Goal: Task Accomplishment & Management: Manage account settings

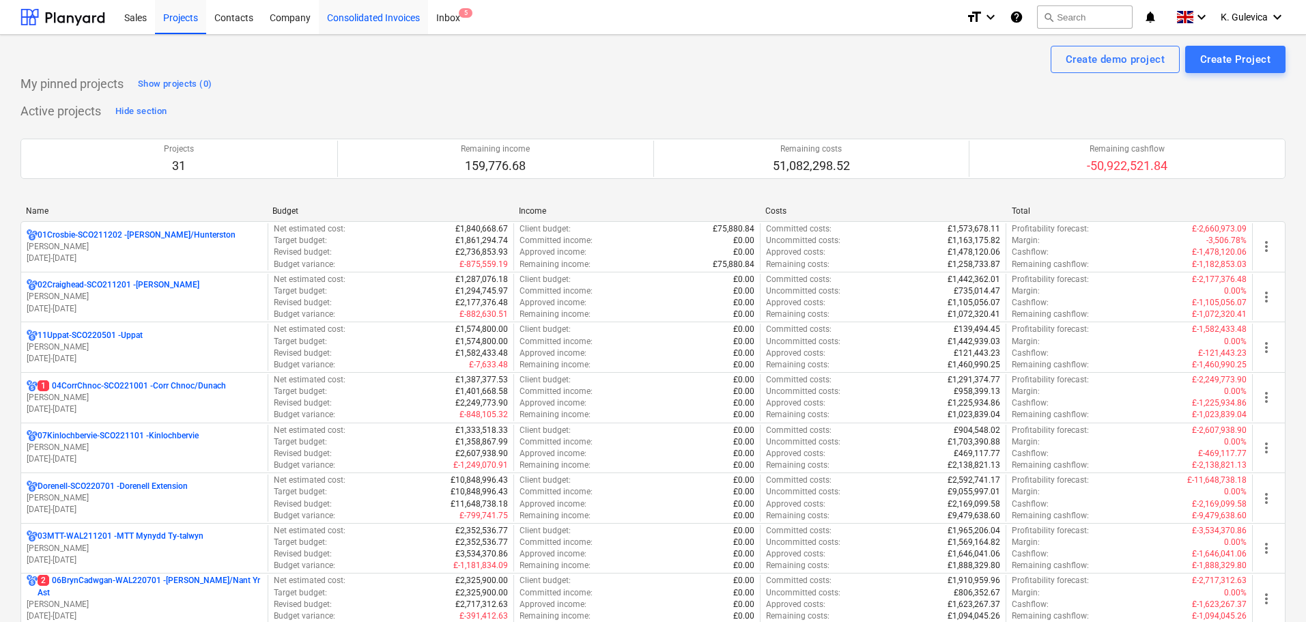
click at [380, 18] on div "Consolidated Invoices" at bounding box center [373, 16] width 109 height 35
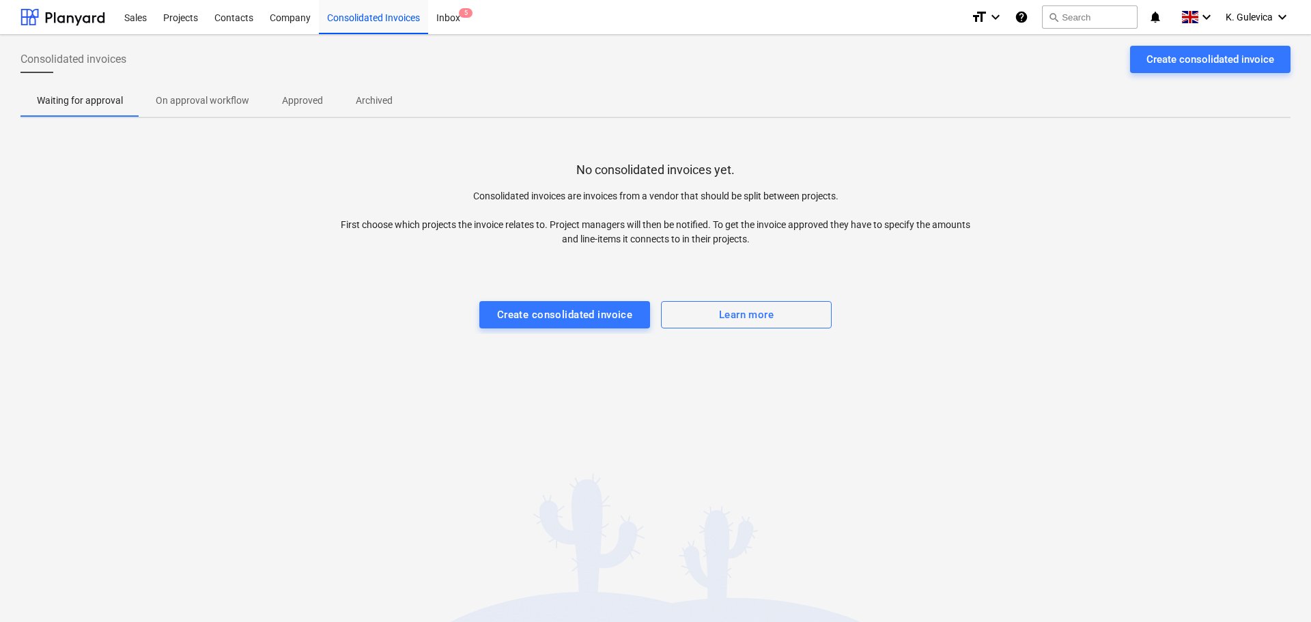
click at [1176, 73] on div "Consolidated invoices Create consolidated invoice" at bounding box center [655, 65] width 1270 height 38
click at [1179, 66] on div "Create consolidated invoice" at bounding box center [1210, 60] width 128 height 18
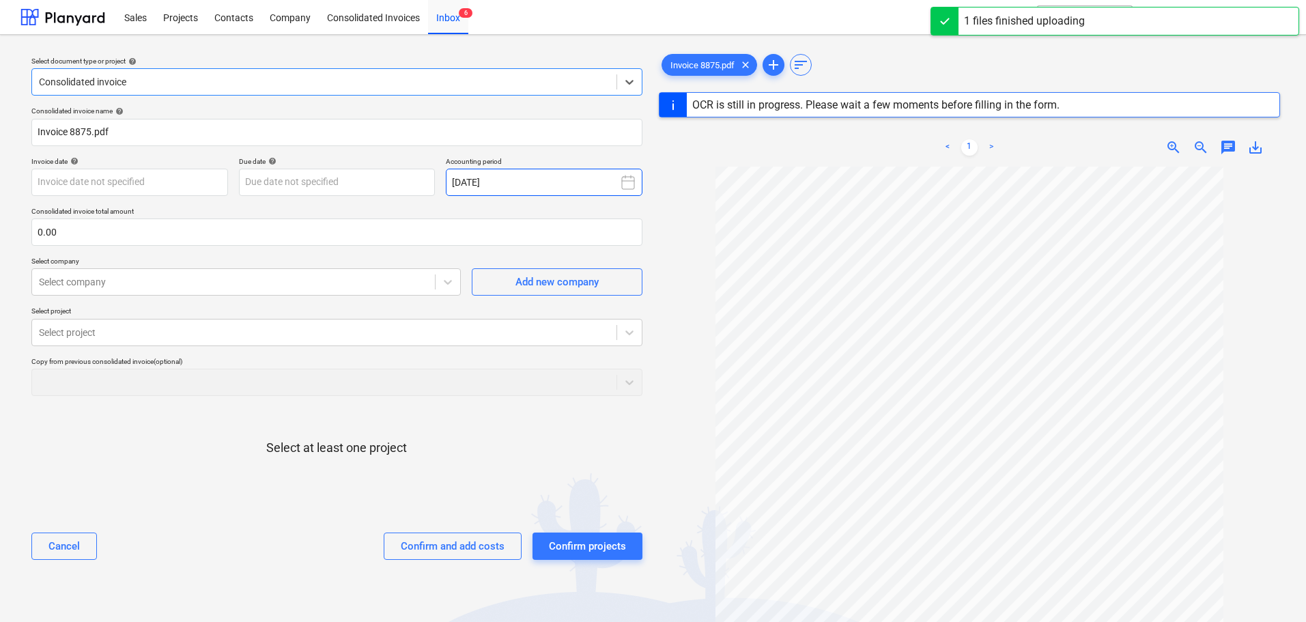
type input "8875"
type input "[DATE]"
type input "29 Oct 2025"
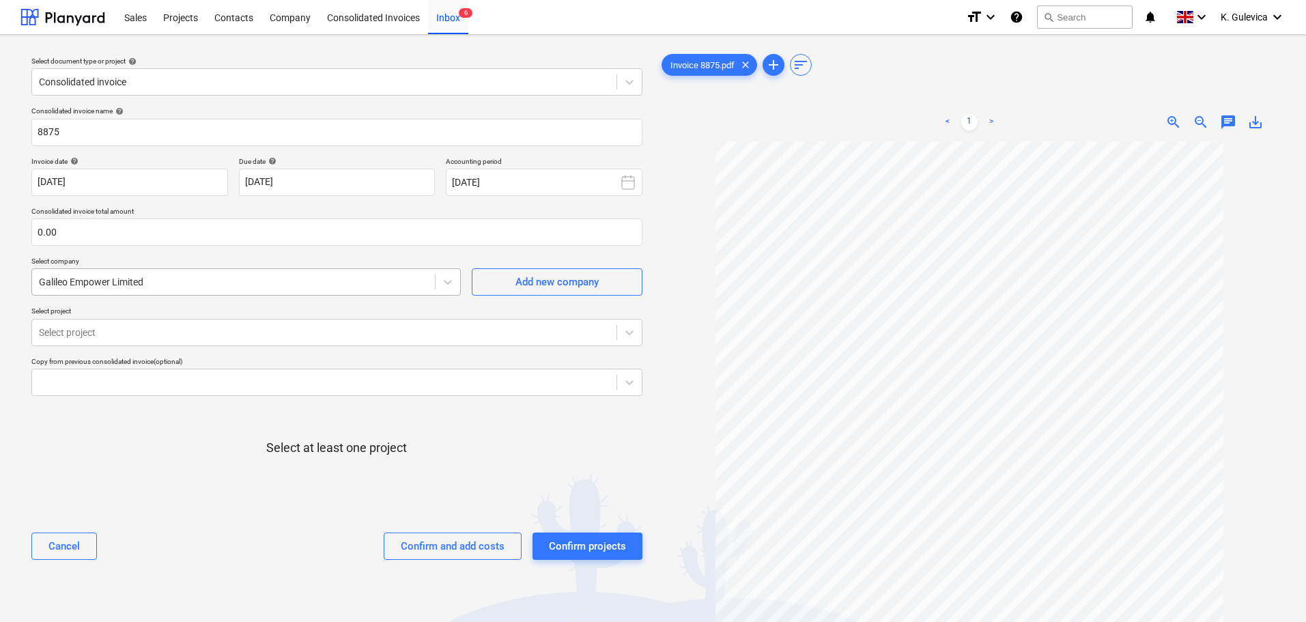
click at [234, 283] on div at bounding box center [233, 282] width 389 height 14
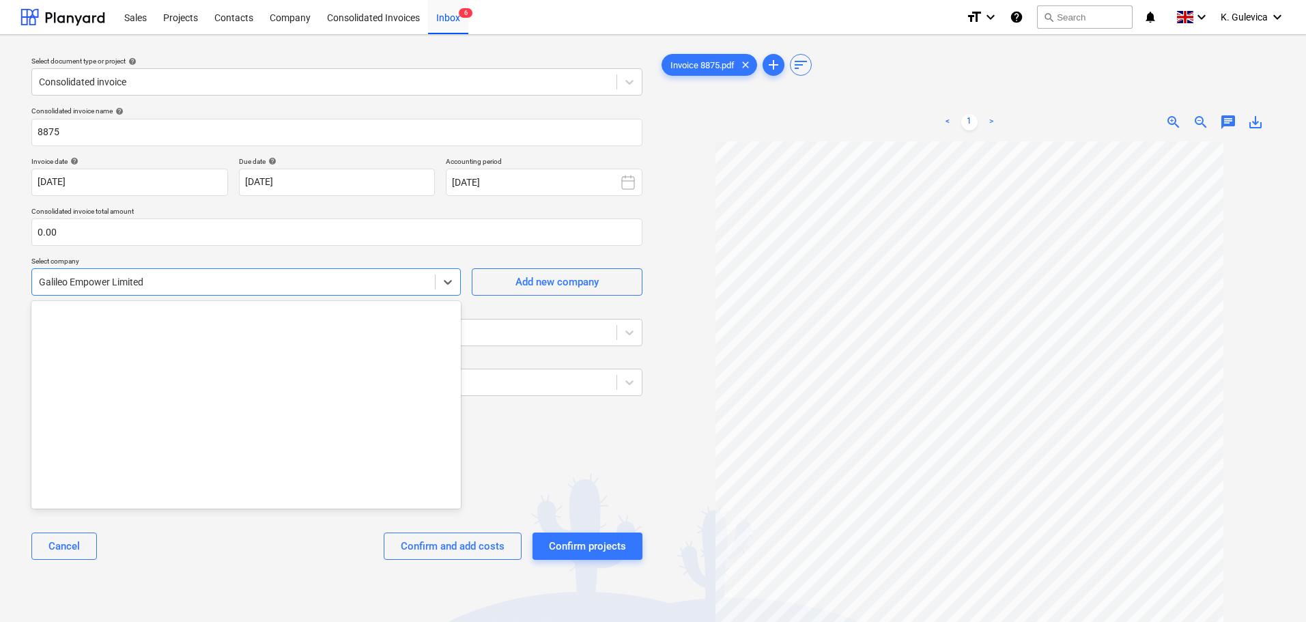
scroll to position [4516, 0]
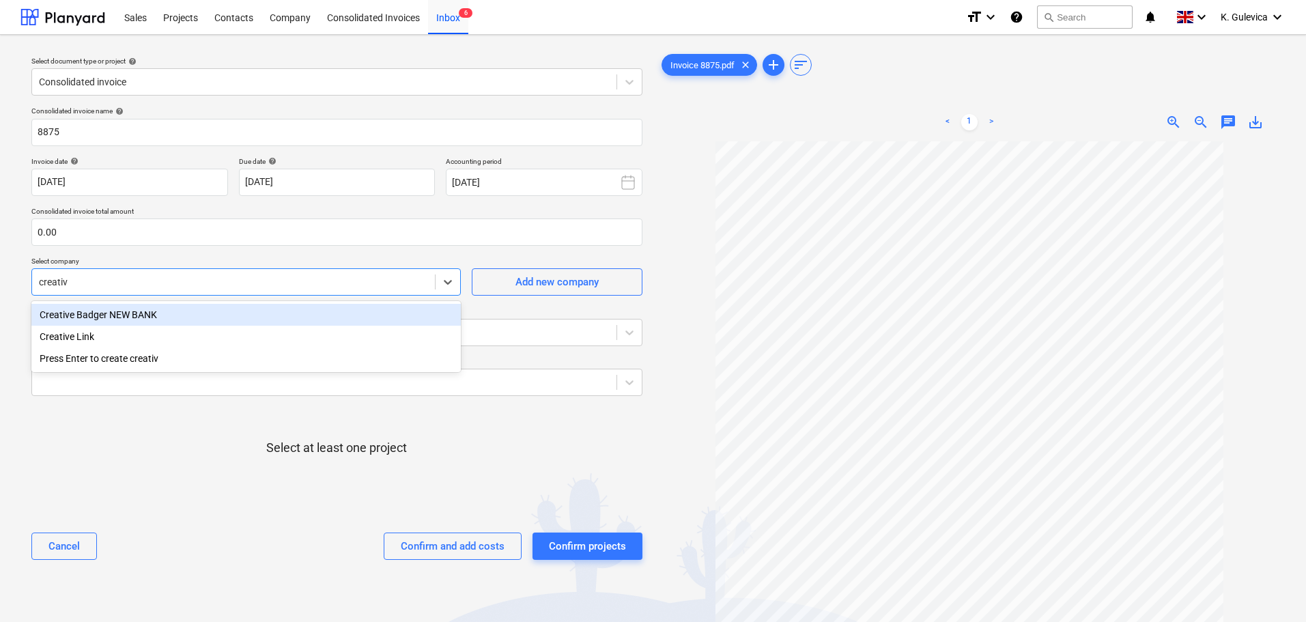
type input "creative"
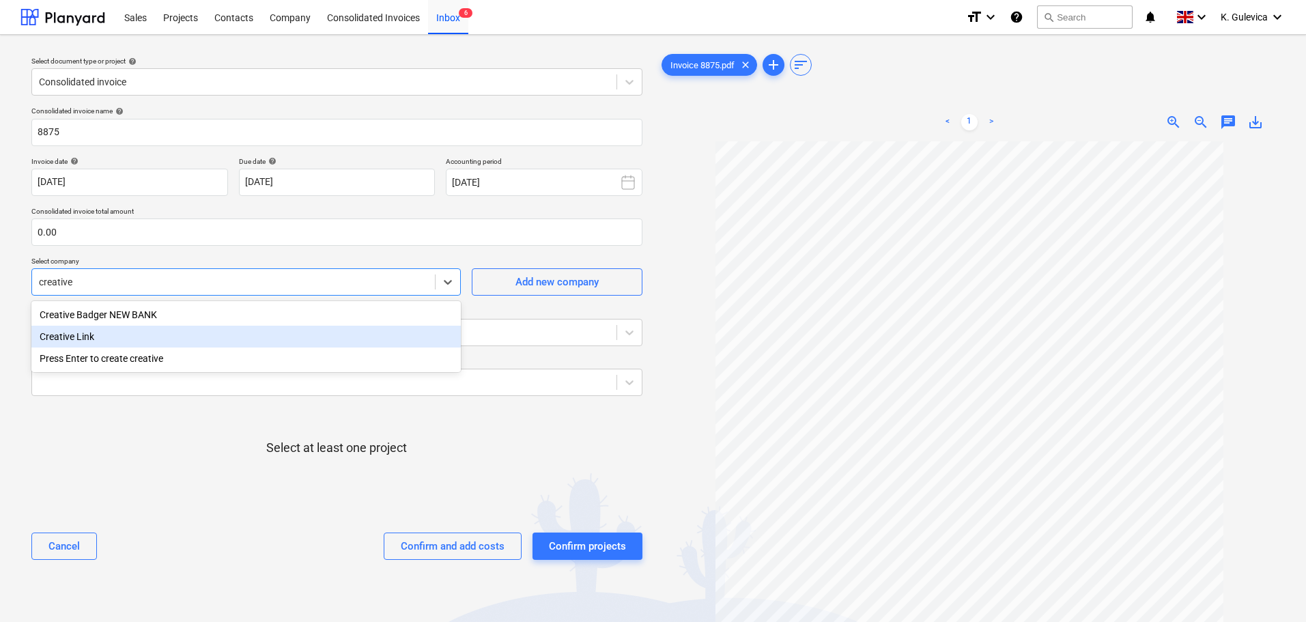
click at [105, 335] on div "Creative Link" at bounding box center [245, 337] width 429 height 22
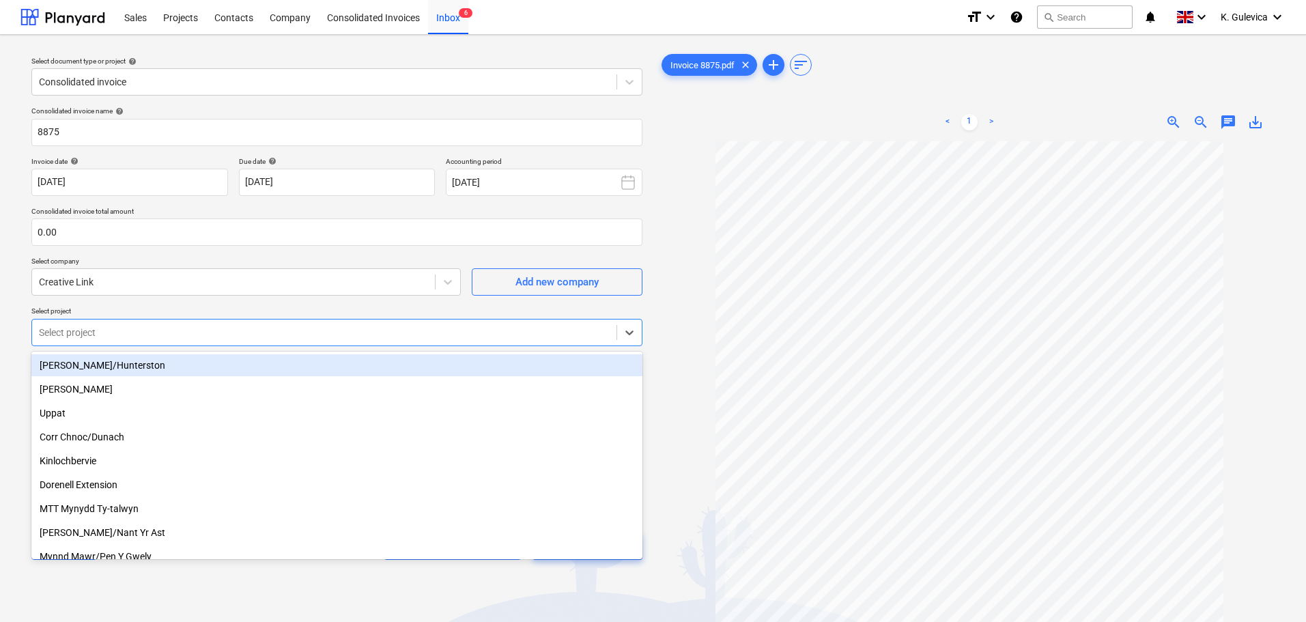
click at [111, 334] on div at bounding box center [324, 333] width 571 height 14
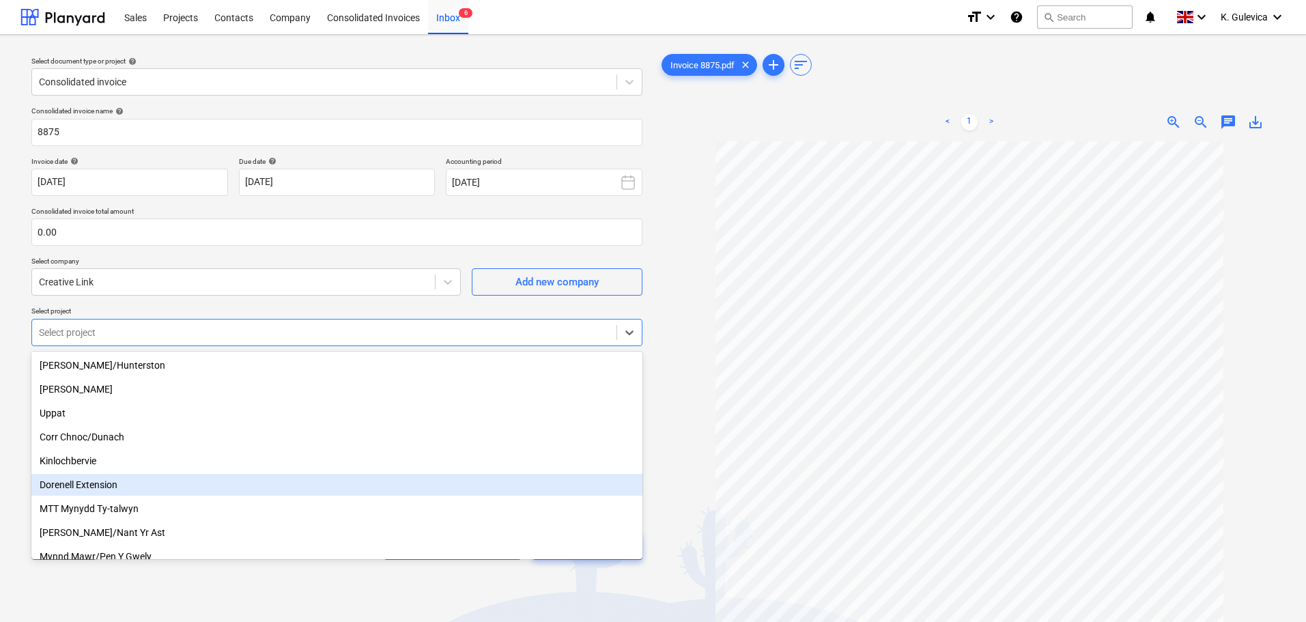
click at [84, 487] on div "Dorenell Extension" at bounding box center [336, 485] width 611 height 22
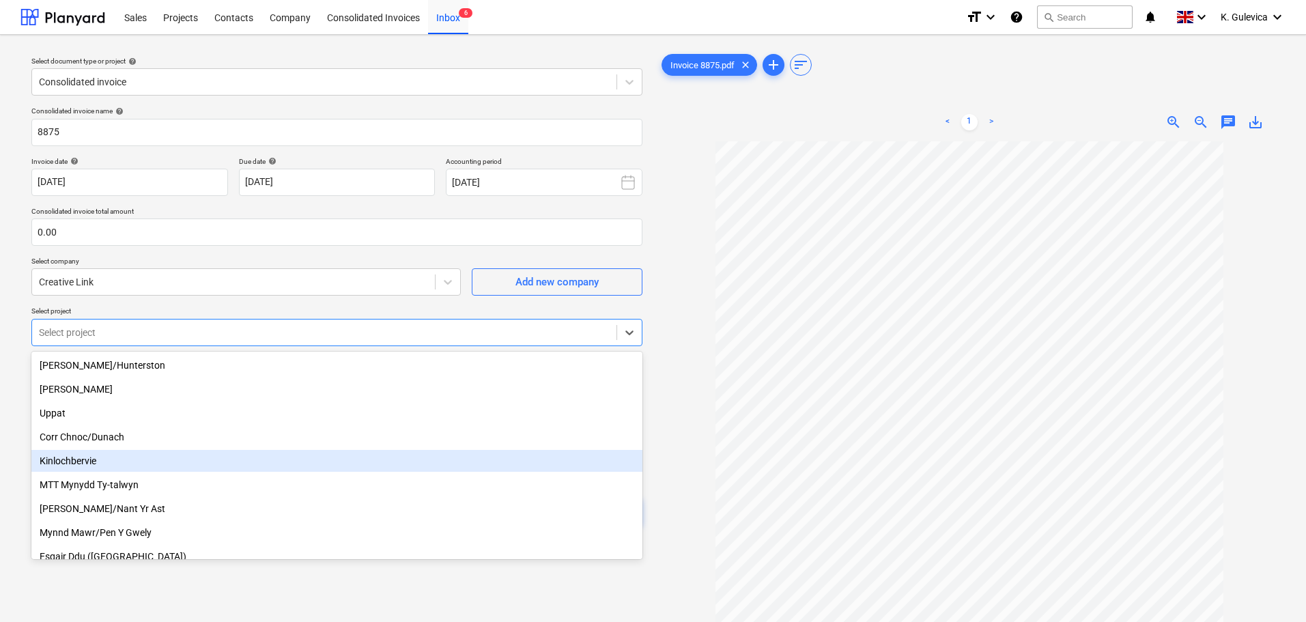
click at [81, 459] on div "Kinlochbervie" at bounding box center [336, 461] width 611 height 22
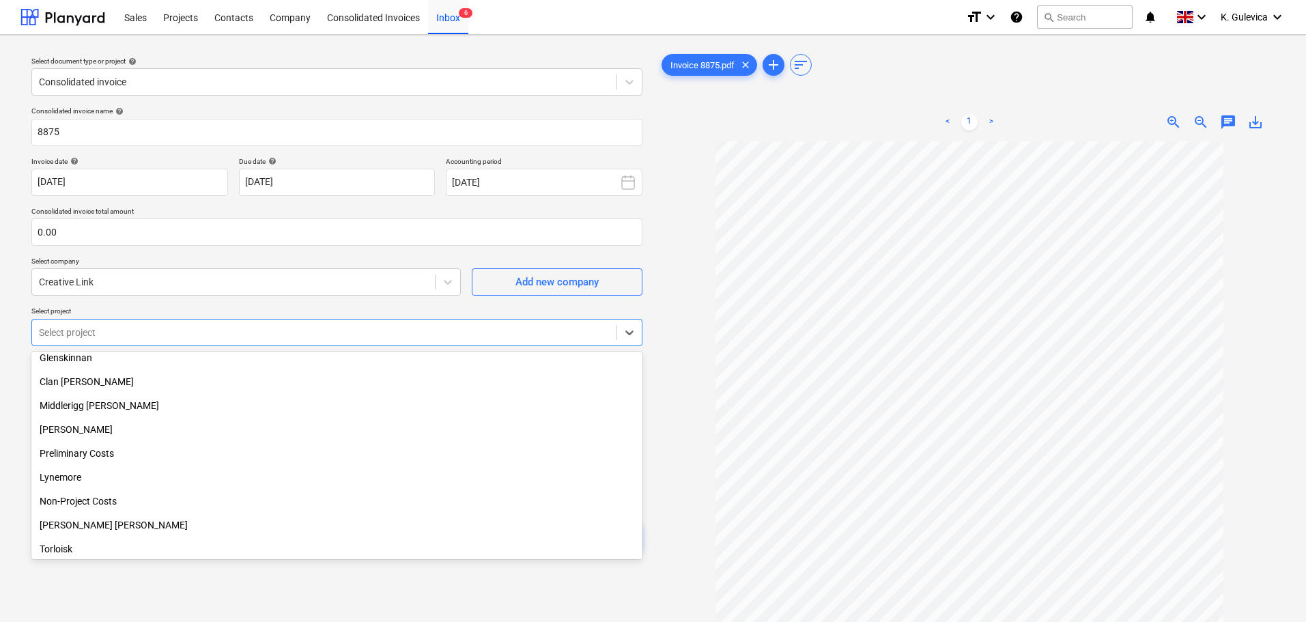
scroll to position [205, 0]
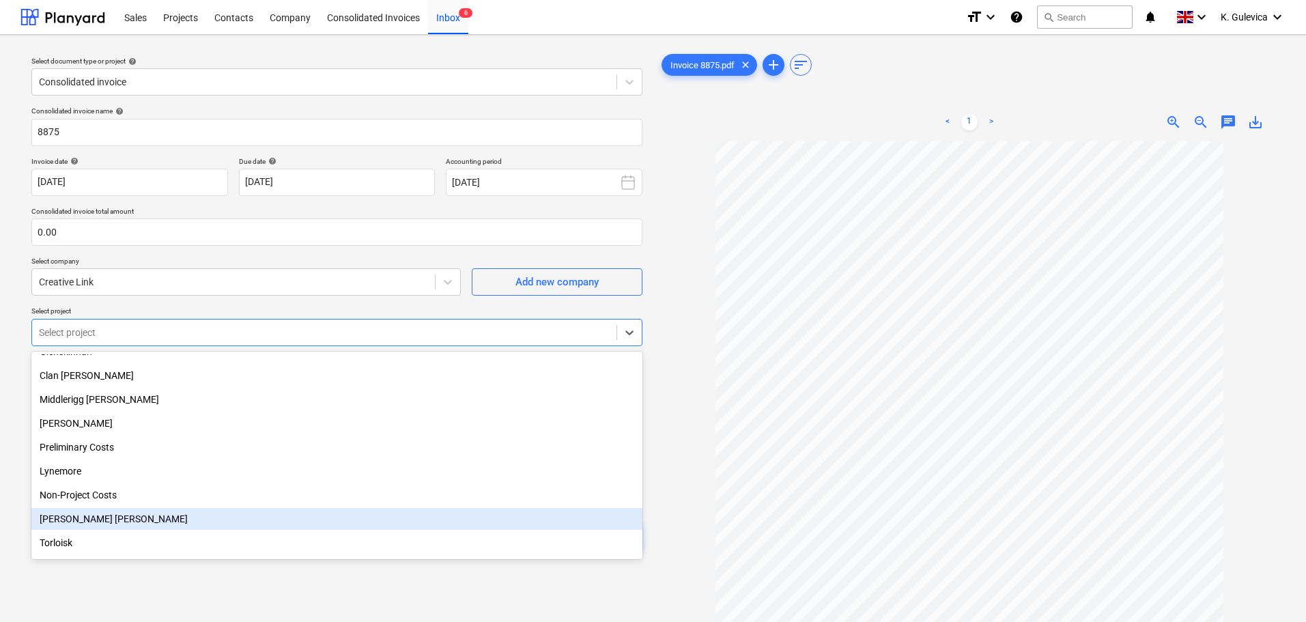
click at [86, 520] on div "Longmuir Rigg" at bounding box center [336, 519] width 611 height 22
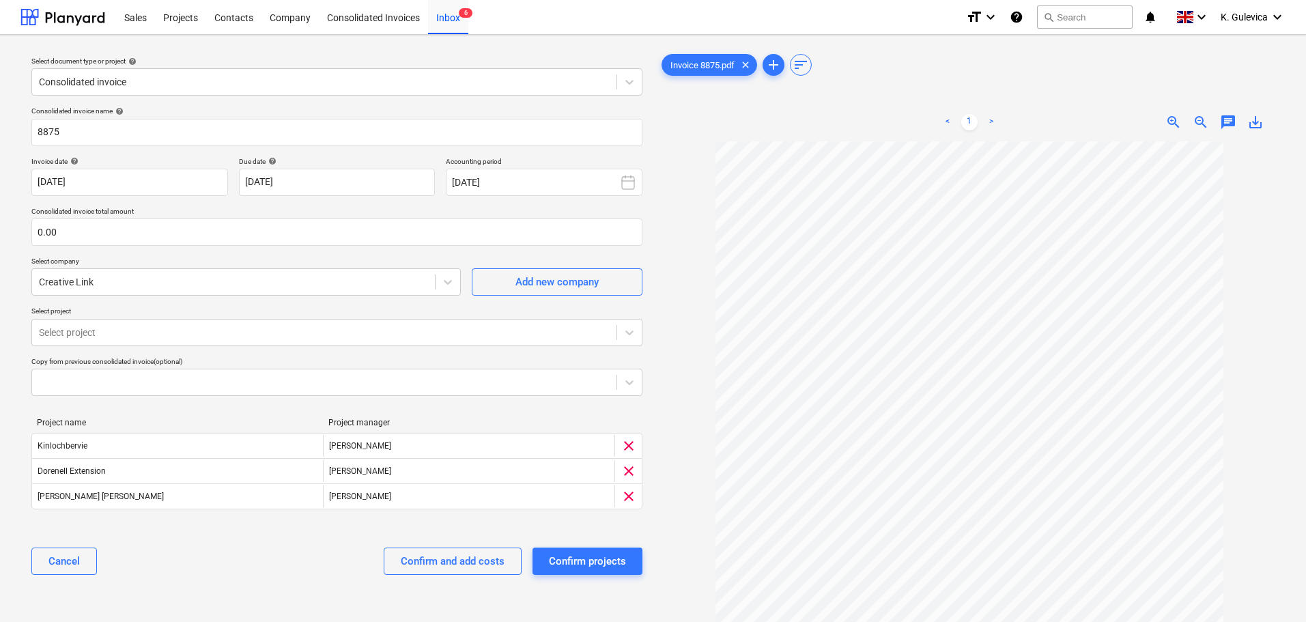
drag, startPoint x: 695, startPoint y: 402, endPoint x: 680, endPoint y: 401, distance: 15.0
click at [695, 401] on div at bounding box center [970, 433] width 622 height 584
click at [82, 235] on input "text" at bounding box center [336, 231] width 611 height 27
type input "700.00"
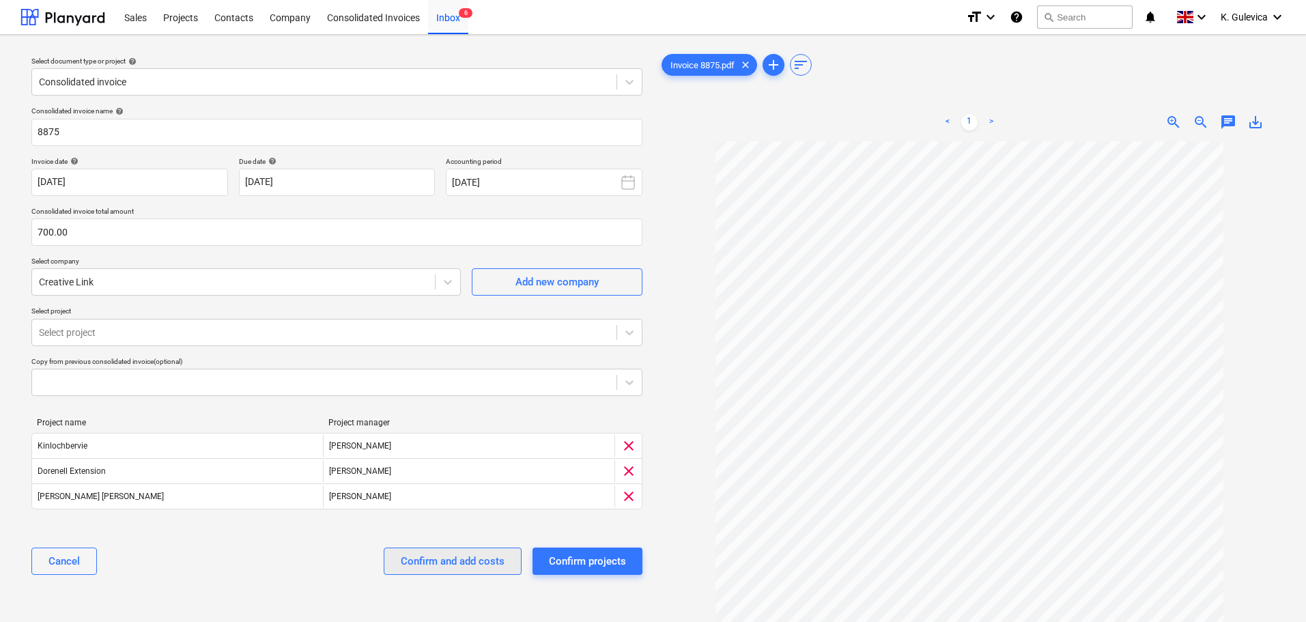
click at [461, 560] on div "Confirm and add costs" at bounding box center [453, 561] width 104 height 18
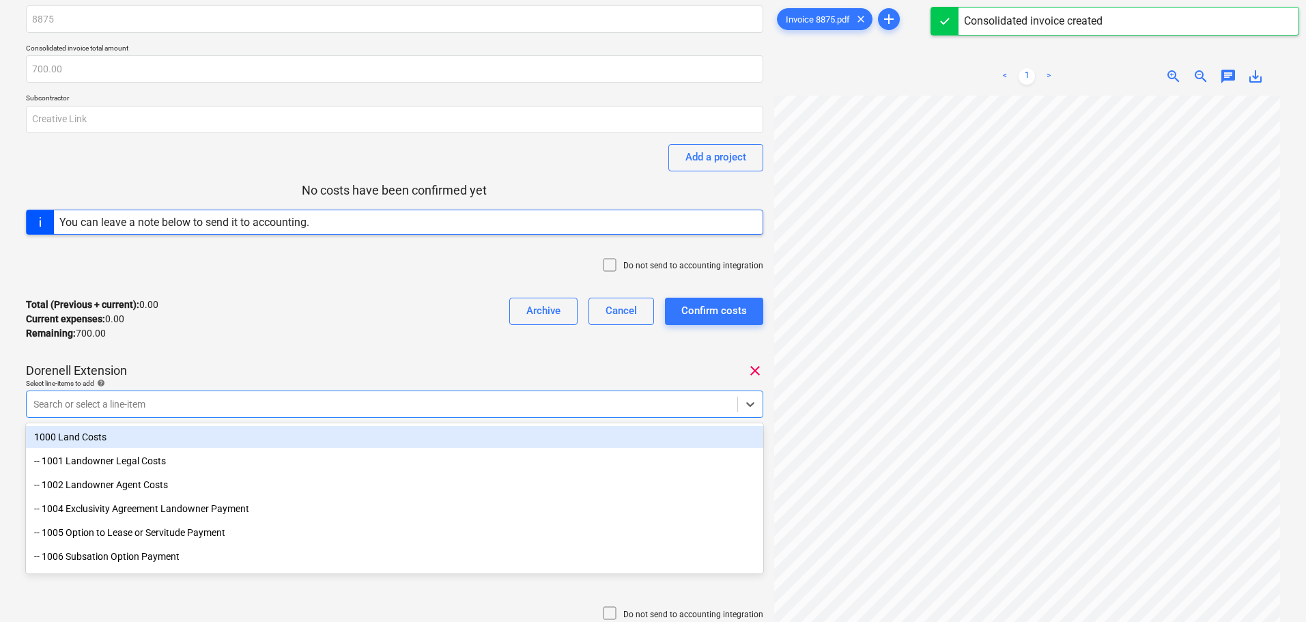
click at [182, 445] on body "Sales Projects Contacts Company Consolidated Invoices Inbox 5 format_size keybo…" at bounding box center [653, 265] width 1306 height 622
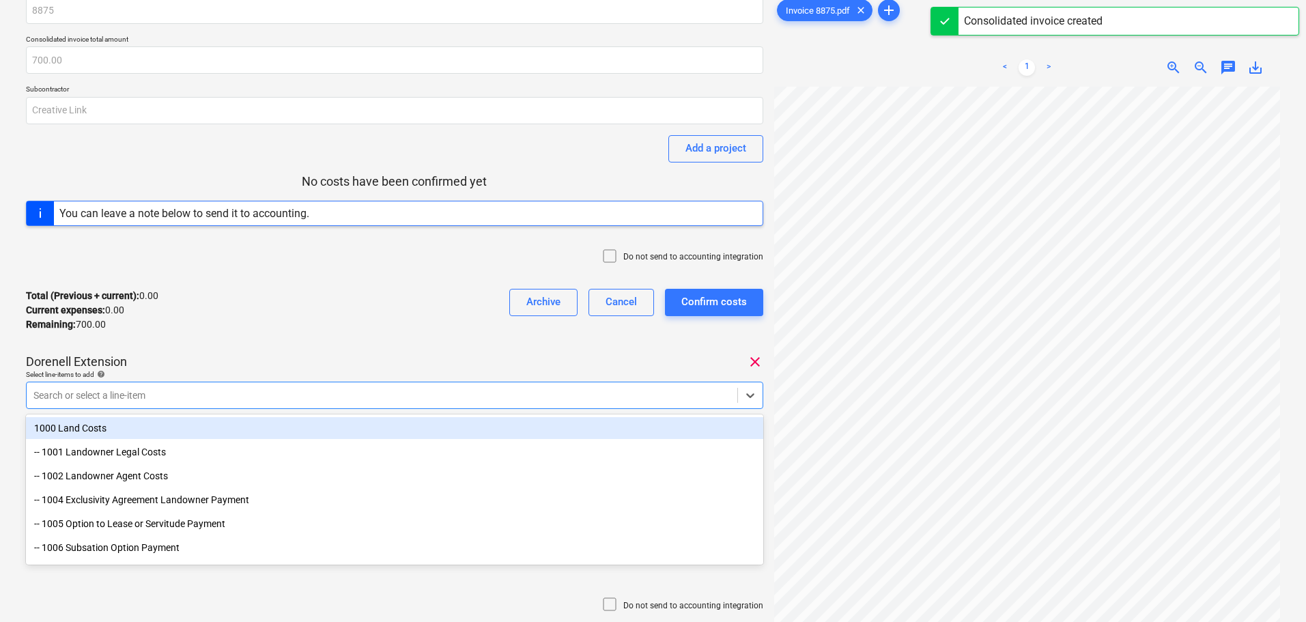
scroll to position [60, 0]
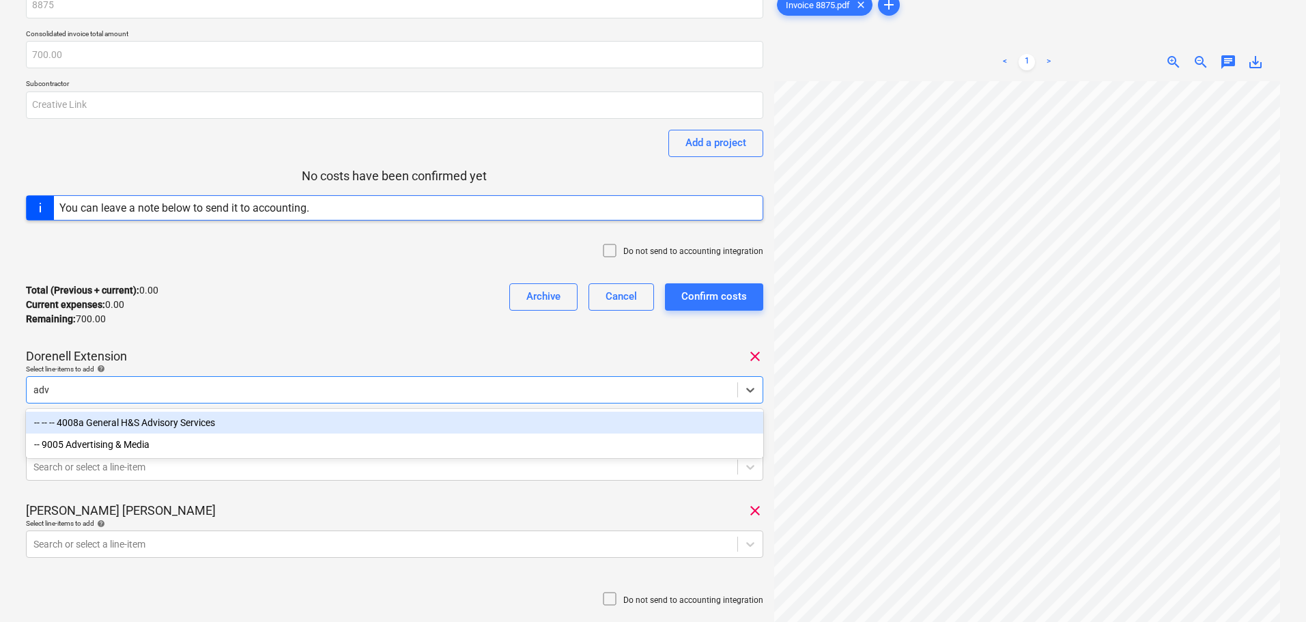
type input "adve"
click at [178, 421] on div "-- 9005 Advertising & Media" at bounding box center [394, 423] width 737 height 22
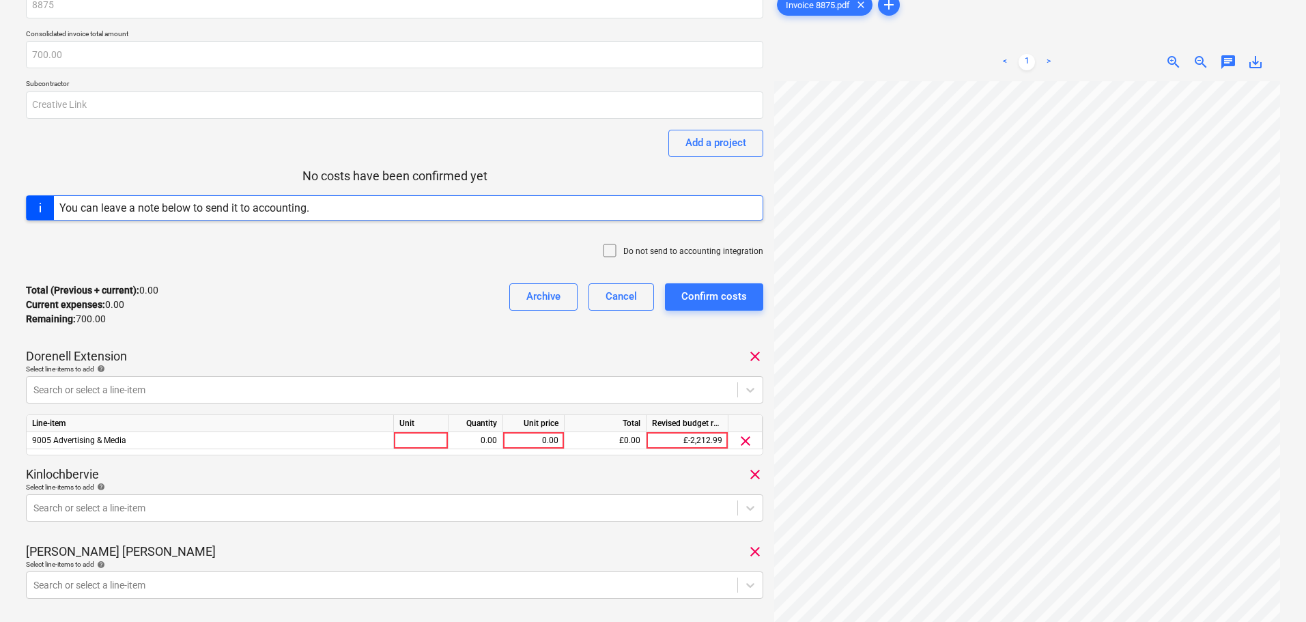
click at [229, 318] on div "Total (Previous + current) : 0.00 Current expenses : 0.00 Remaining : 700.00 Ar…" at bounding box center [394, 304] width 737 height 65
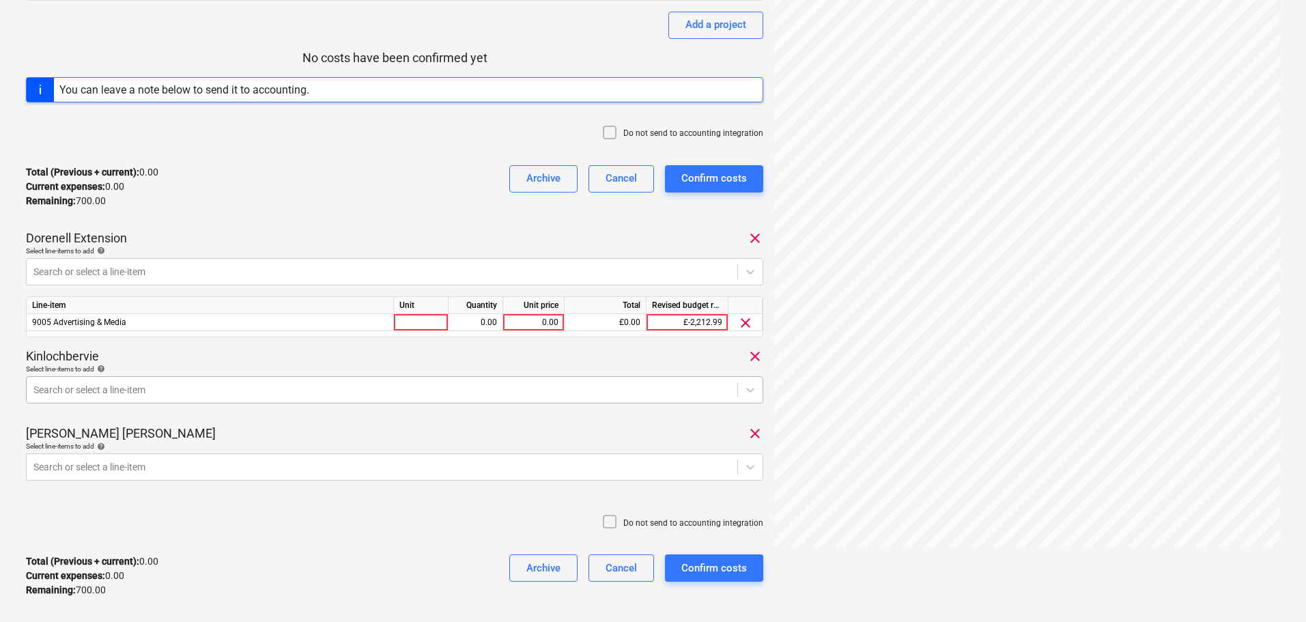
click at [130, 444] on body "Sales Projects Contacts Company Consolidated Invoices Inbox 5 format_size keybo…" at bounding box center [653, 133] width 1306 height 622
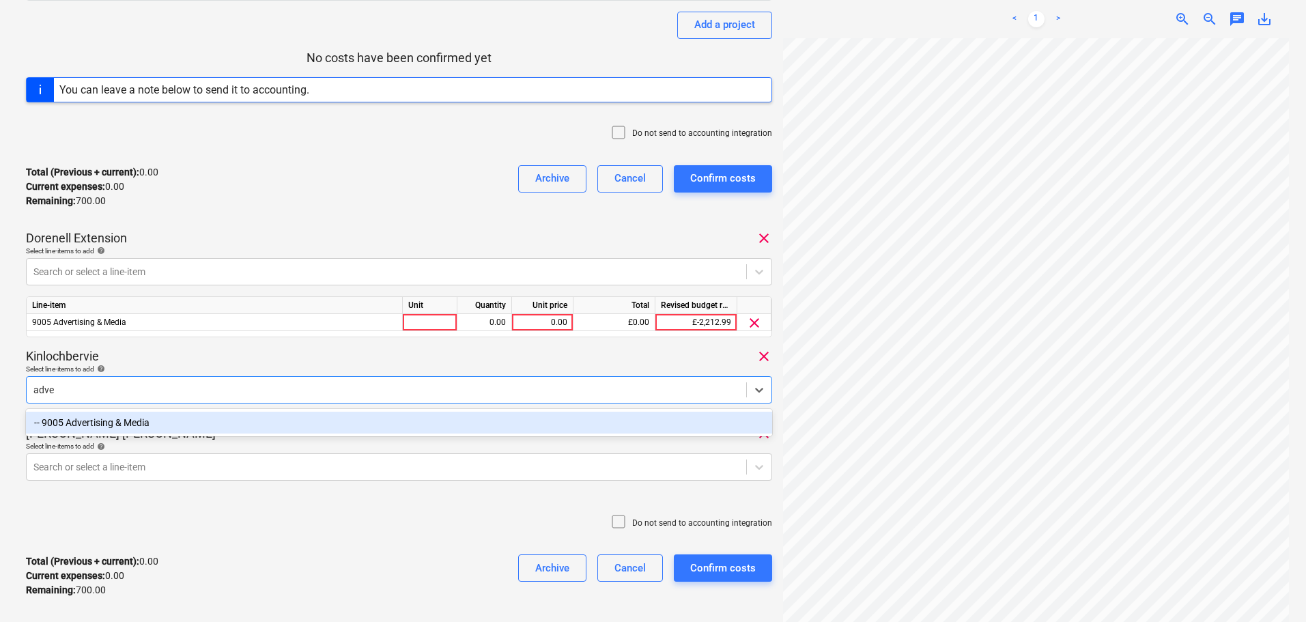
type input "adver"
click at [215, 424] on div "-- 9005 Advertising & Media" at bounding box center [399, 423] width 746 height 22
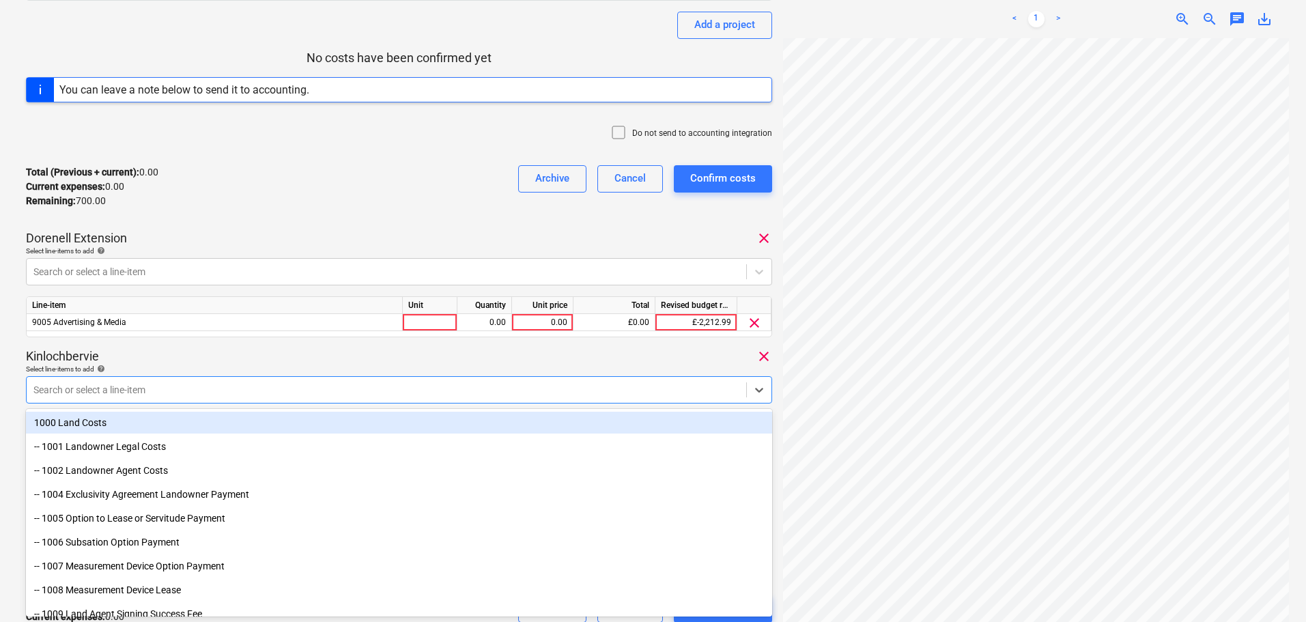
click at [249, 363] on div "Kinlochbervie clear" at bounding box center [399, 356] width 746 height 16
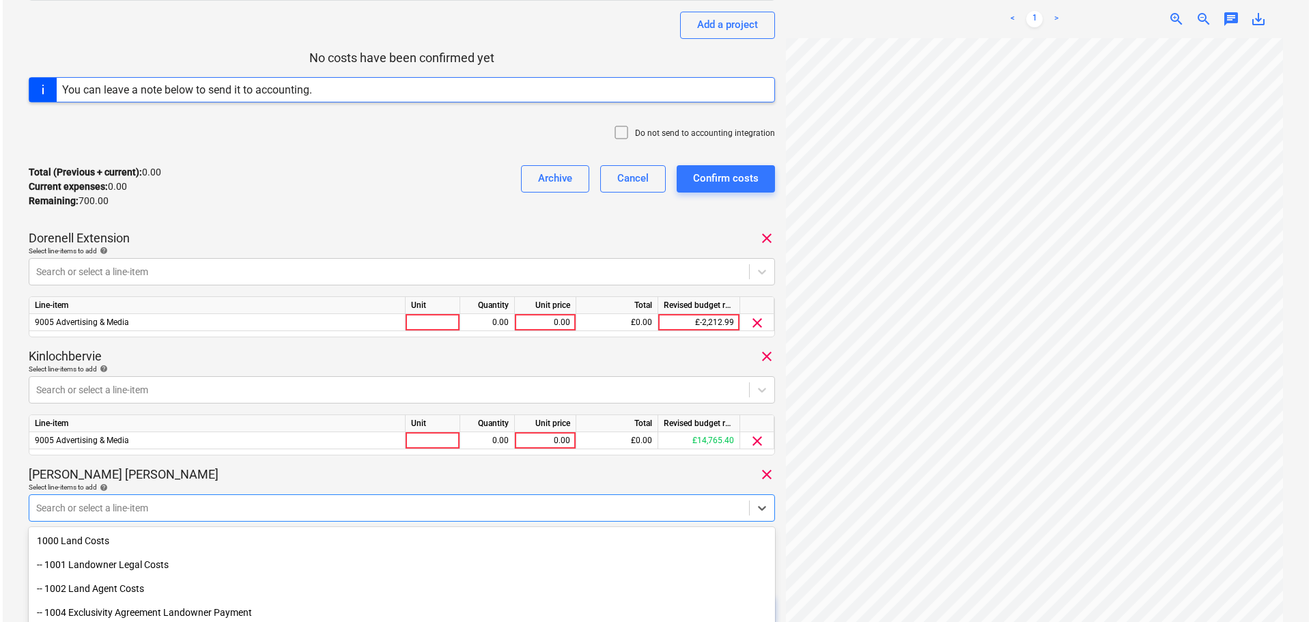
scroll to position [296, 0]
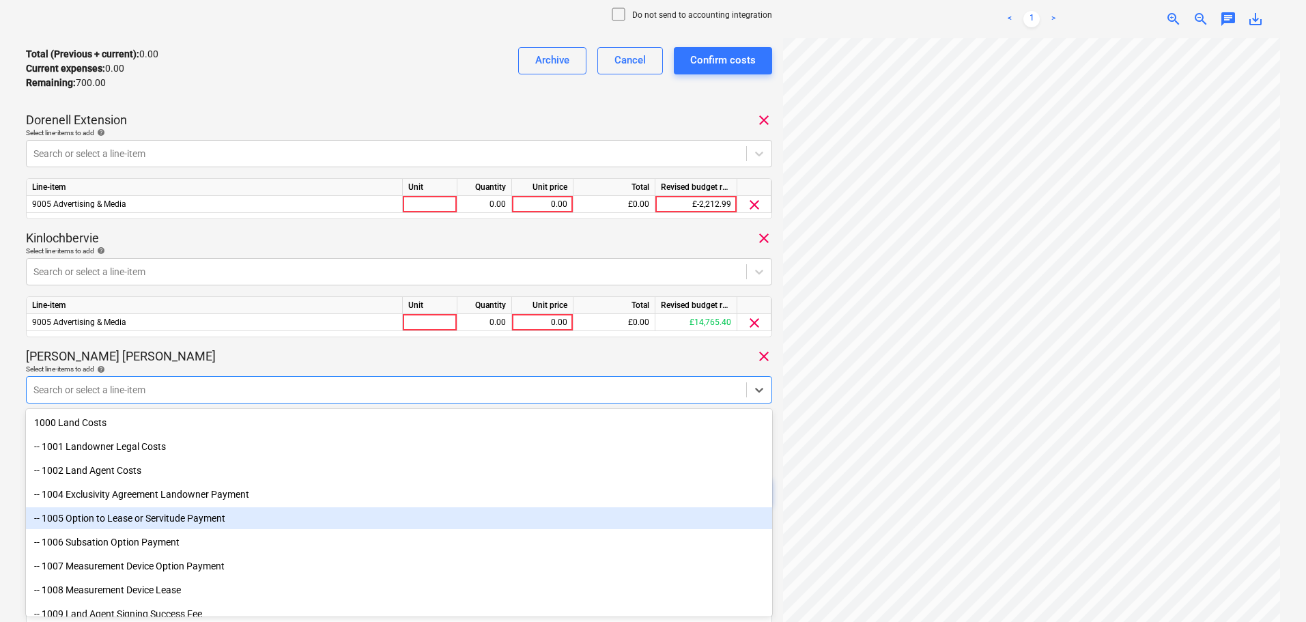
click at [193, 326] on body "Sales Projects Contacts Company Consolidated Invoices Inbox 5 format_size keybo…" at bounding box center [653, 15] width 1306 height 622
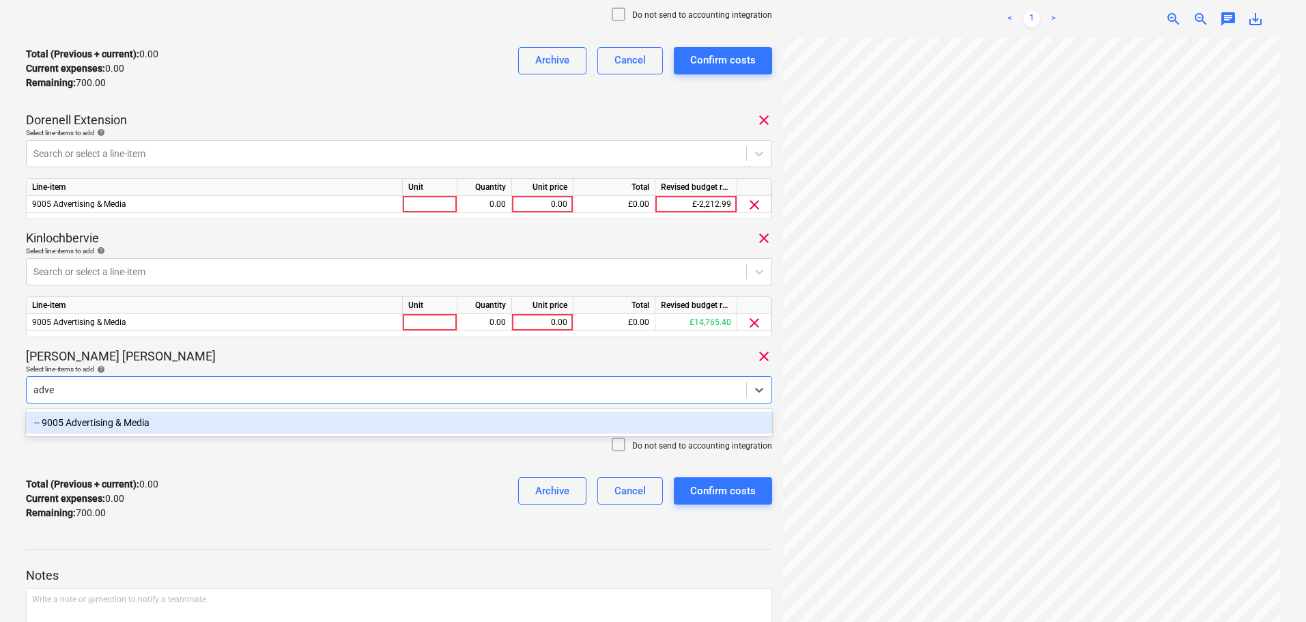
type input "adver"
click at [199, 424] on div "-- 9005 Advertising & Media" at bounding box center [399, 423] width 746 height 22
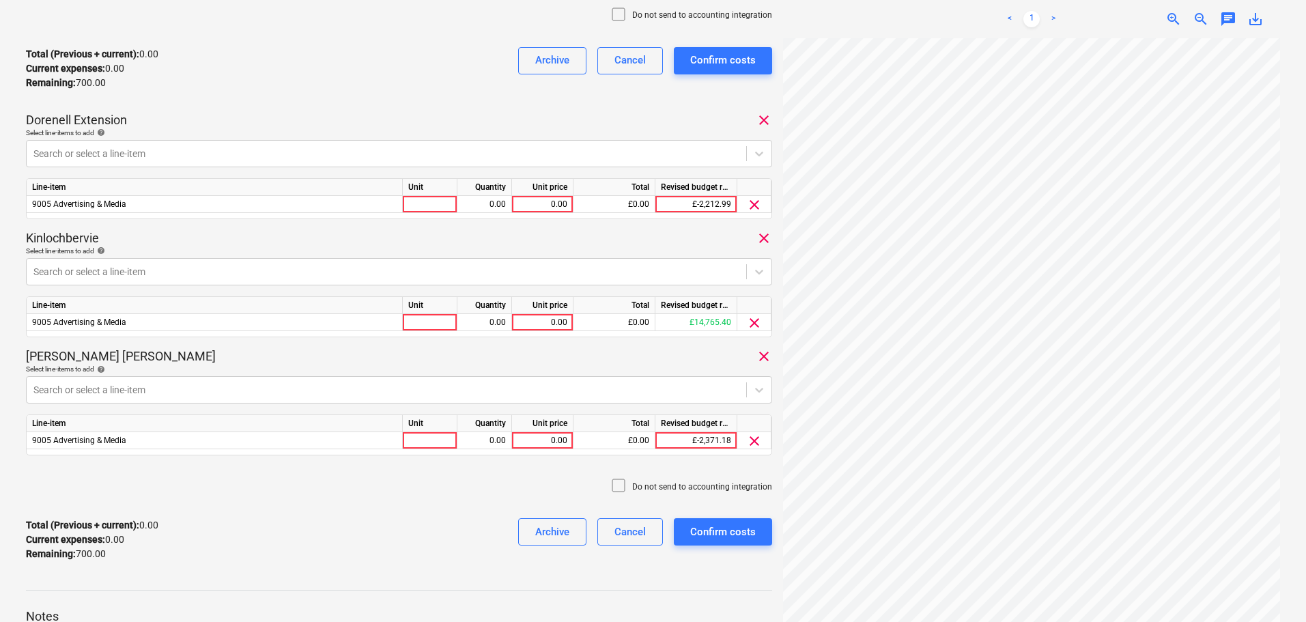
click at [276, 359] on div "Longmuir Rigg clear" at bounding box center [399, 356] width 746 height 16
click at [545, 203] on div "0.00" at bounding box center [542, 204] width 50 height 17
type input "233.34"
click at [554, 326] on div "0.00" at bounding box center [542, 322] width 50 height 17
type input "233.33"
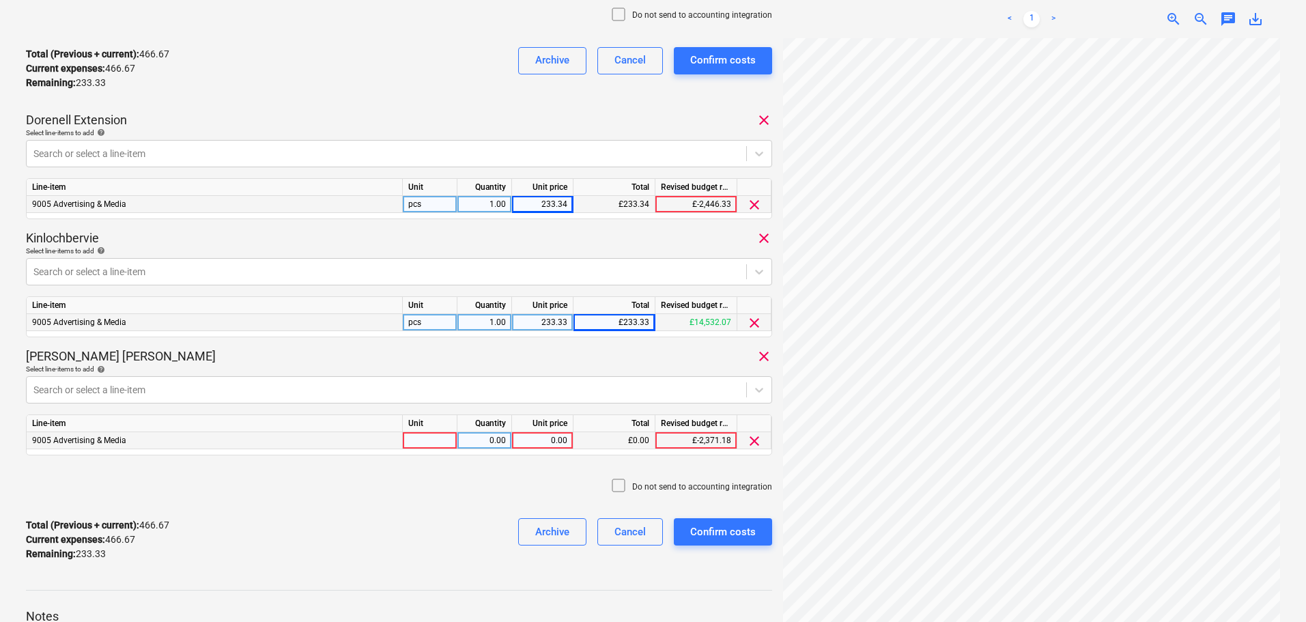
click at [517, 442] on div "0.00" at bounding box center [542, 440] width 50 height 17
type input "233.33"
click at [733, 527] on div "Confirm costs" at bounding box center [723, 532] width 66 height 18
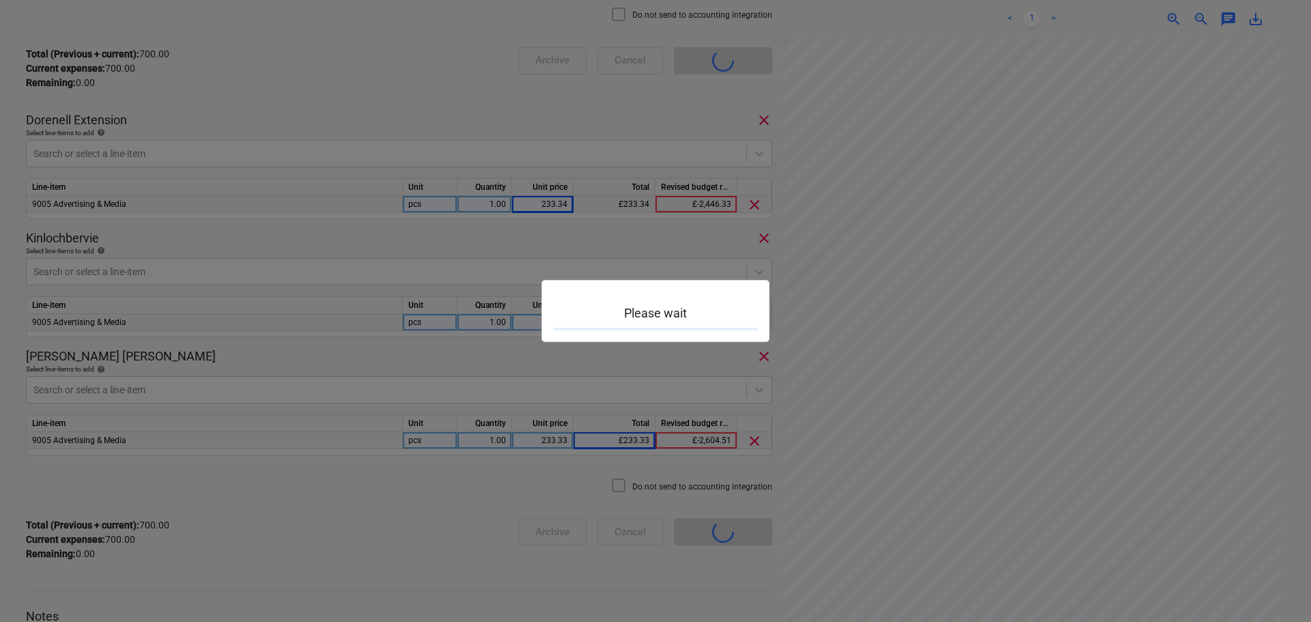
scroll to position [119, 0]
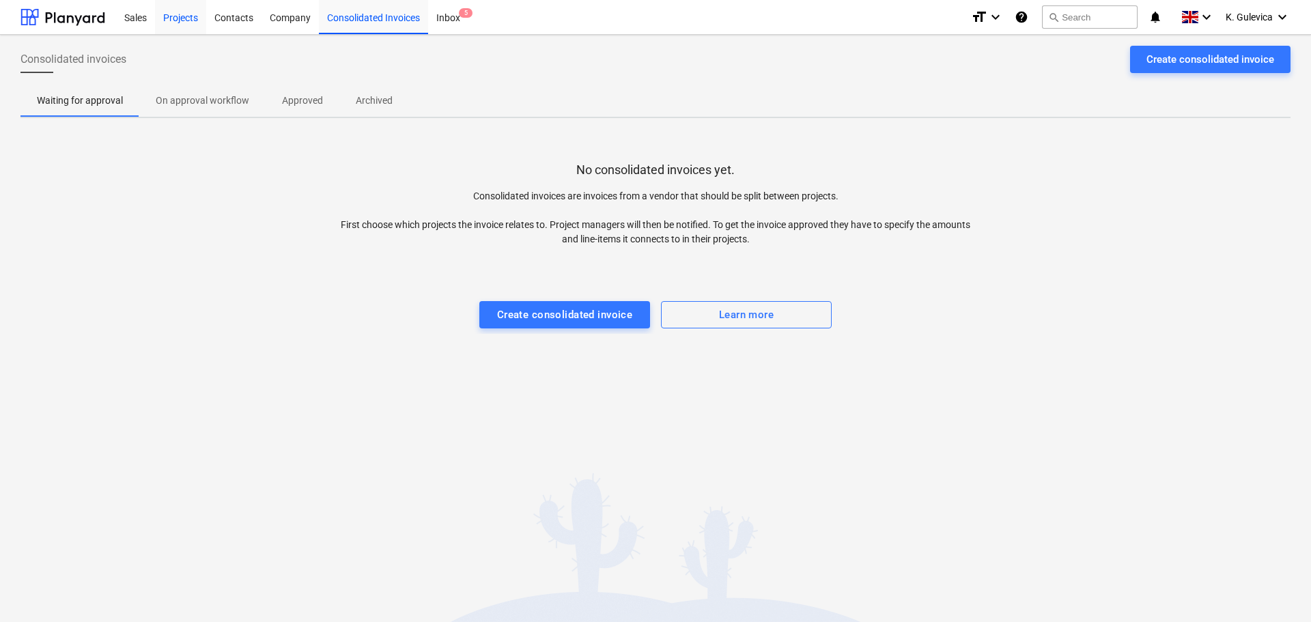
click at [173, 18] on div "Projects" at bounding box center [180, 16] width 51 height 35
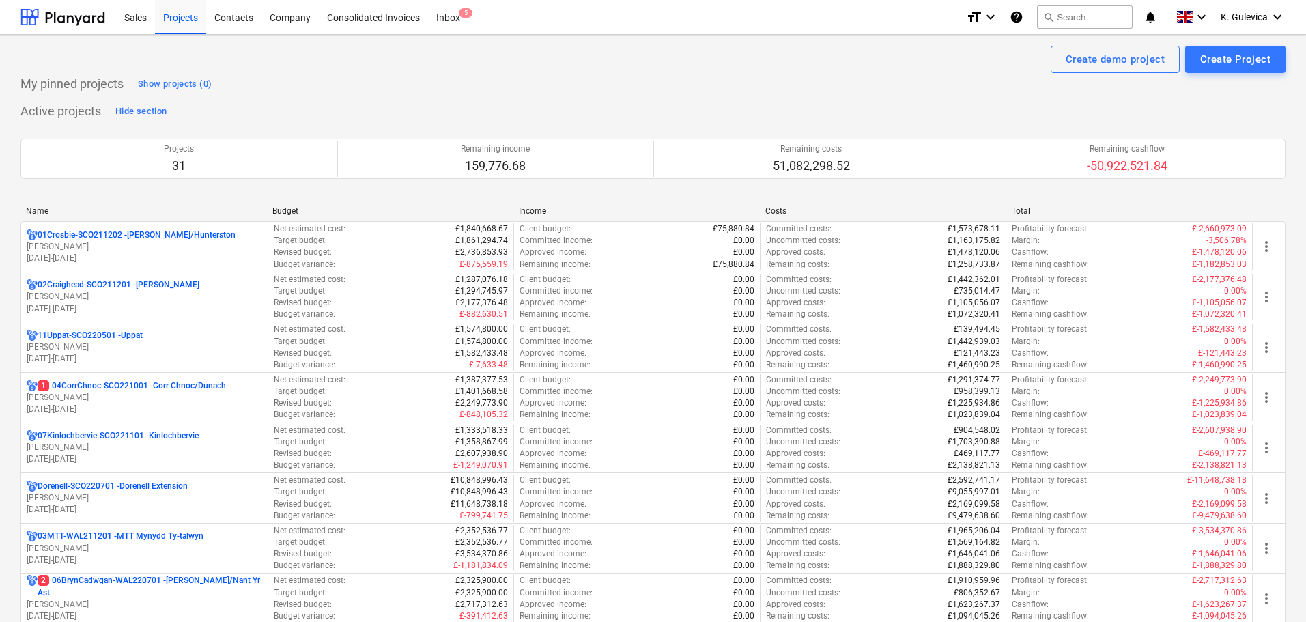
click at [1251, 19] on div "Consolidated Invoice confirmed" at bounding box center [1115, 14] width 369 height 29
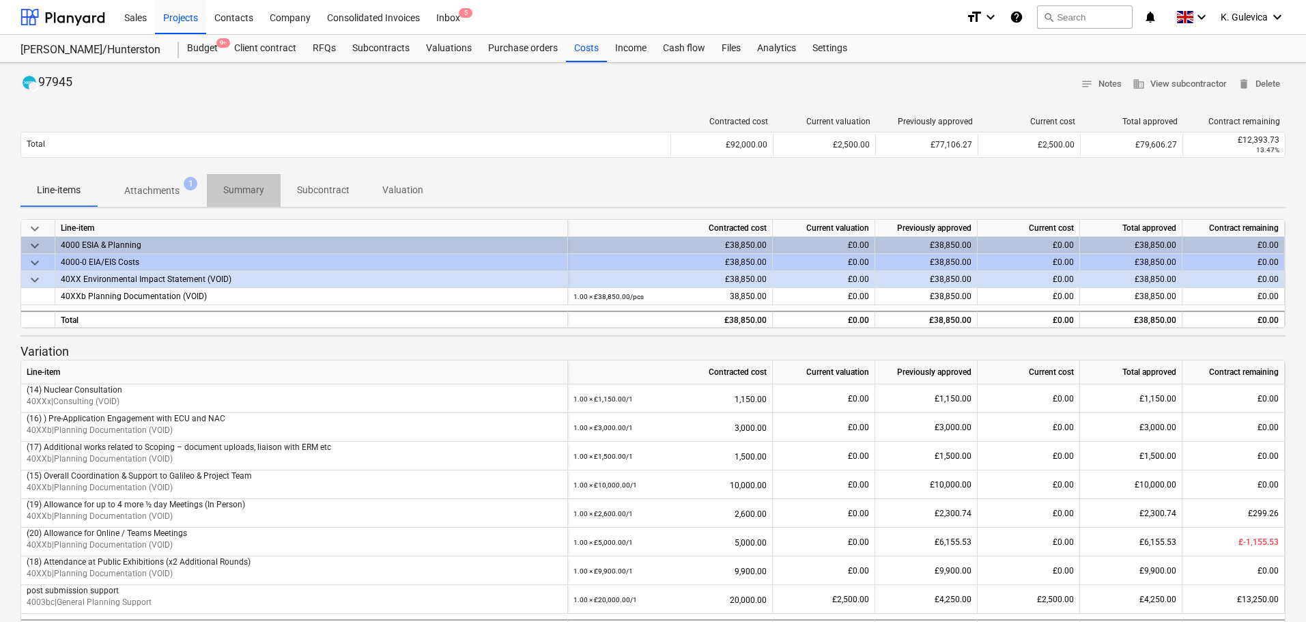
click at [238, 191] on p "Summary" at bounding box center [243, 190] width 41 height 14
click at [241, 195] on p "Summary" at bounding box center [243, 190] width 41 height 14
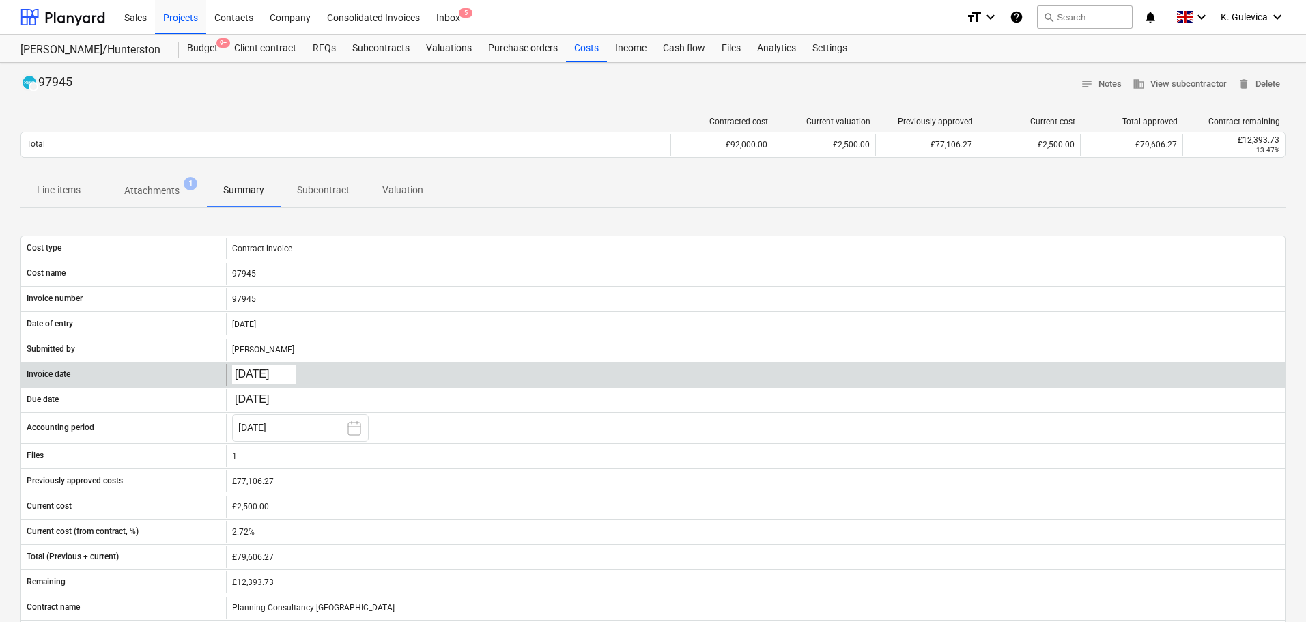
click at [267, 367] on body "Sales Projects Contacts Company Consolidated Invoices Inbox 5 format_size keybo…" at bounding box center [653, 311] width 1306 height 622
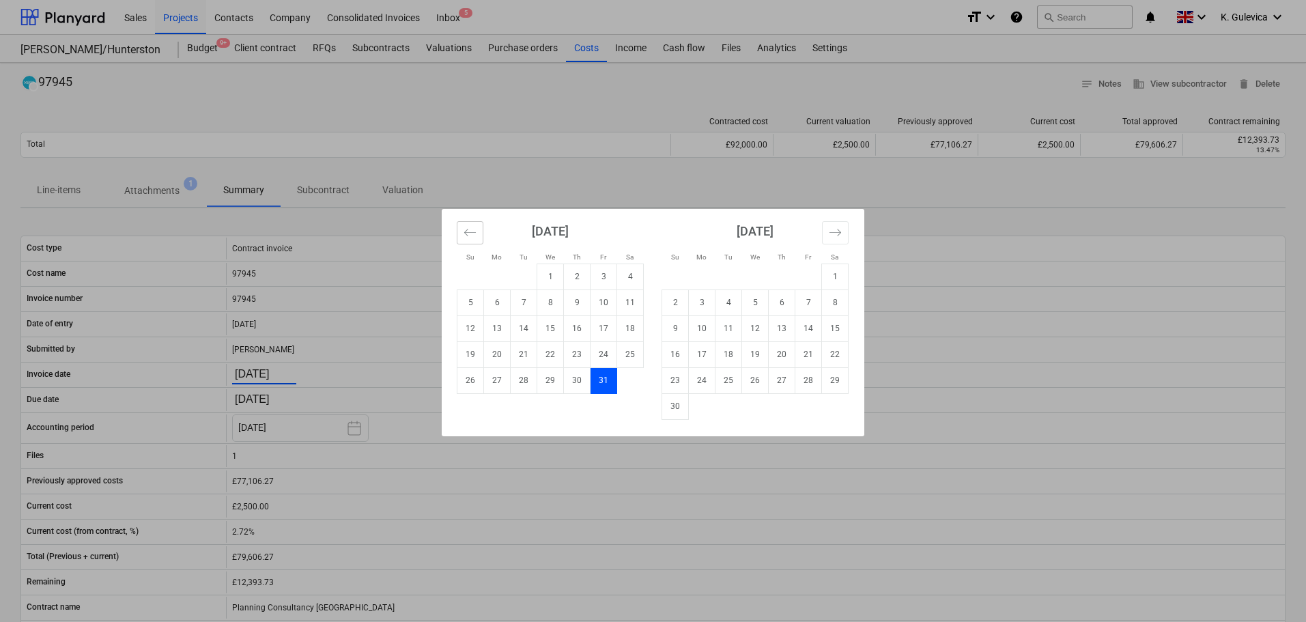
click at [460, 230] on button "Move backward to switch to the previous month." at bounding box center [470, 232] width 27 height 23
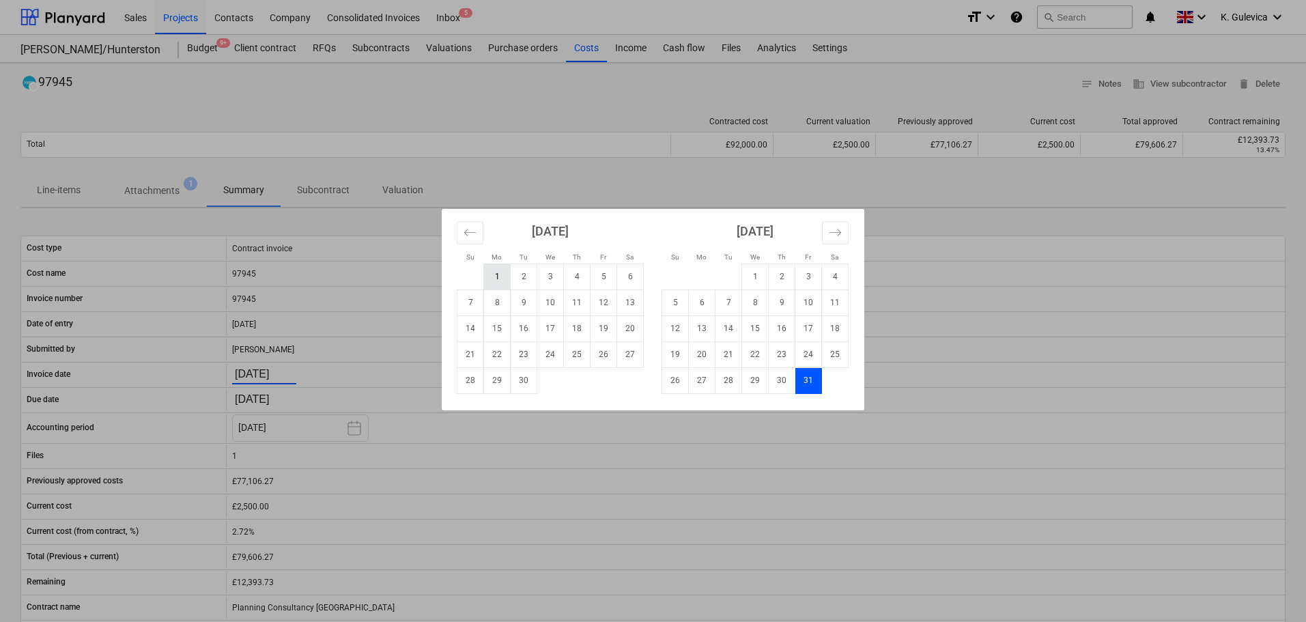
click at [491, 274] on td "1" at bounding box center [497, 277] width 27 height 26
type input "01.09.2025"
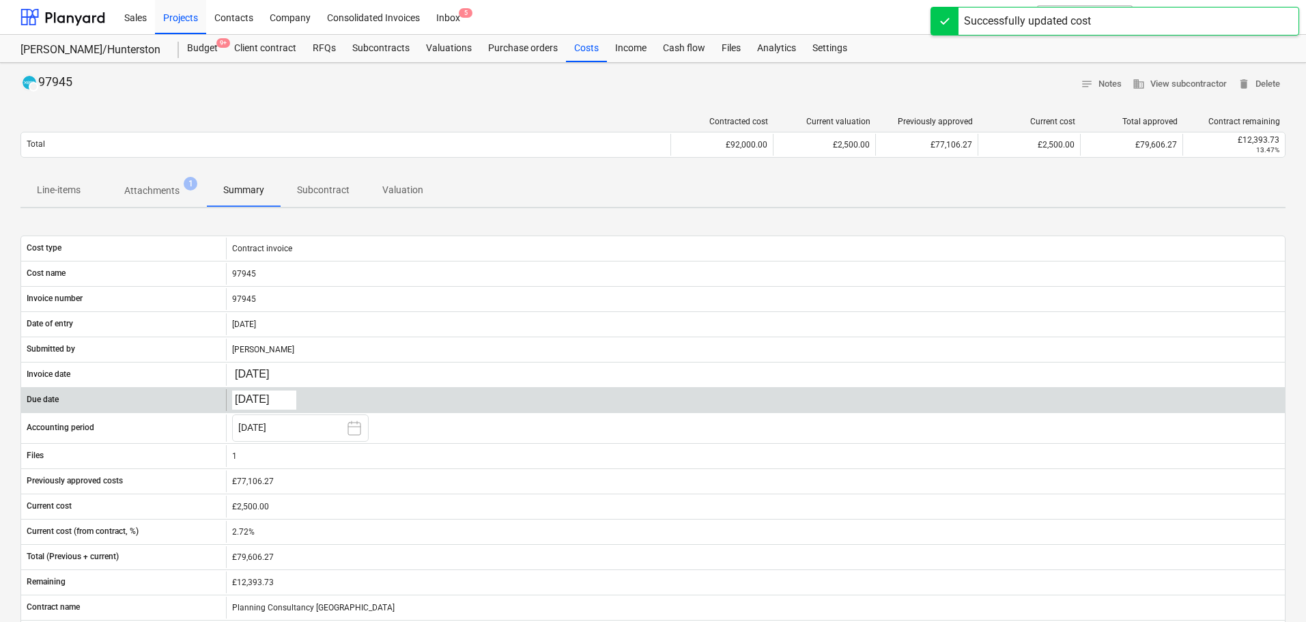
click at [253, 396] on body "Sales Projects Contacts Company Consolidated Invoices Inbox 5 format_size keybo…" at bounding box center [653, 311] width 1306 height 622
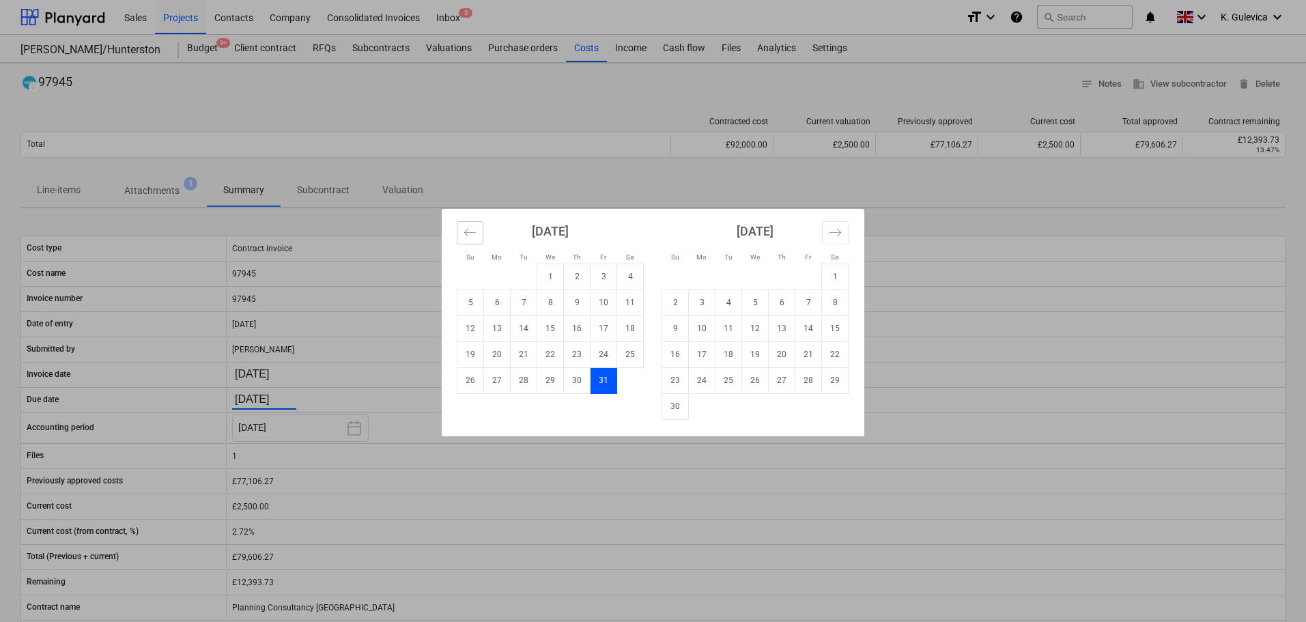
click at [474, 237] on icon "Move backward to switch to the previous month." at bounding box center [470, 232] width 13 height 13
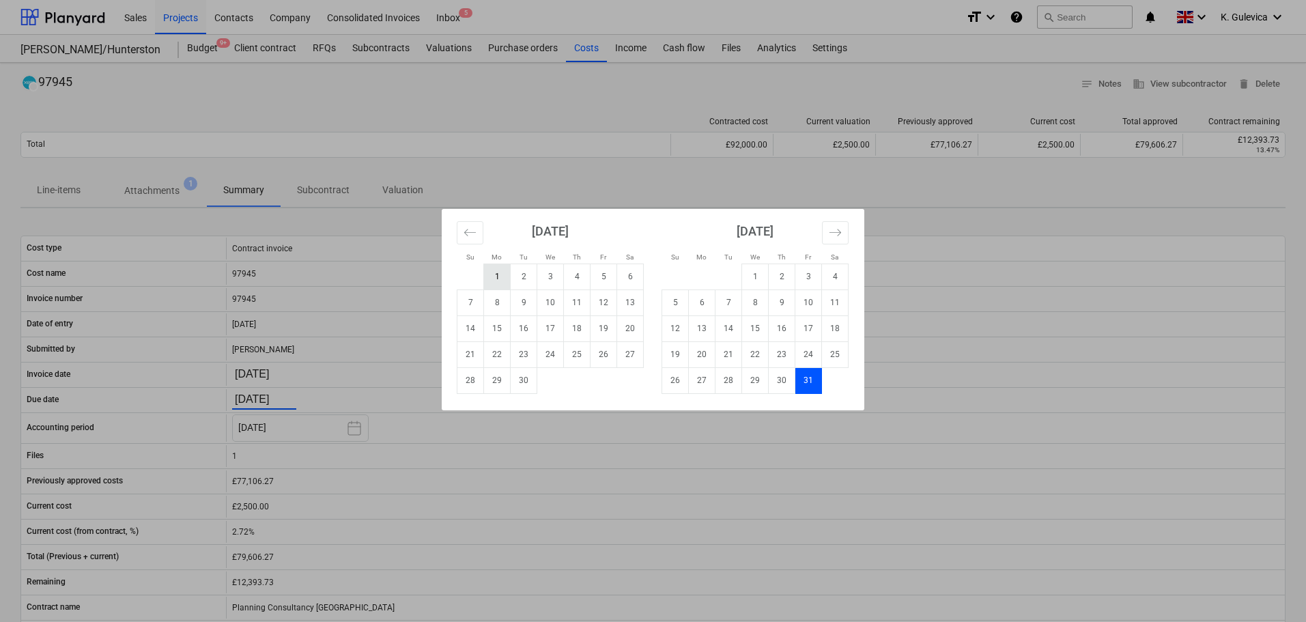
click at [496, 280] on td "1" at bounding box center [497, 277] width 27 height 26
type input "01.09.2025"
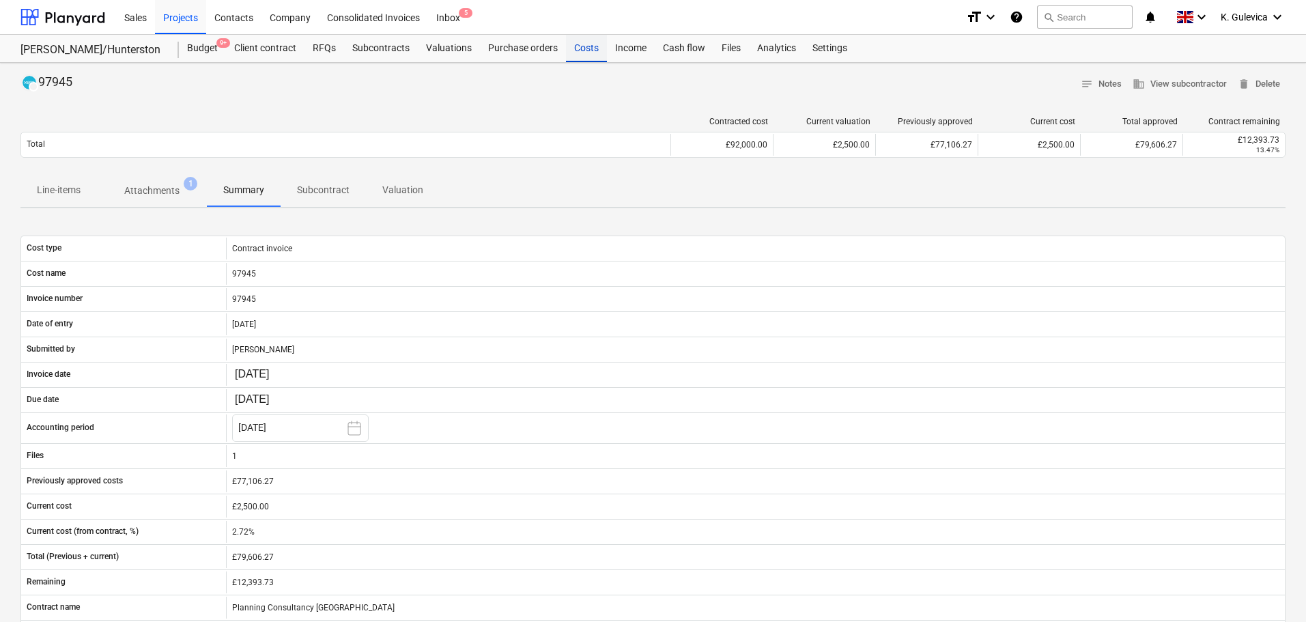
click at [586, 53] on div "Costs" at bounding box center [586, 48] width 41 height 27
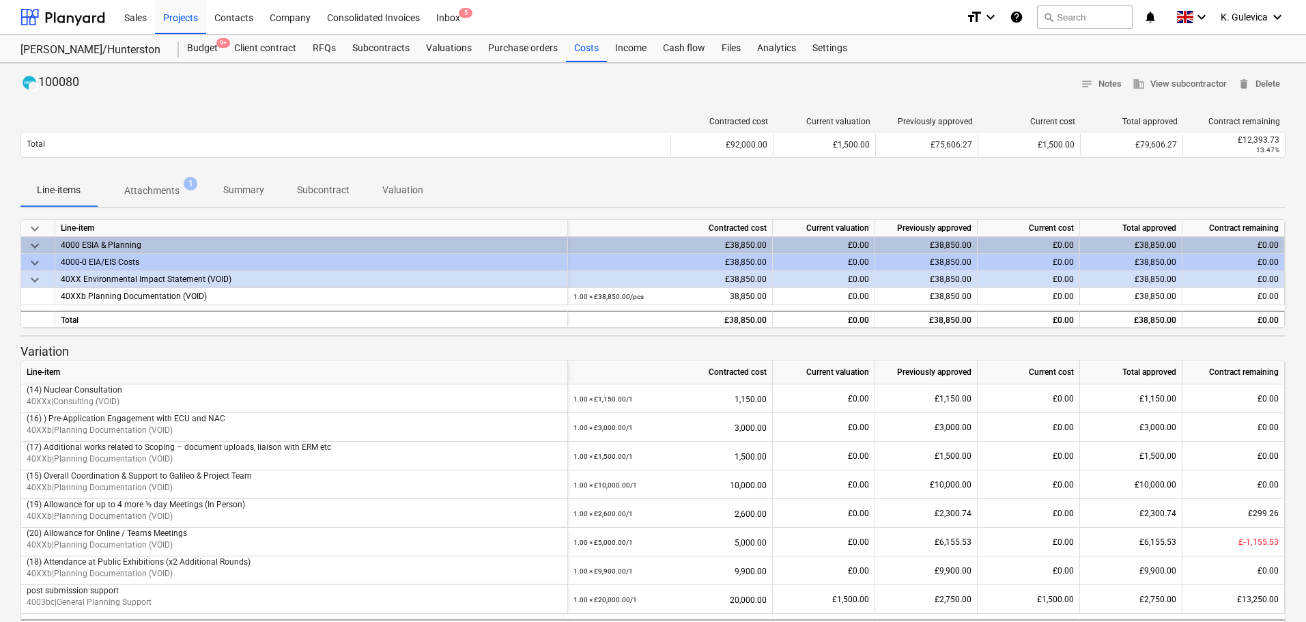
drag, startPoint x: 245, startPoint y: 183, endPoint x: 249, endPoint y: 194, distance: 11.4
click at [249, 194] on p "Summary" at bounding box center [243, 190] width 41 height 14
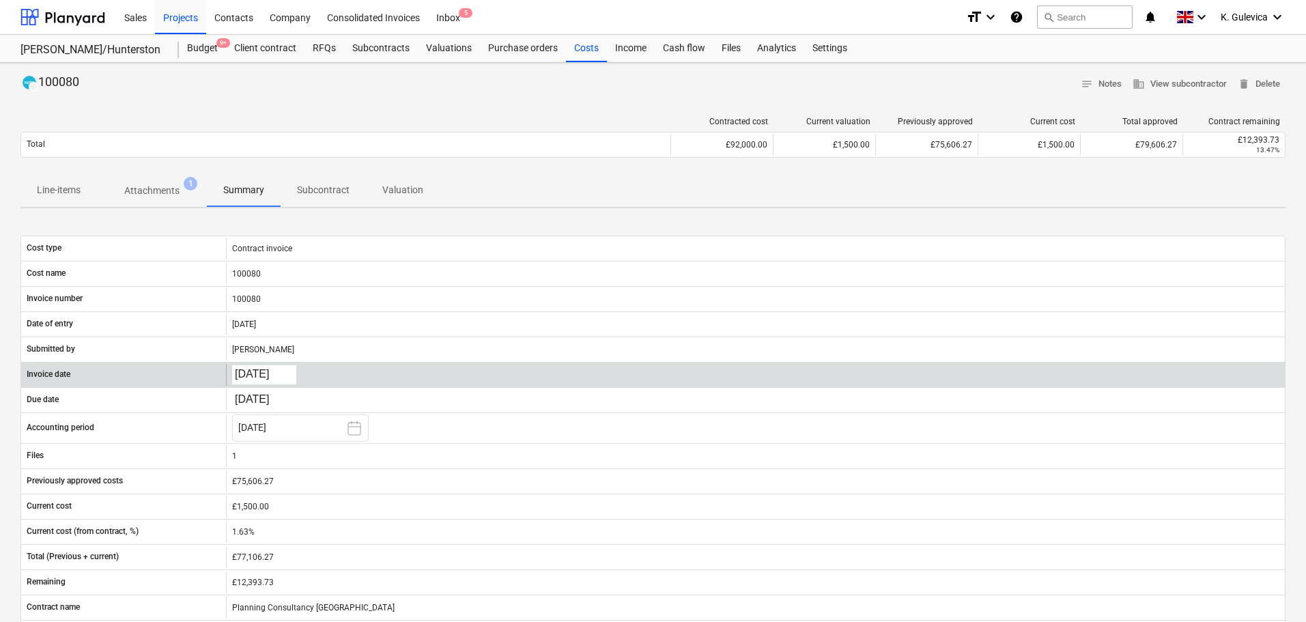
click at [269, 371] on body "Sales Projects Contacts Company Consolidated Invoices Inbox 5 format_size keybo…" at bounding box center [653, 311] width 1306 height 622
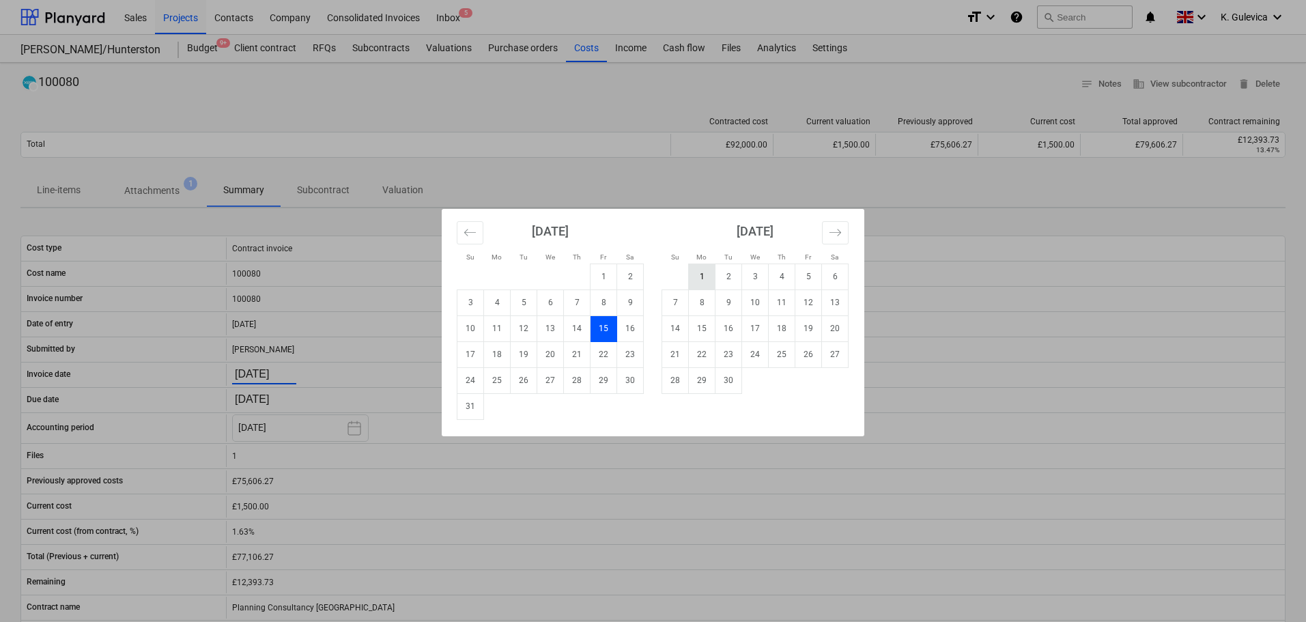
click at [698, 279] on td "1" at bounding box center [702, 277] width 27 height 26
type input "[DATE]"
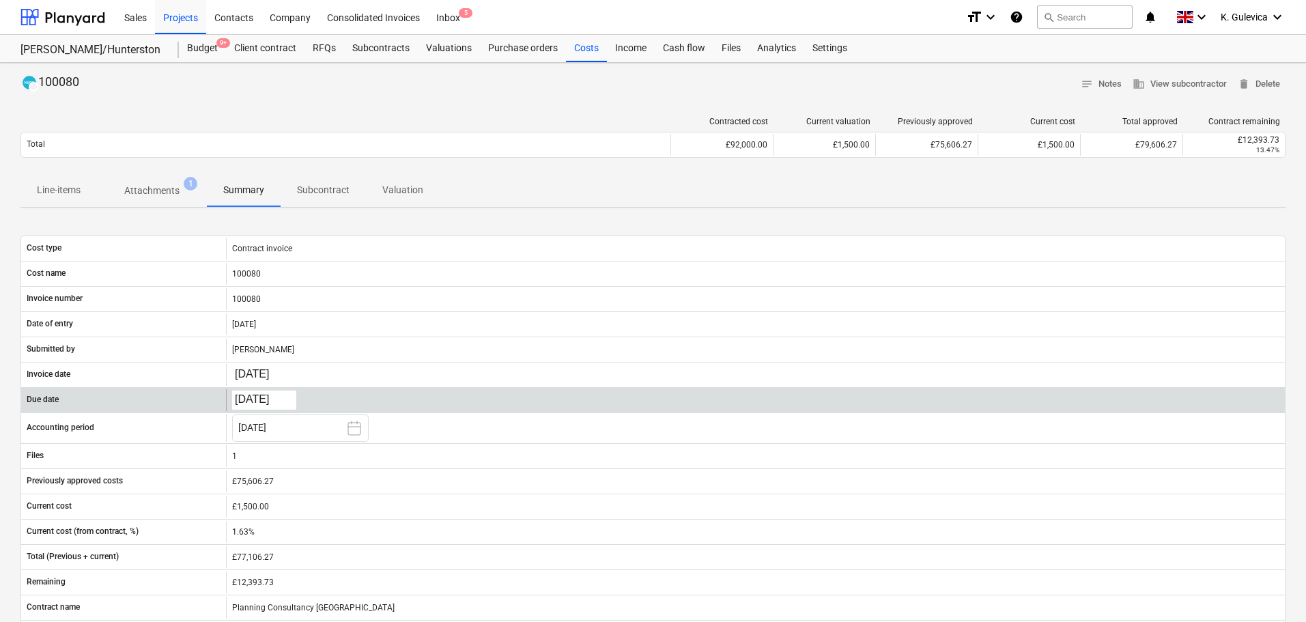
click at [250, 399] on body "Sales Projects Contacts Company Consolidated Invoices Inbox 5 format_size keybo…" at bounding box center [653, 311] width 1306 height 622
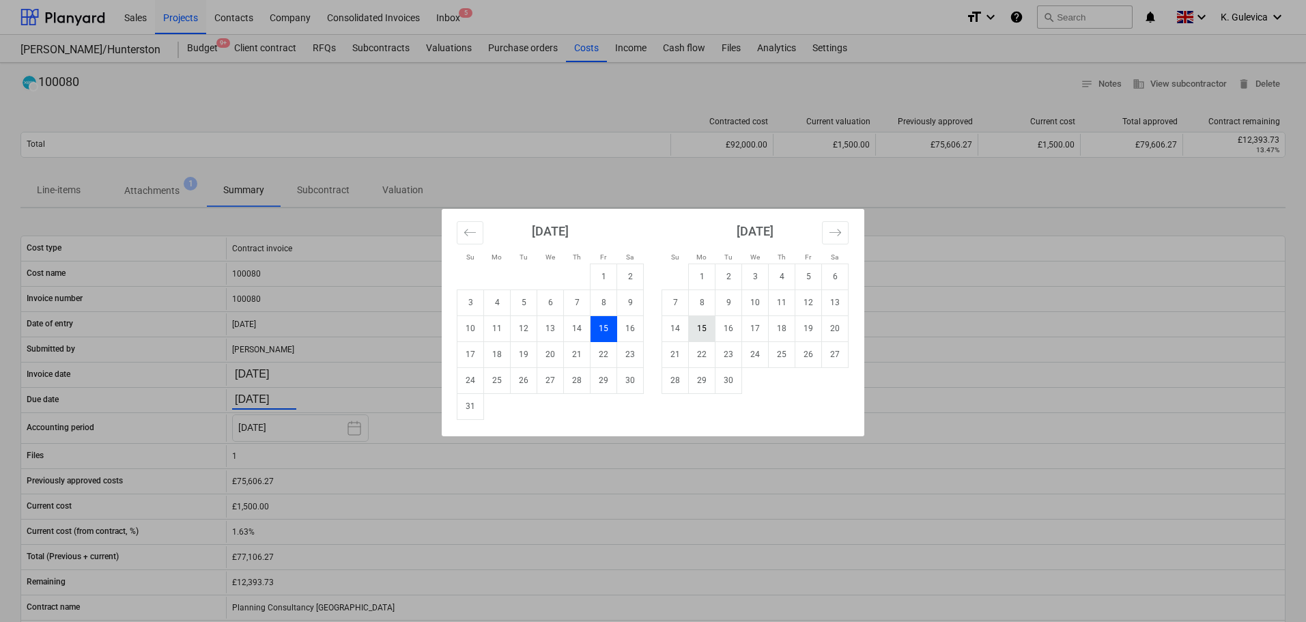
click at [700, 326] on td "15" at bounding box center [702, 328] width 27 height 26
type input "15.09.2025"
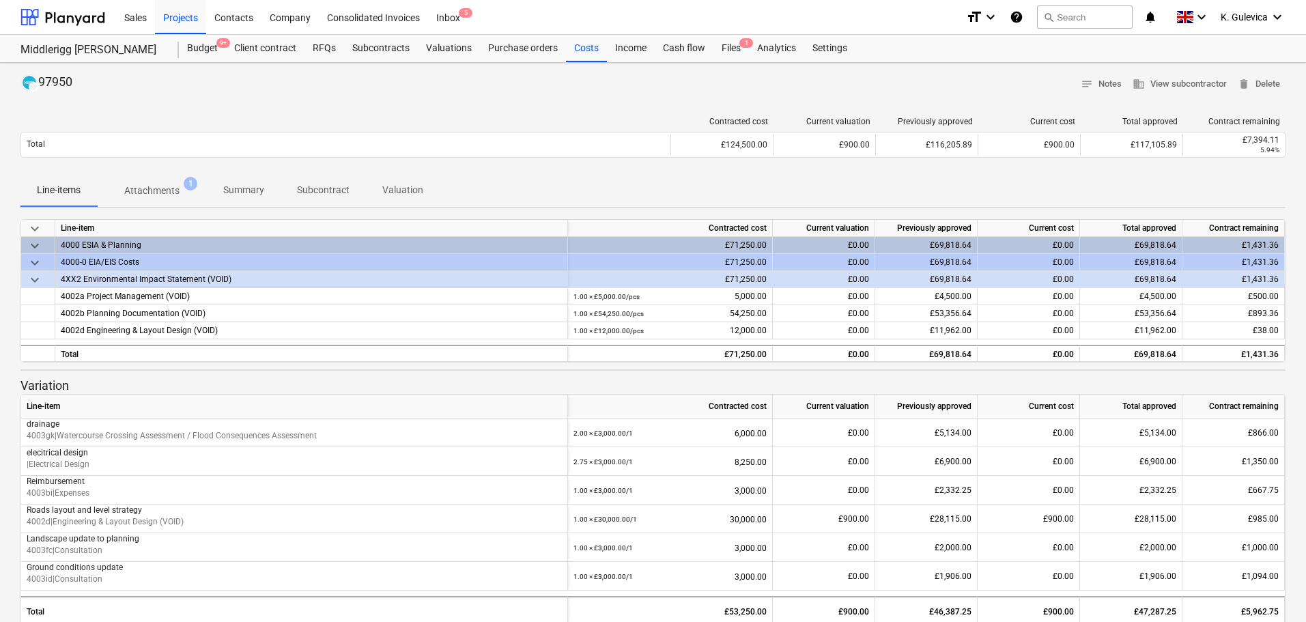
click at [243, 192] on p "Summary" at bounding box center [243, 190] width 41 height 14
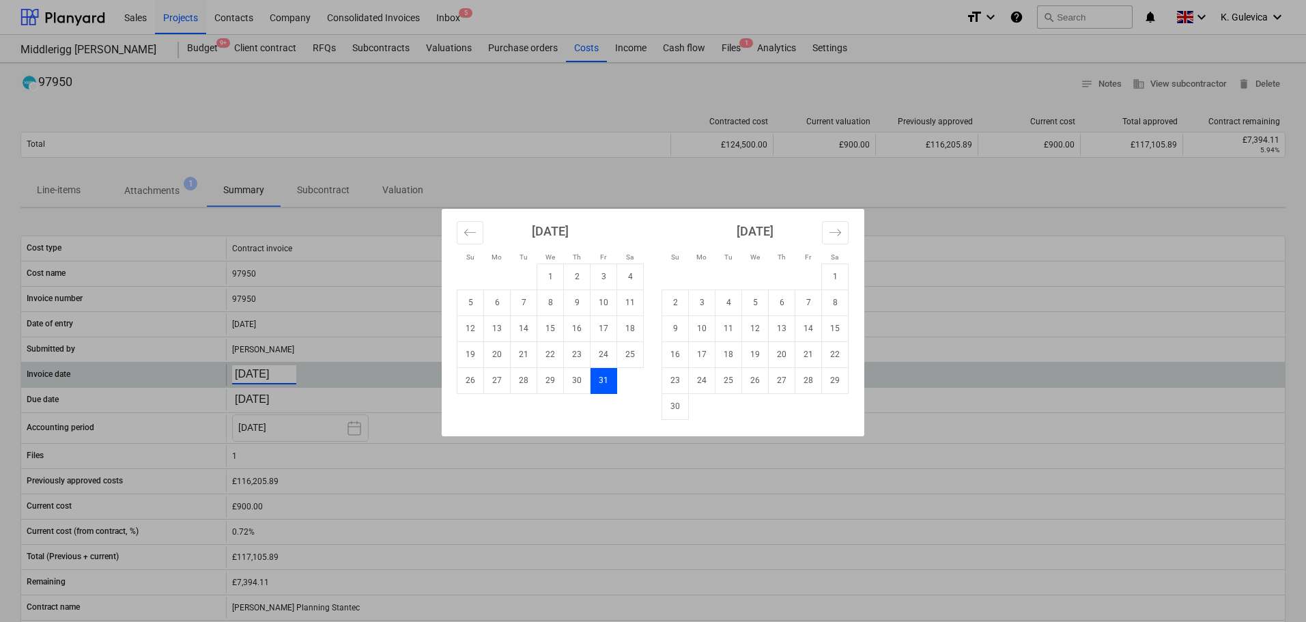
click at [261, 373] on body "Sales Projects Contacts Company Consolidated Invoices Inbox 5 format_size keybo…" at bounding box center [653, 311] width 1306 height 622
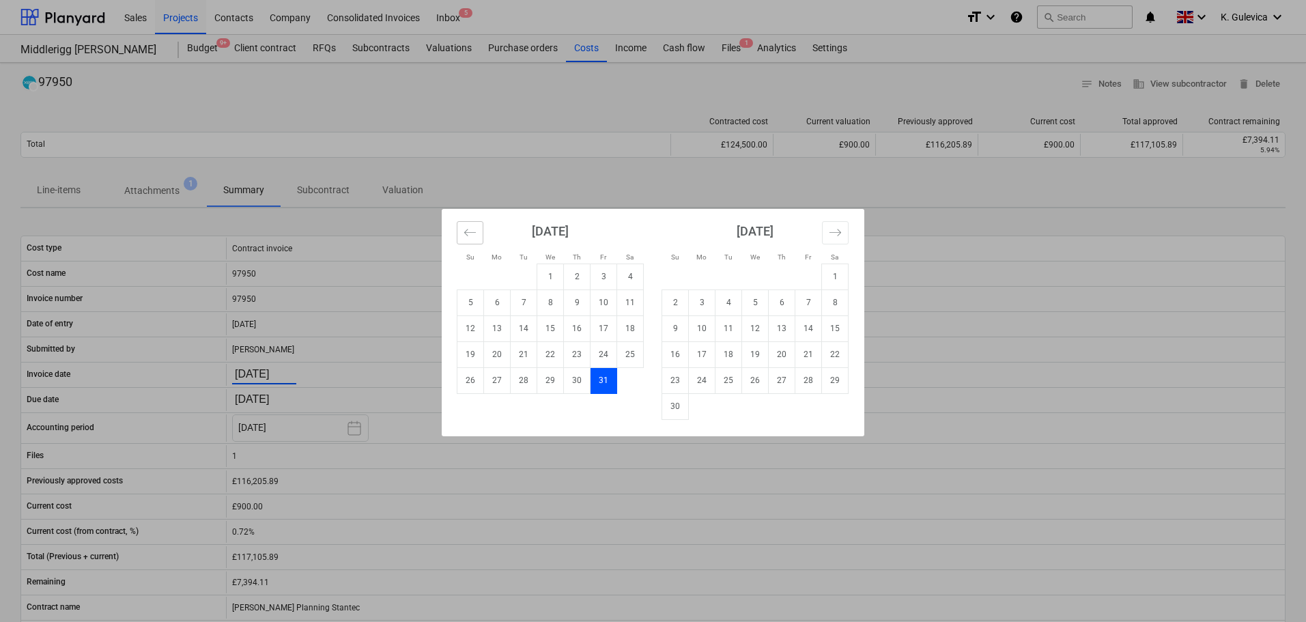
click at [468, 229] on icon "Move backward to switch to the previous month." at bounding box center [470, 232] width 12 height 7
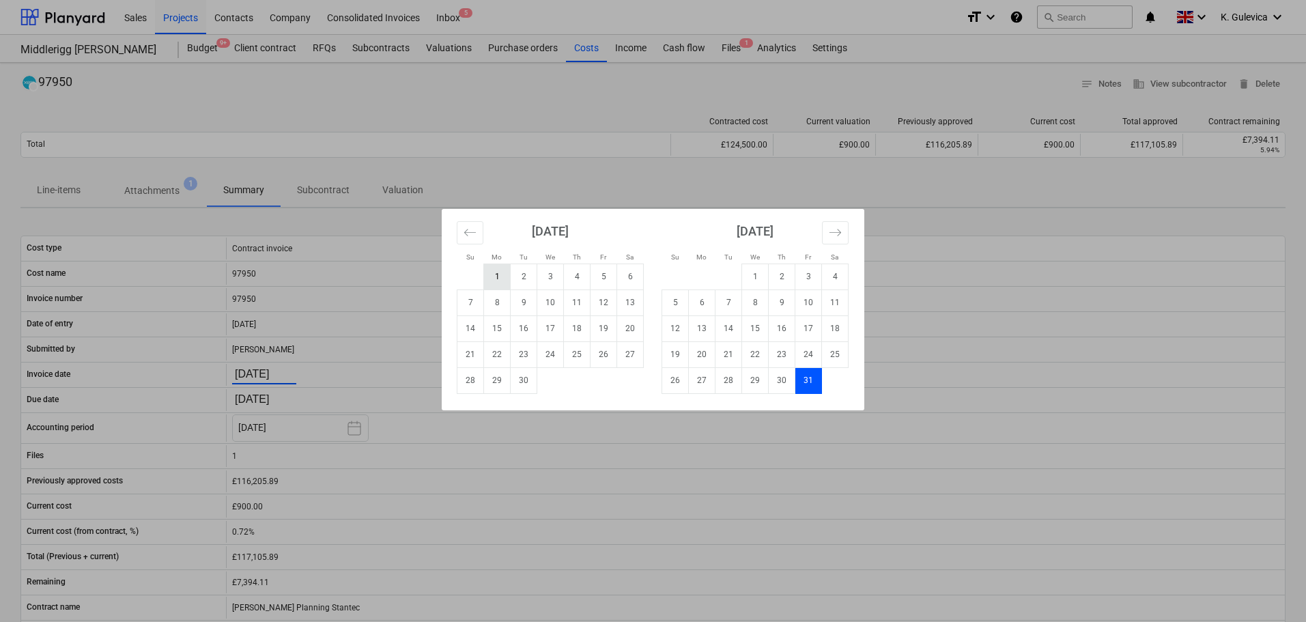
click at [495, 277] on td "1" at bounding box center [497, 277] width 27 height 26
type input "[DATE]"
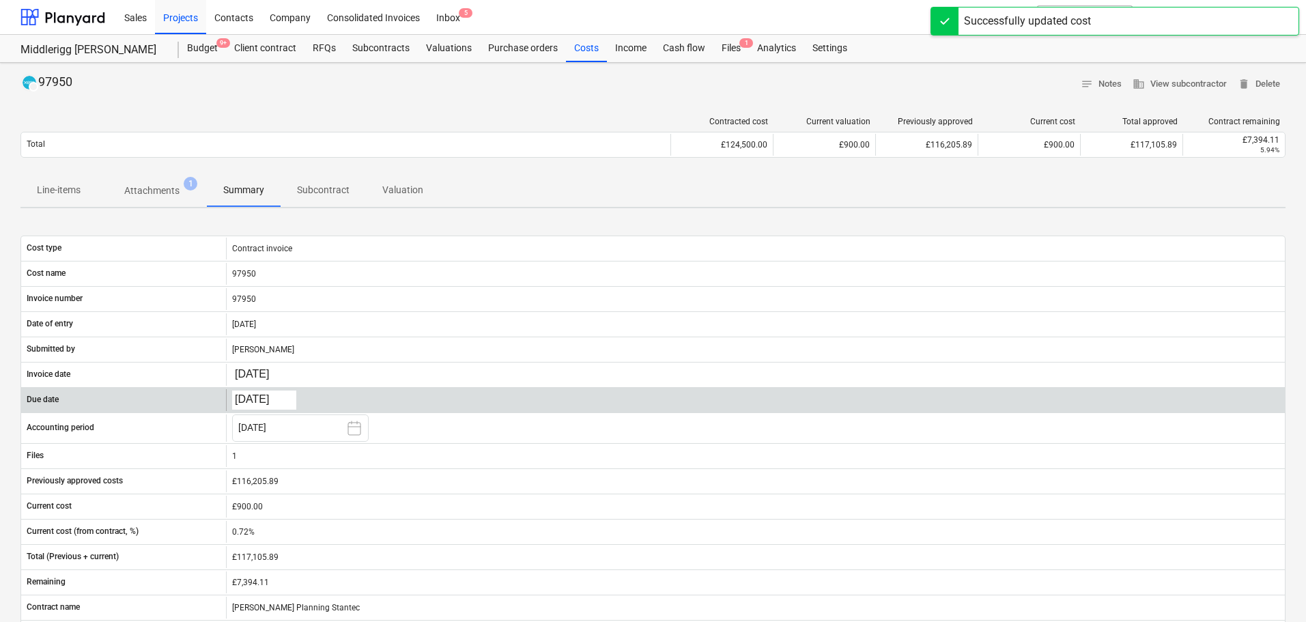
click at [249, 397] on body "Sales Projects Contacts Company Consolidated Invoices Inbox 5 format_size keybo…" at bounding box center [653, 311] width 1306 height 622
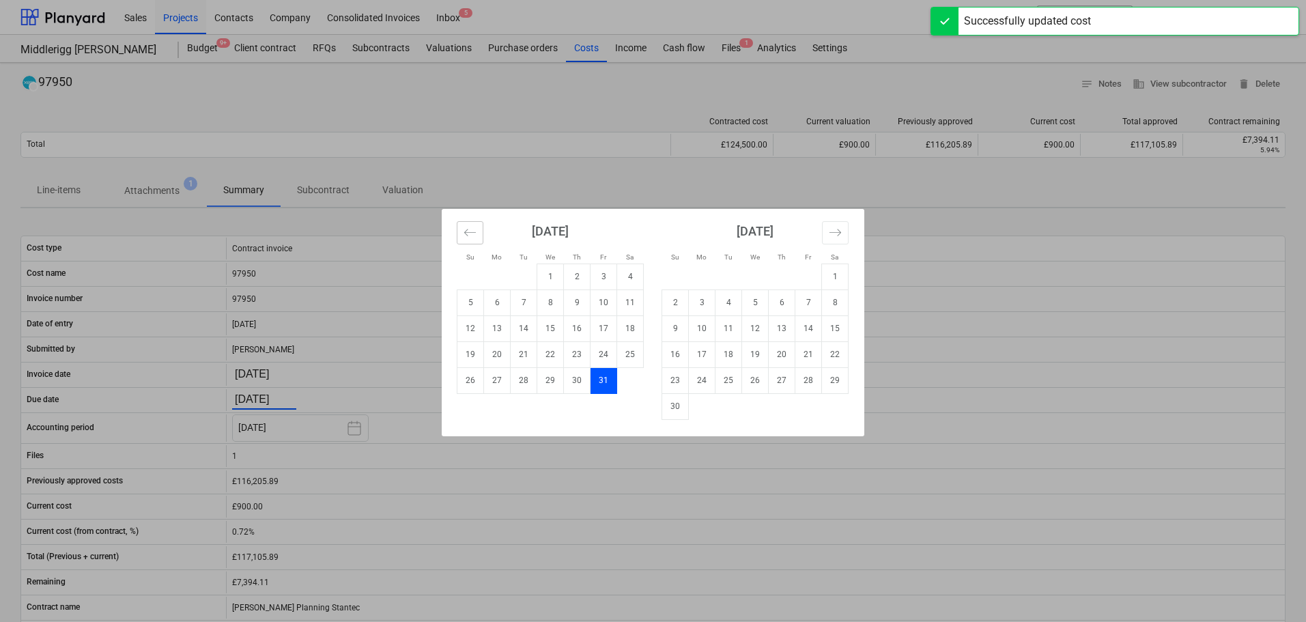
click at [470, 231] on icon "Move backward to switch to the previous month." at bounding box center [470, 232] width 13 height 13
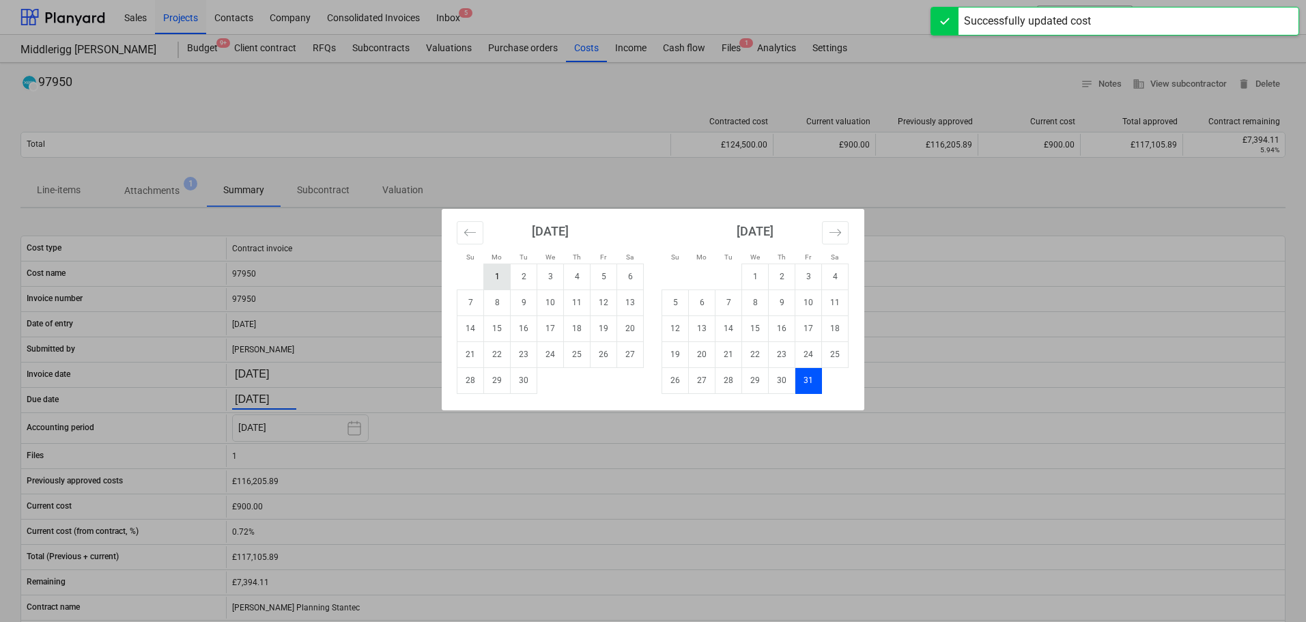
click at [500, 271] on td "1" at bounding box center [497, 277] width 27 height 26
type input "[DATE]"
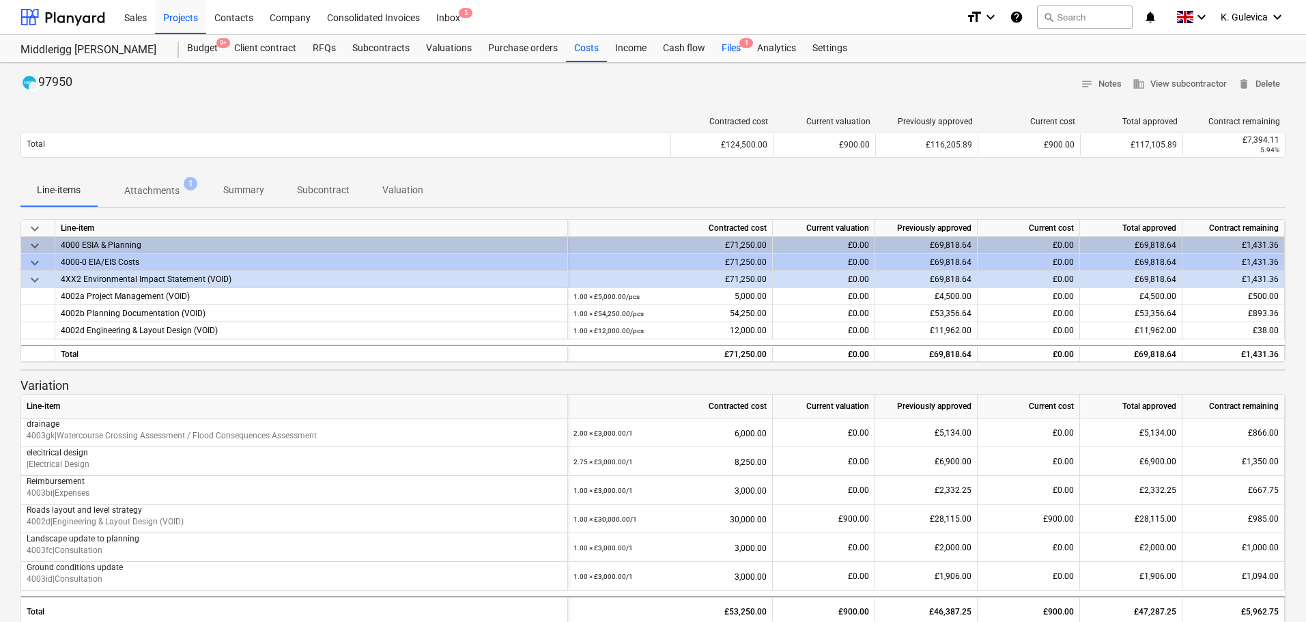
click at [726, 44] on div "Files 1" at bounding box center [731, 48] width 36 height 27
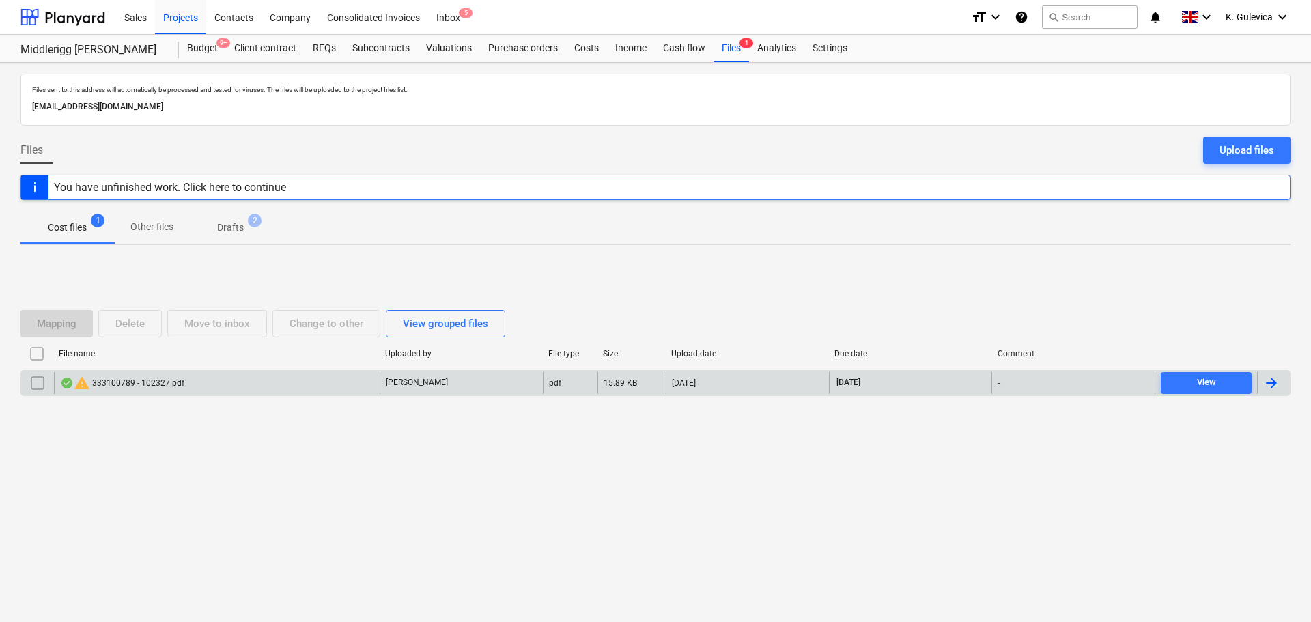
click at [241, 388] on div "warning 333100789 - 102327.pdf" at bounding box center [217, 383] width 326 height 22
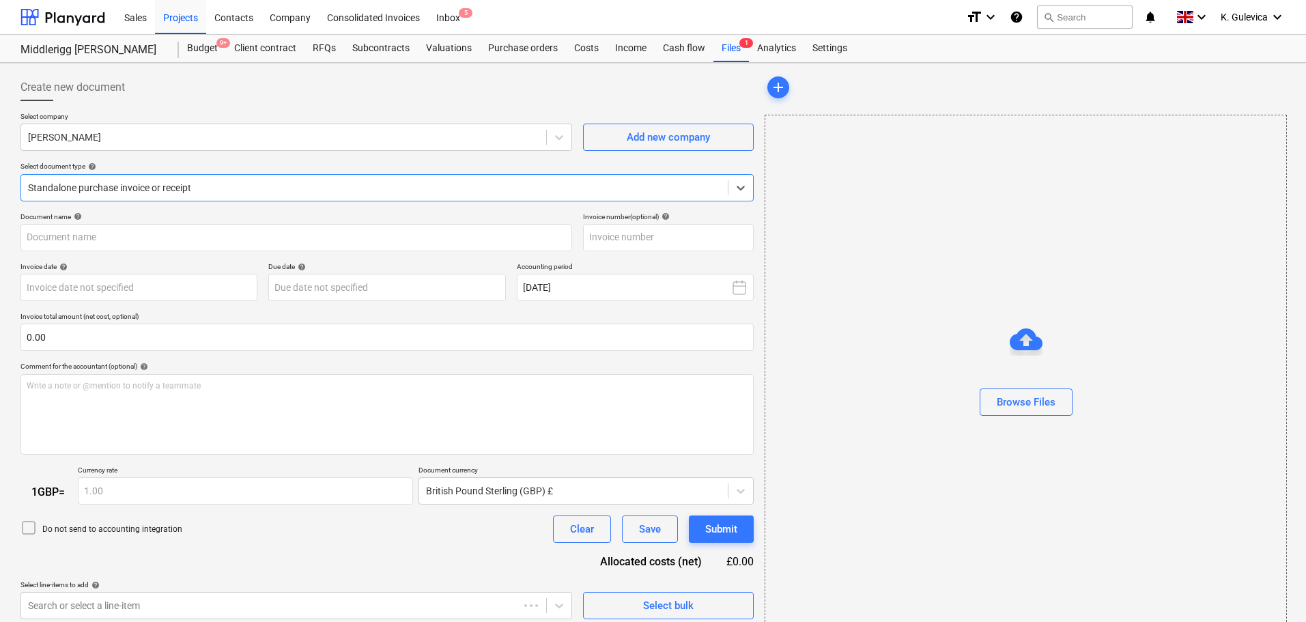
type input "102327"
type input "09 Sep 2025"
type input "31 Oct 2025"
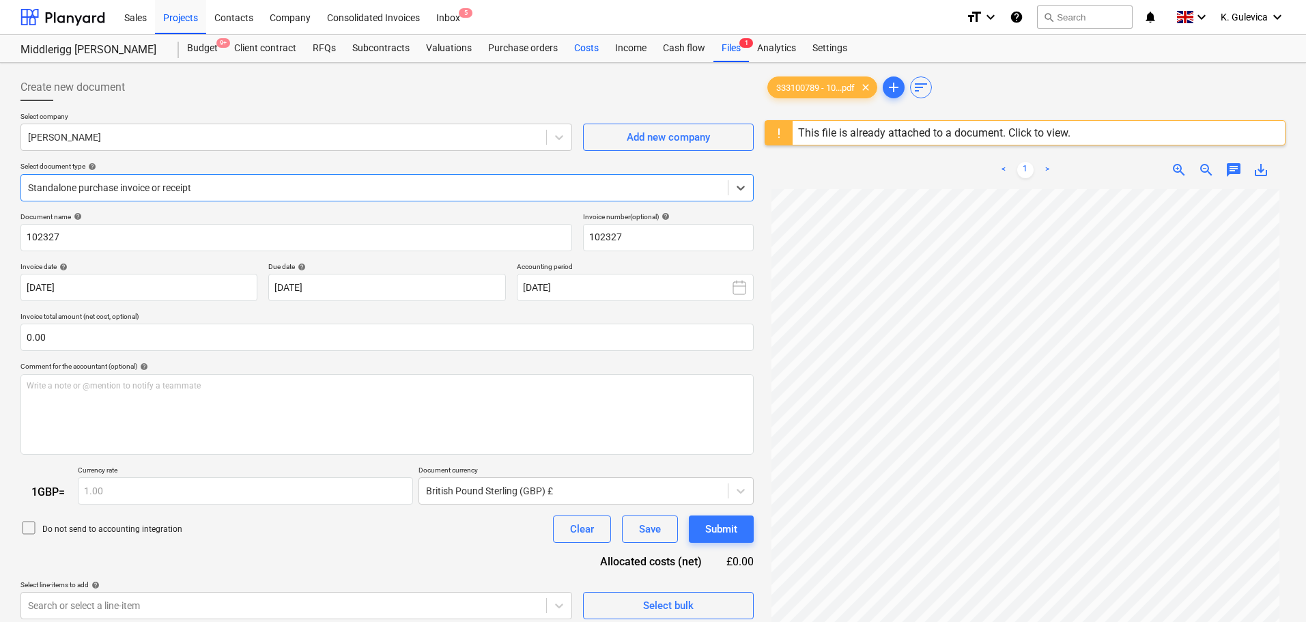
click at [580, 48] on div "Costs" at bounding box center [586, 48] width 41 height 27
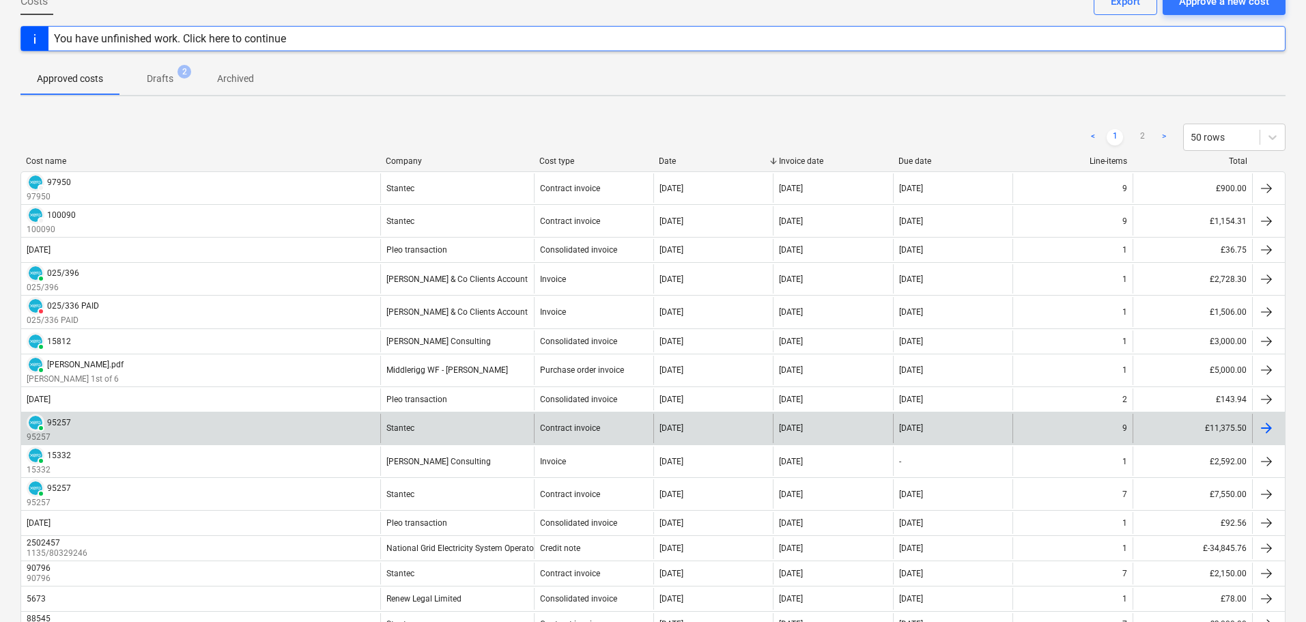
scroll to position [137, 0]
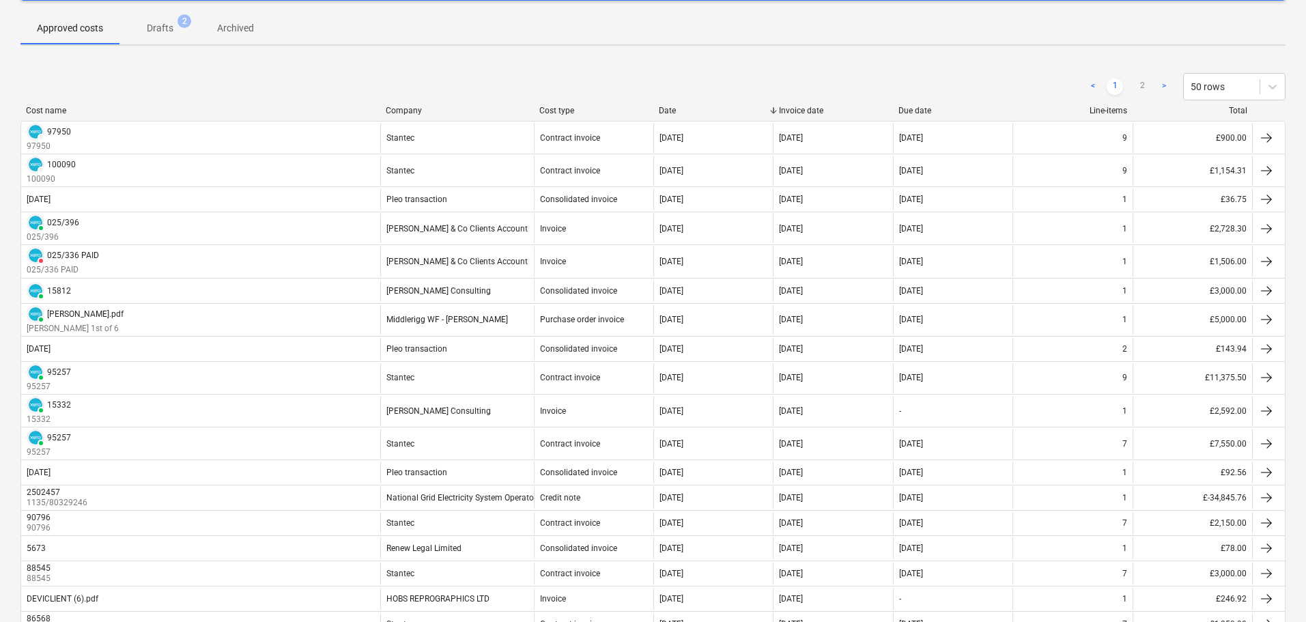
click at [154, 22] on p "Drafts" at bounding box center [160, 28] width 27 height 14
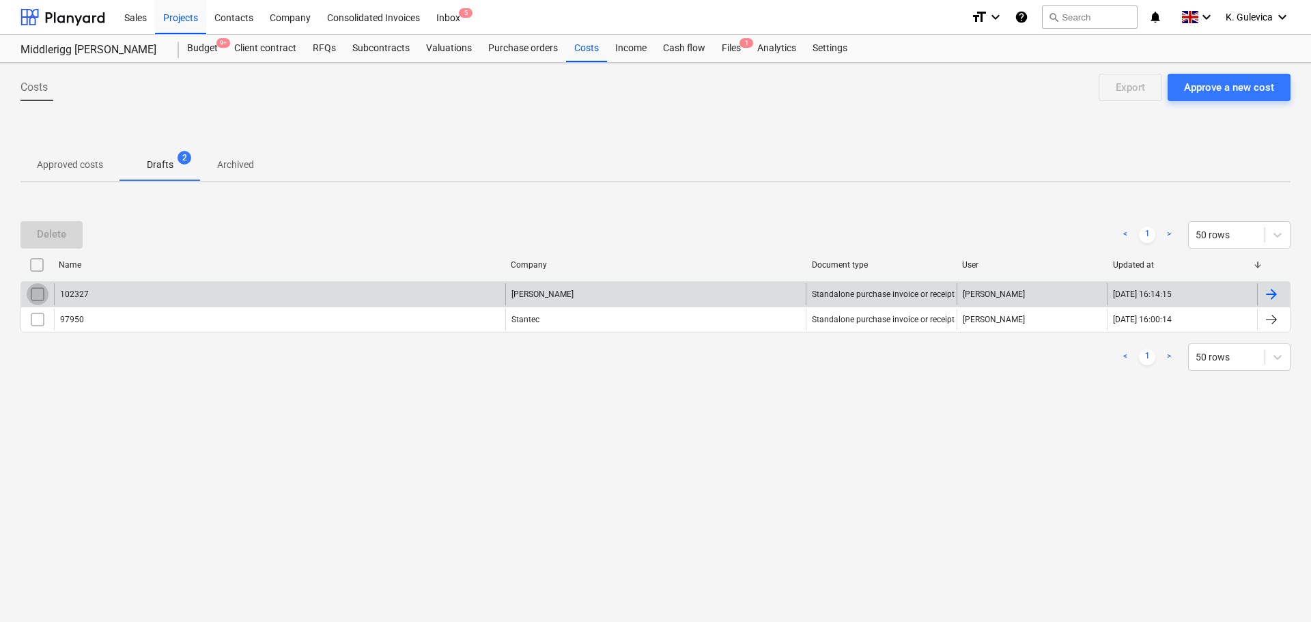
click at [39, 294] on input "checkbox" at bounding box center [38, 294] width 22 height 22
click at [61, 233] on div "Delete" at bounding box center [51, 234] width 29 height 18
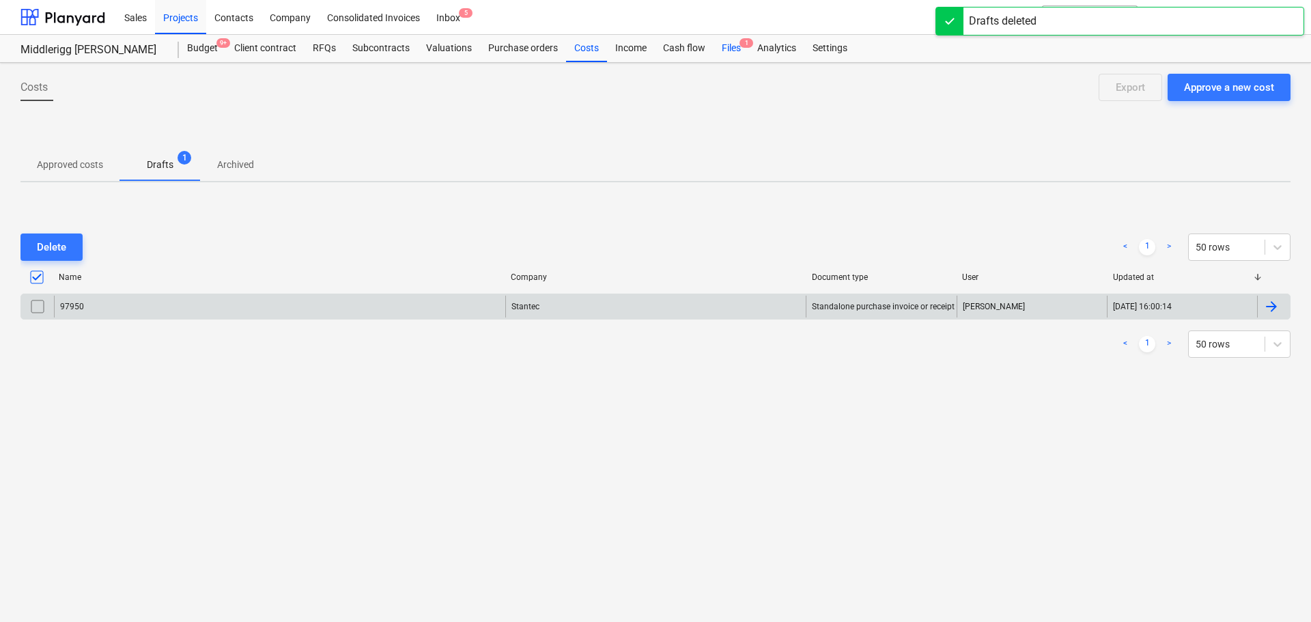
click at [722, 53] on div "Files 1" at bounding box center [731, 48] width 36 height 27
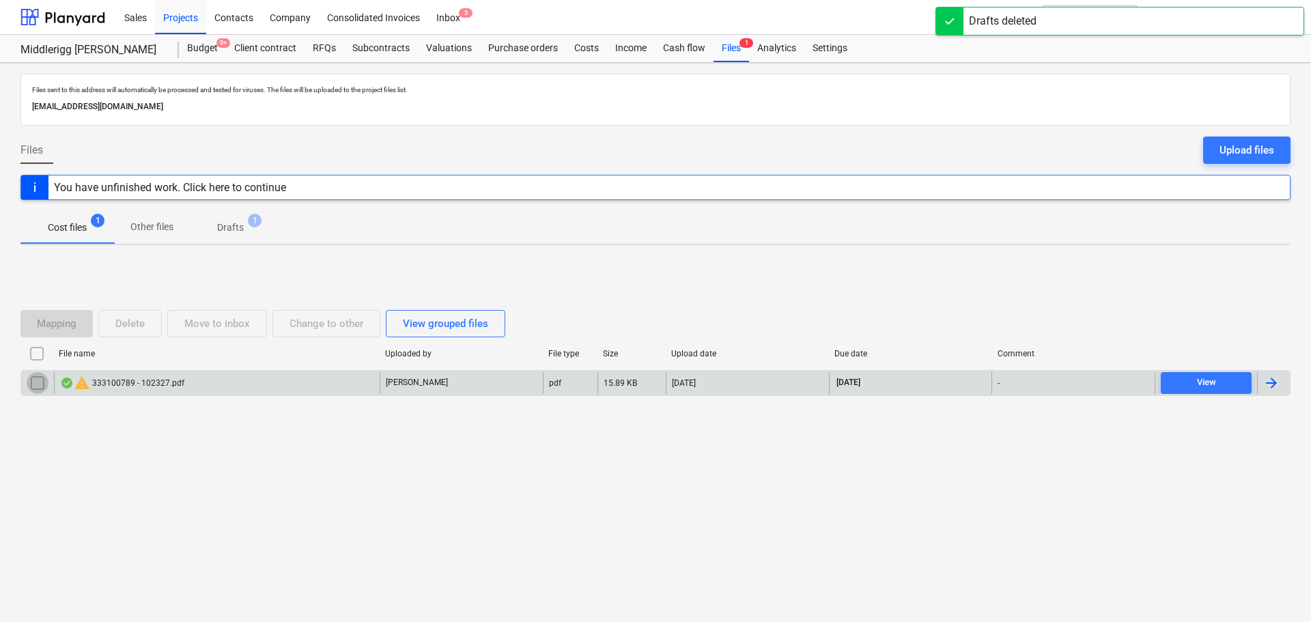
click at [36, 381] on input "checkbox" at bounding box center [38, 383] width 22 height 22
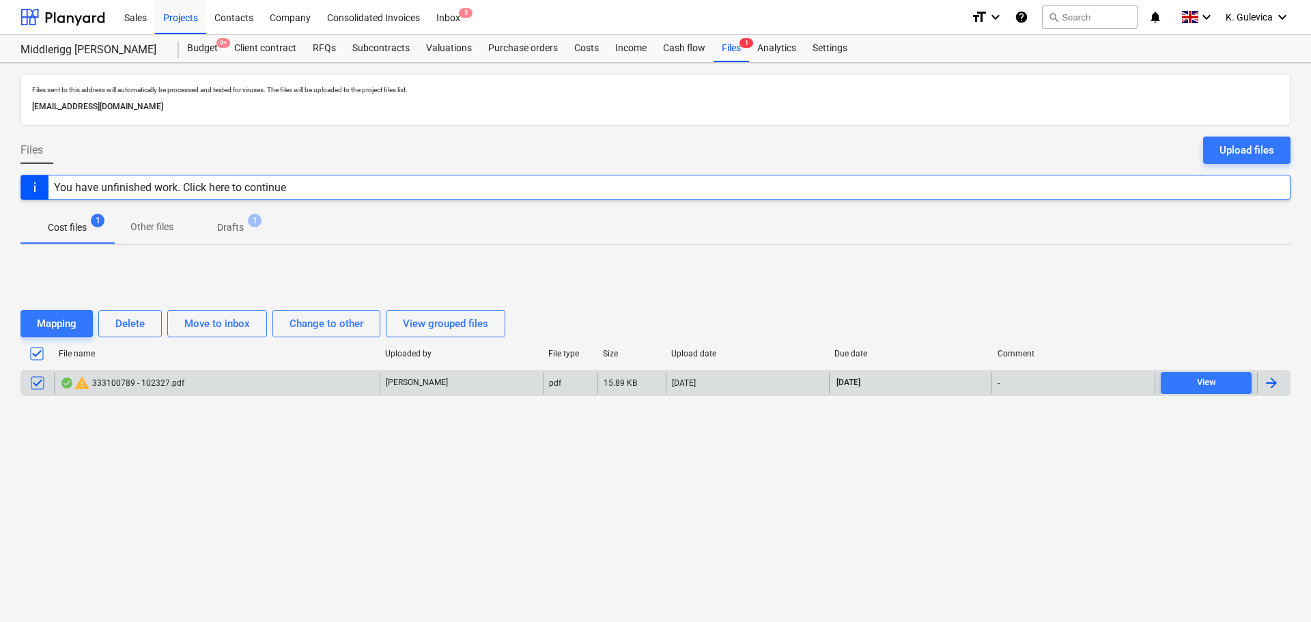
click at [351, 382] on div "warning 333100789 - 102327.pdf" at bounding box center [217, 383] width 326 height 22
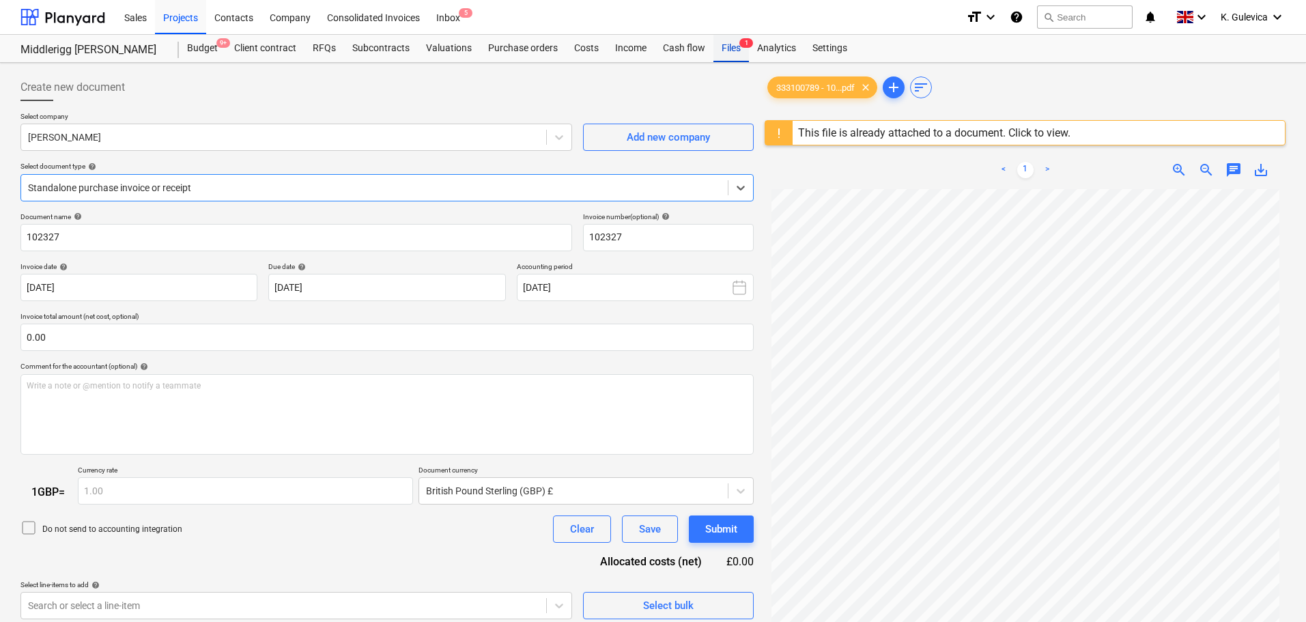
click at [736, 50] on div "Files 1" at bounding box center [731, 48] width 36 height 27
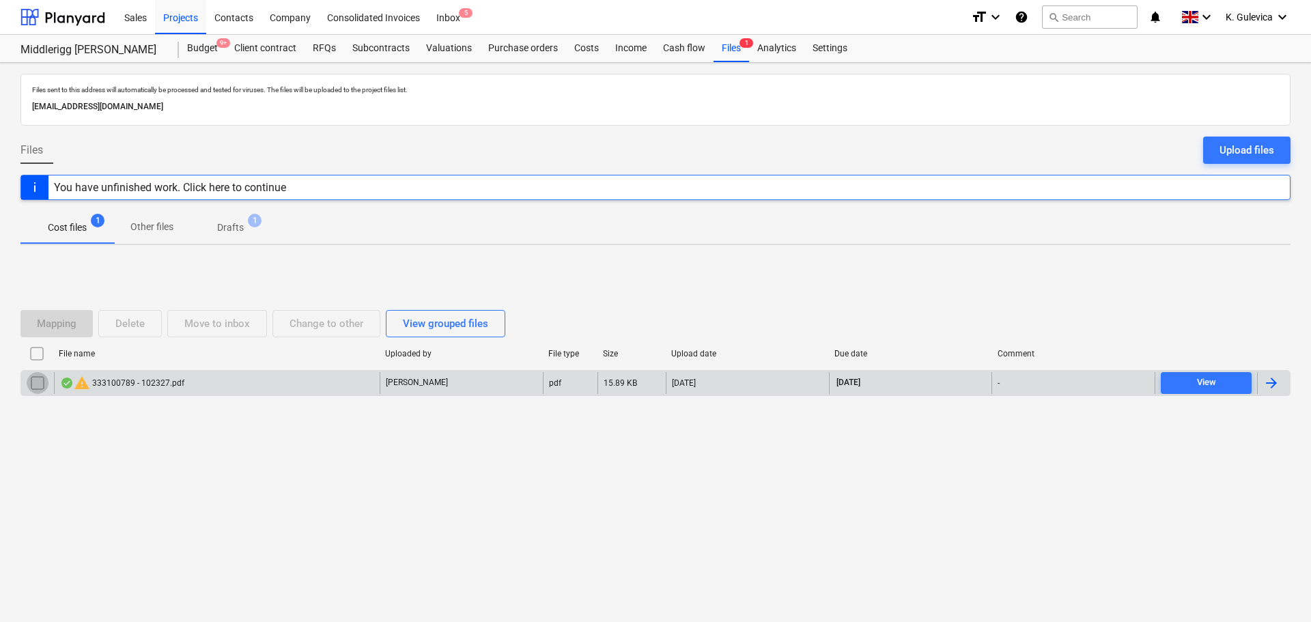
click at [35, 380] on input "checkbox" at bounding box center [38, 383] width 22 height 22
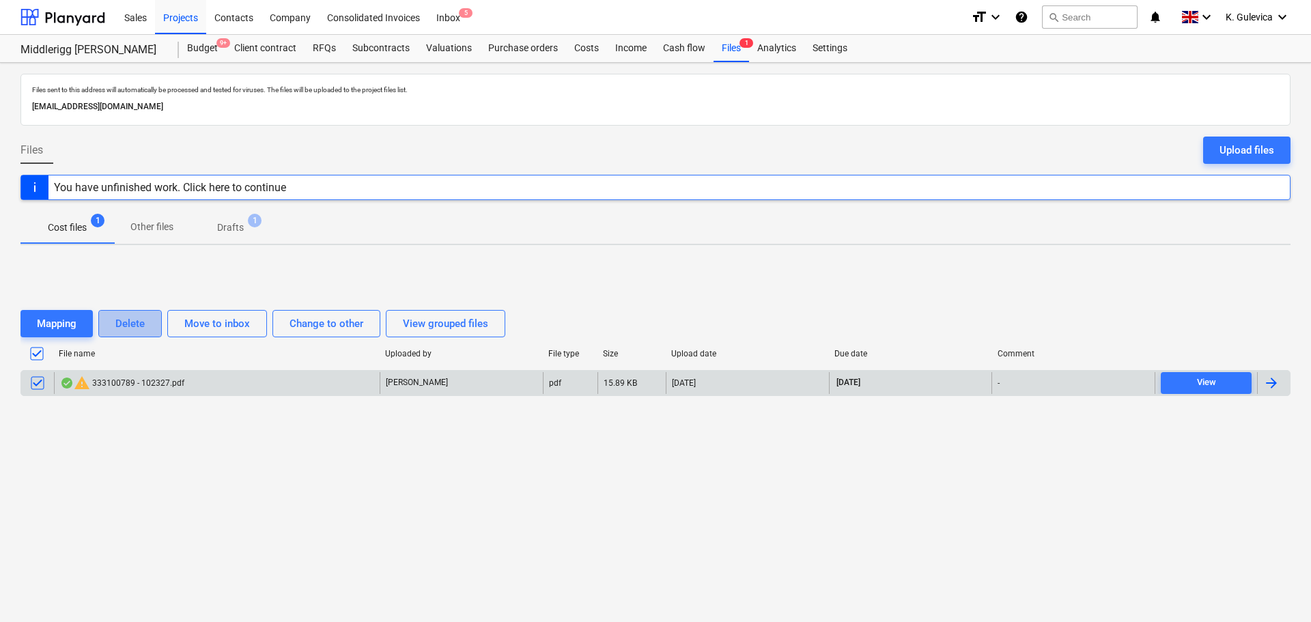
click at [138, 317] on div "Delete" at bounding box center [129, 324] width 29 height 18
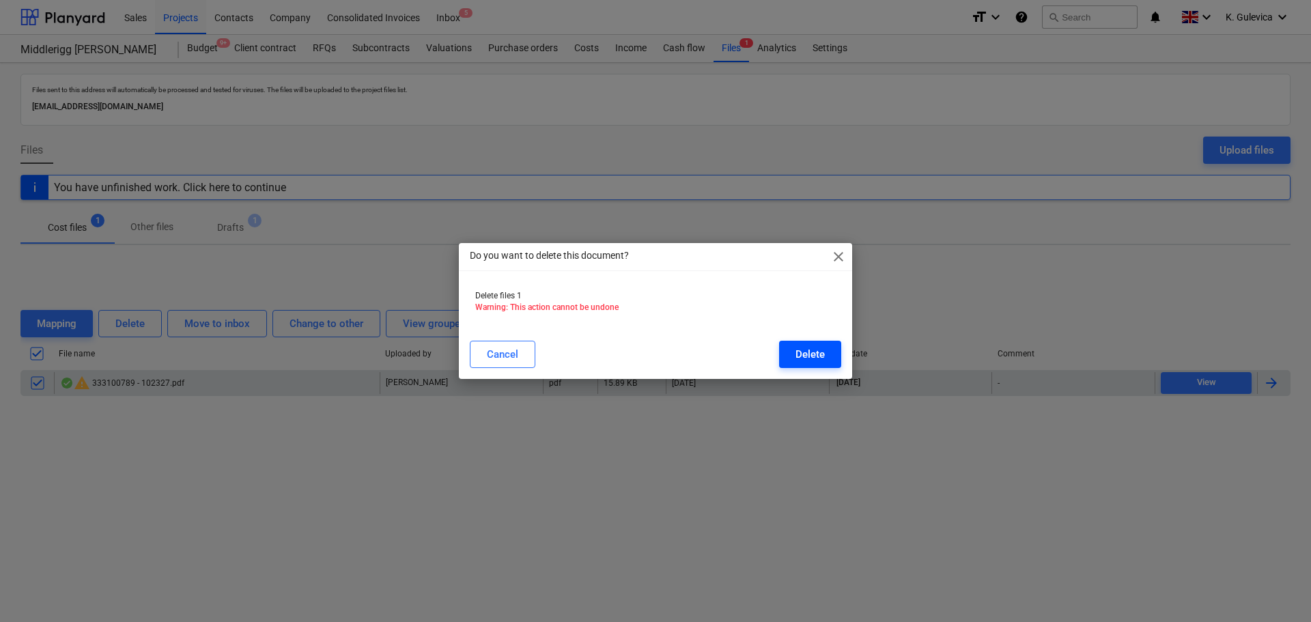
click at [806, 357] on div "Delete" at bounding box center [809, 354] width 29 height 18
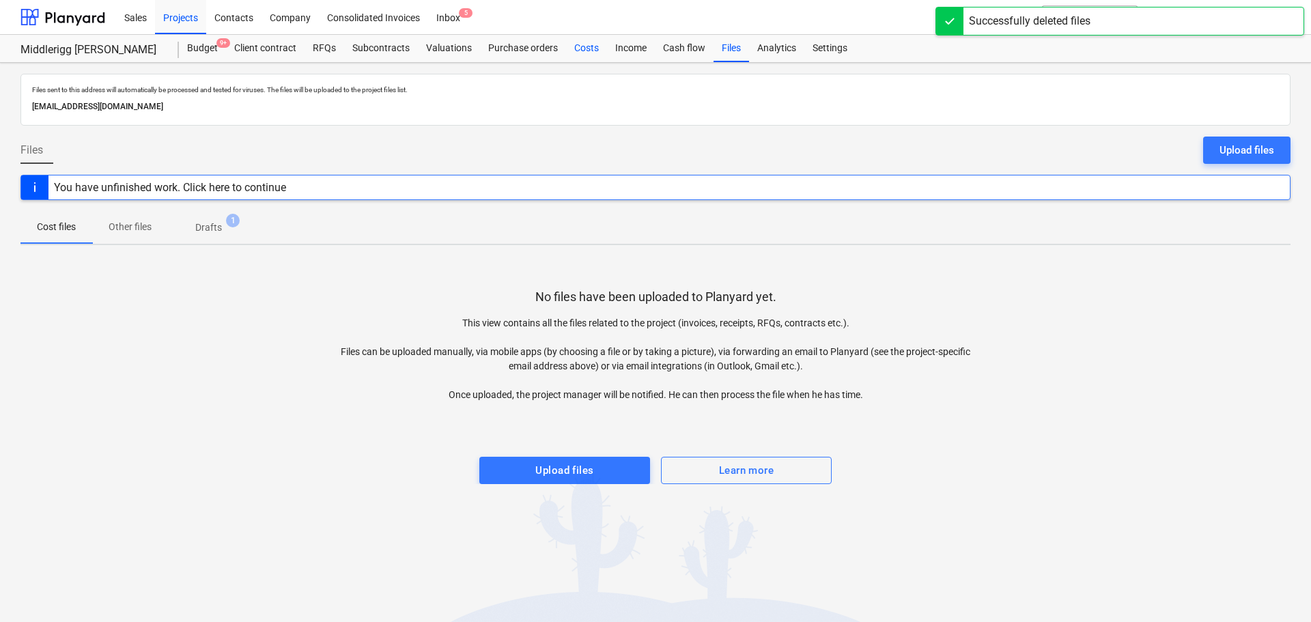
click at [578, 46] on div "Costs" at bounding box center [586, 48] width 41 height 27
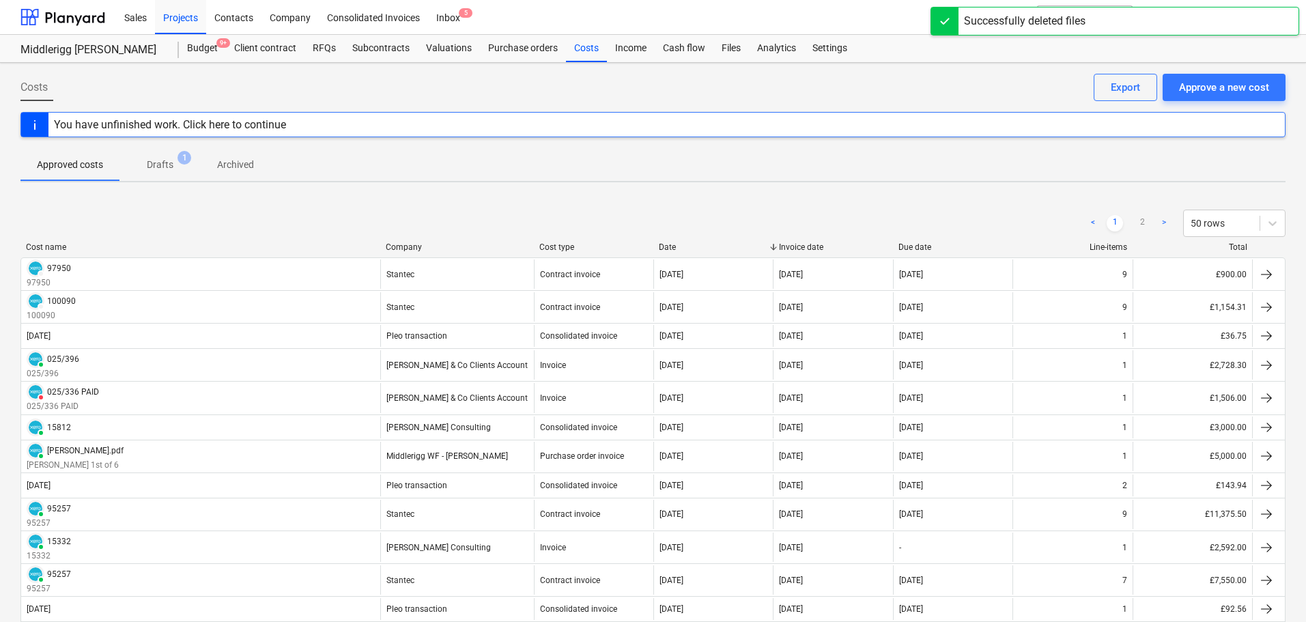
click at [159, 167] on p "Drafts" at bounding box center [160, 165] width 27 height 14
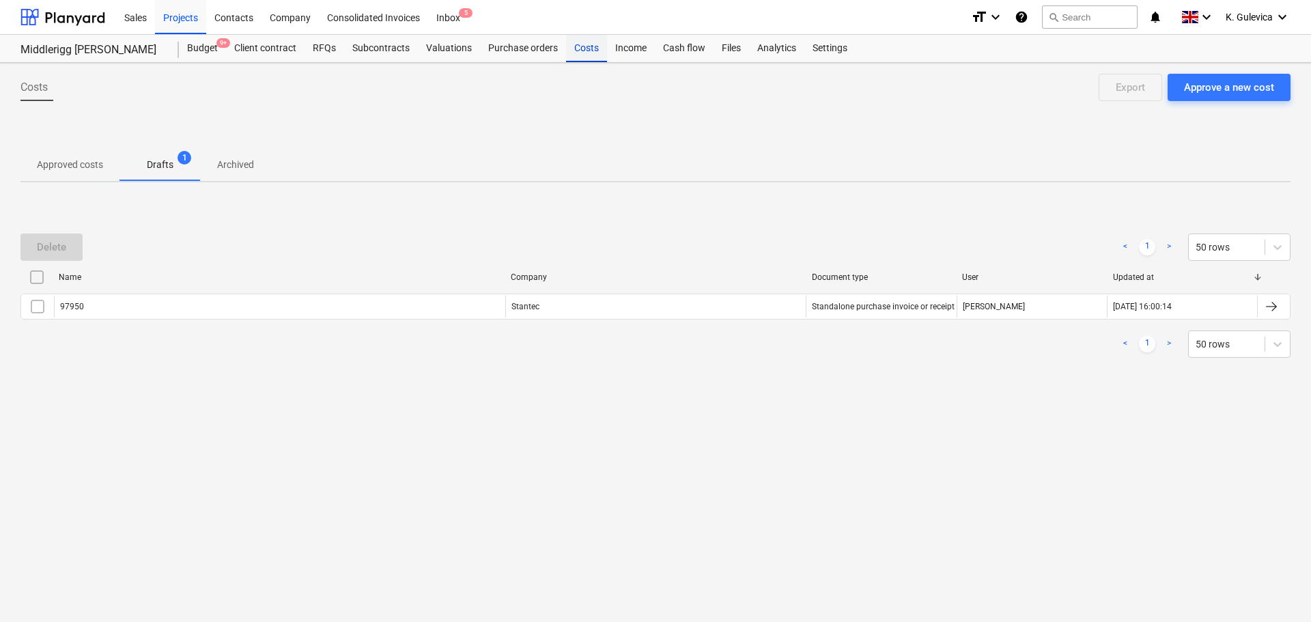
click at [574, 42] on div "Costs" at bounding box center [586, 48] width 41 height 27
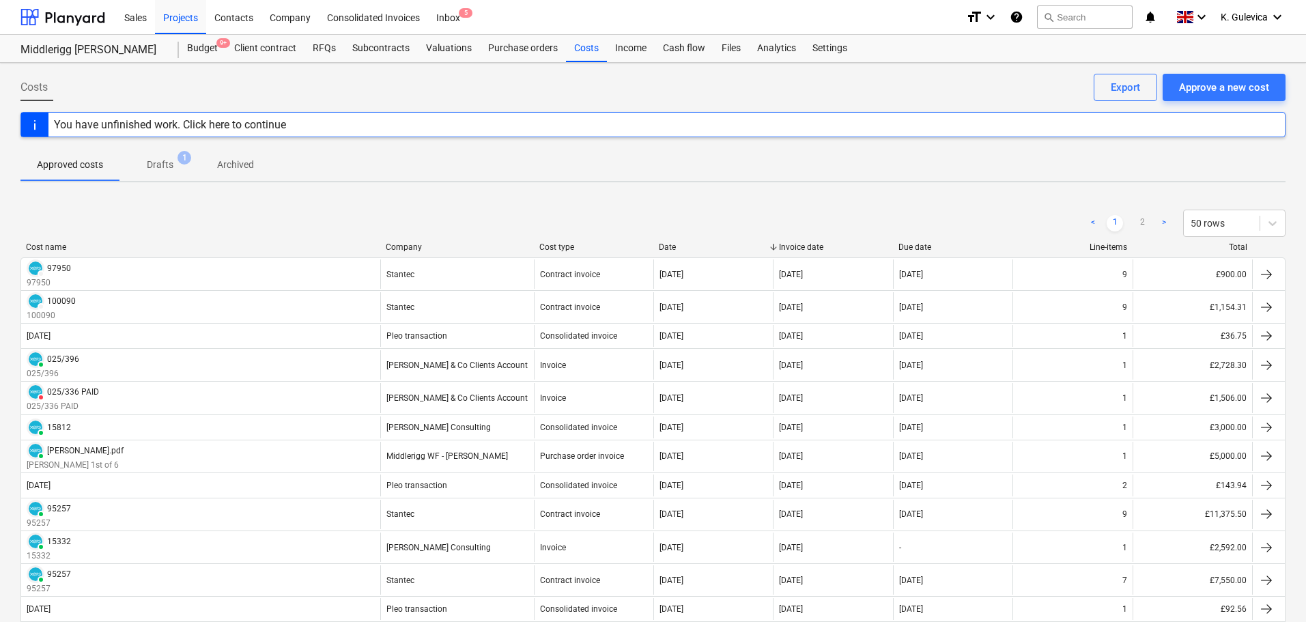
click at [160, 167] on p "Drafts" at bounding box center [160, 165] width 27 height 14
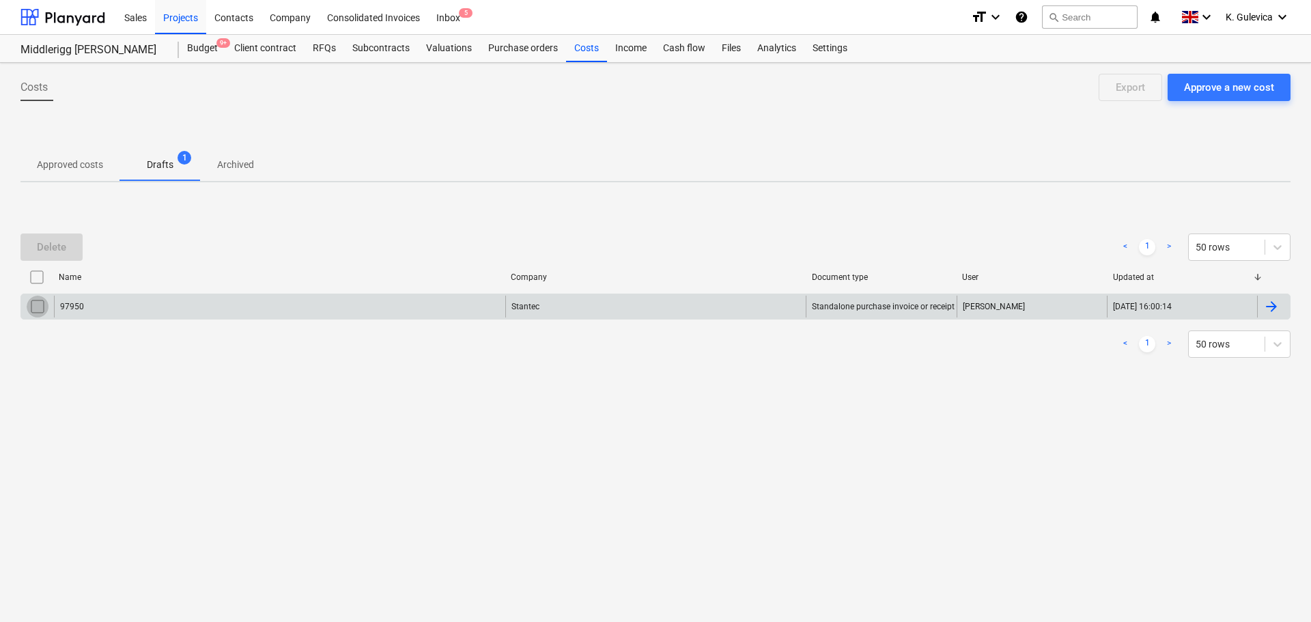
click at [40, 305] on input "checkbox" at bounding box center [38, 307] width 22 height 22
click at [41, 257] on button "Delete" at bounding box center [51, 246] width 62 height 27
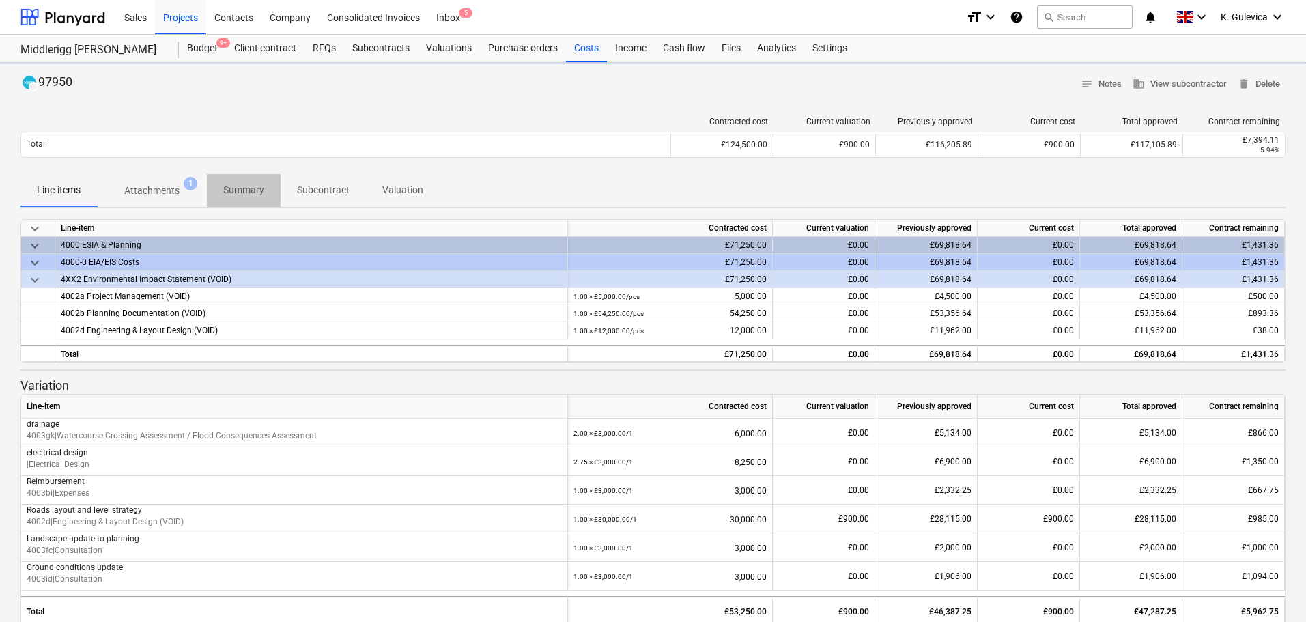
click at [242, 195] on p "Summary" at bounding box center [243, 190] width 41 height 14
click at [231, 195] on p "Summary" at bounding box center [243, 190] width 41 height 14
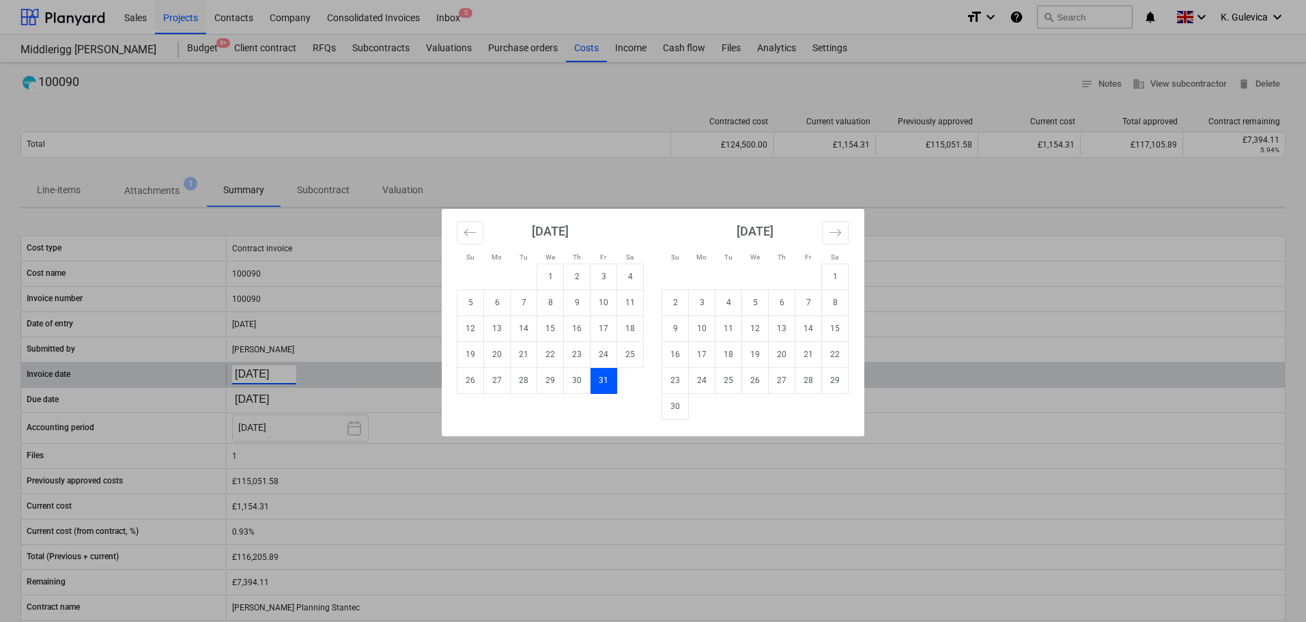
click at [259, 371] on body "Sales Projects Contacts Company Consolidated Invoices Inbox 5 format_size keybo…" at bounding box center [653, 311] width 1306 height 622
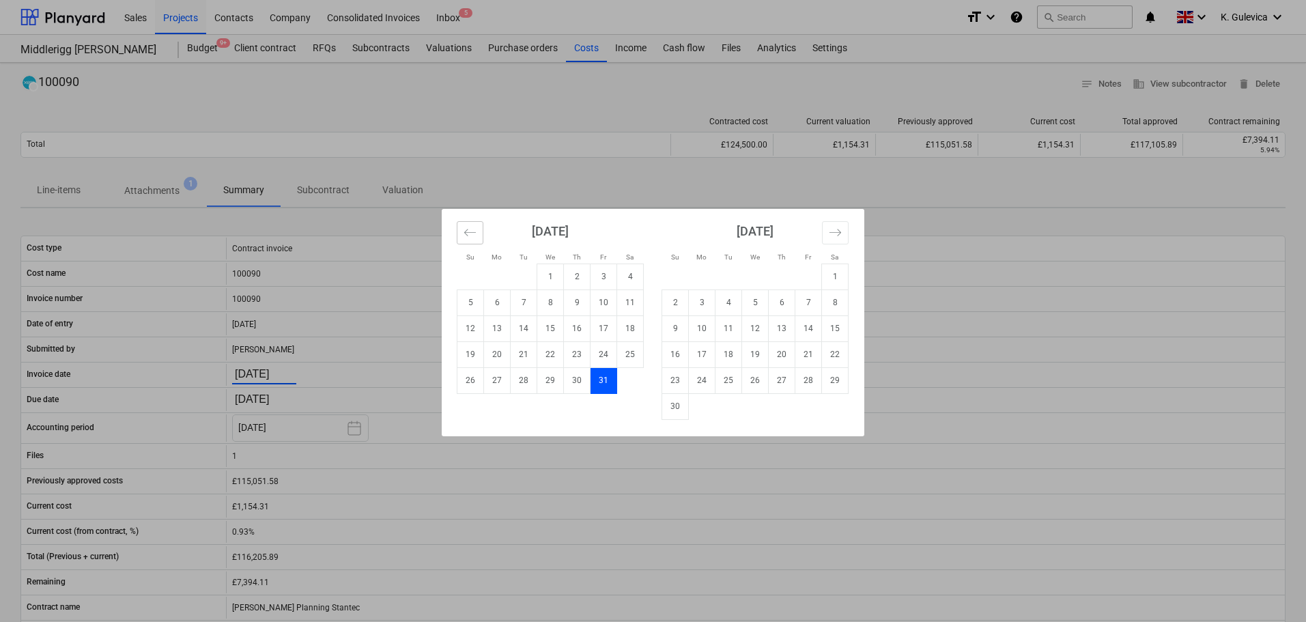
click at [463, 232] on button "Move backward to switch to the previous month." at bounding box center [470, 232] width 27 height 23
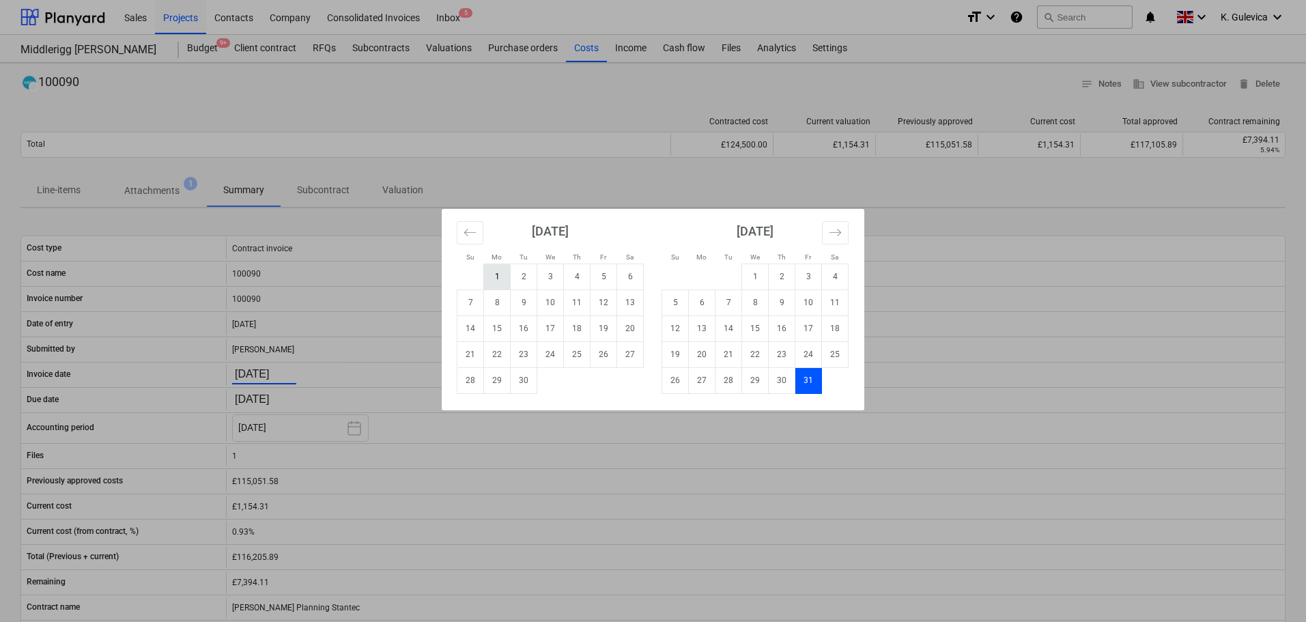
click at [500, 272] on td "1" at bounding box center [497, 277] width 27 height 26
type input "[DATE]"
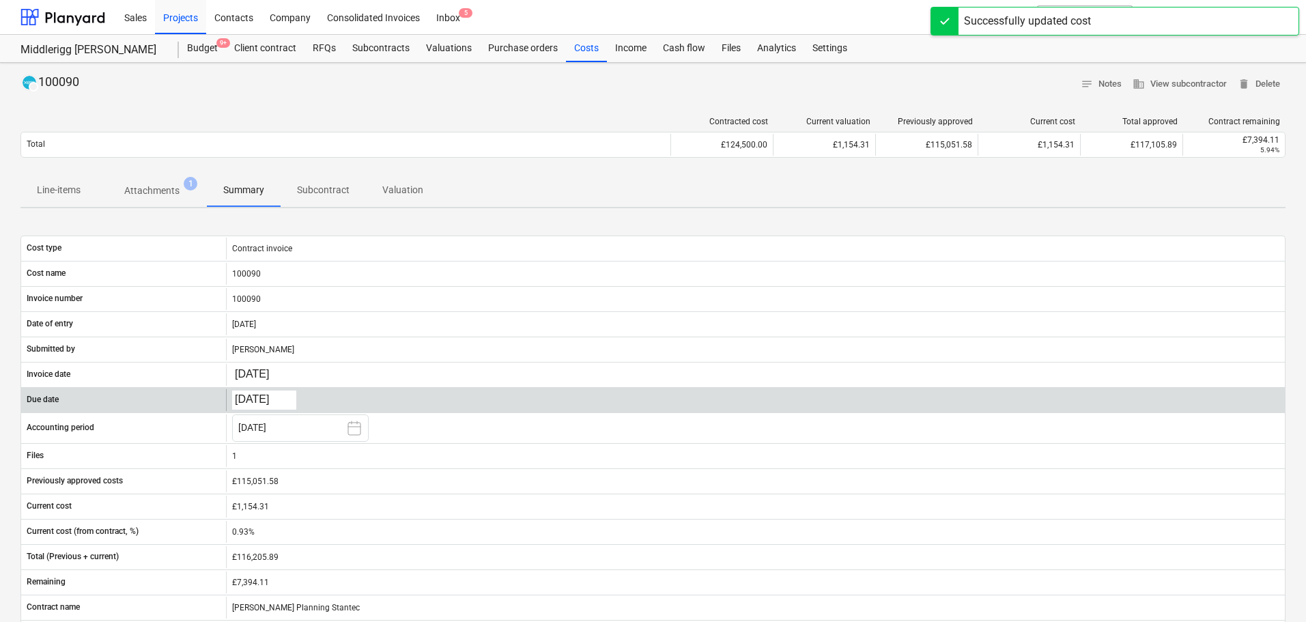
click at [257, 394] on body "Sales Projects Contacts Company Consolidated Invoices Inbox 5 format_size keybo…" at bounding box center [653, 311] width 1306 height 622
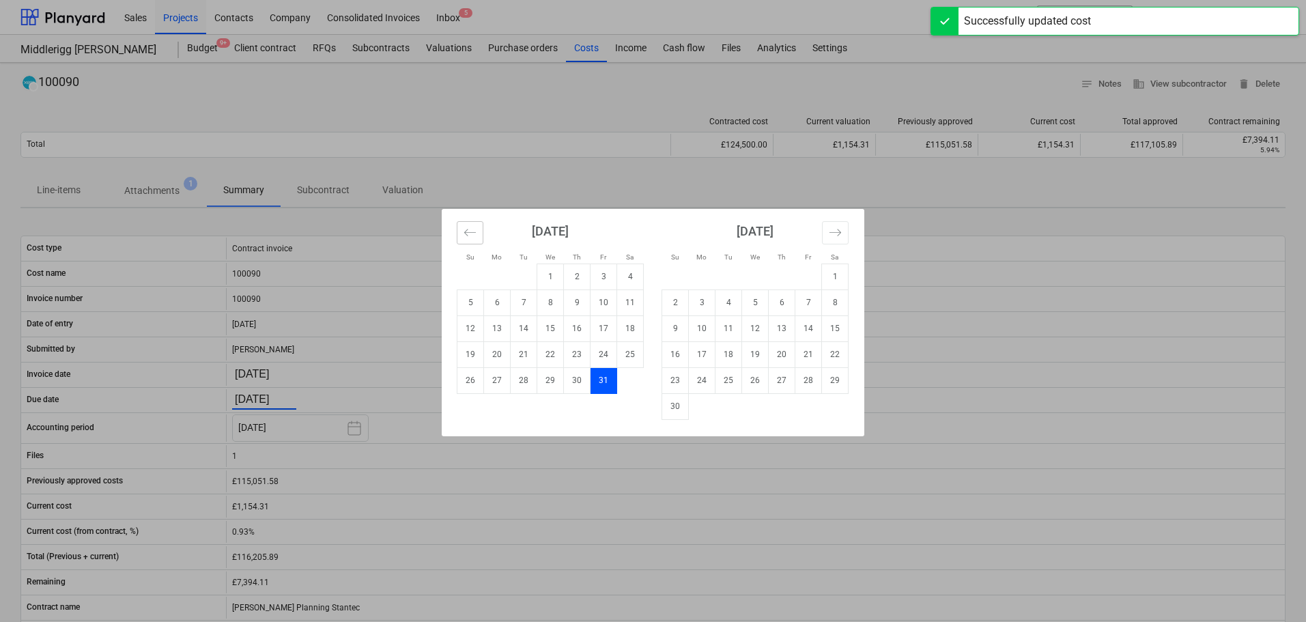
click at [467, 236] on icon "Move backward to switch to the previous month." at bounding box center [470, 232] width 13 height 13
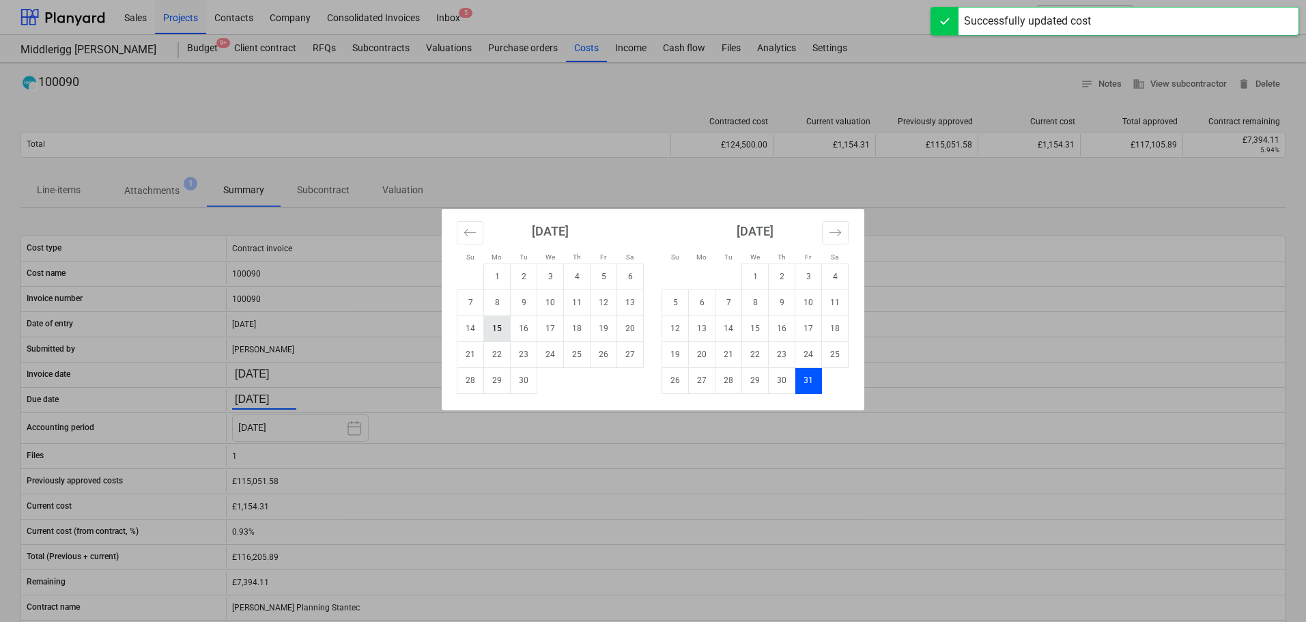
click at [496, 325] on td "15" at bounding box center [497, 328] width 27 height 26
type input "[DATE]"
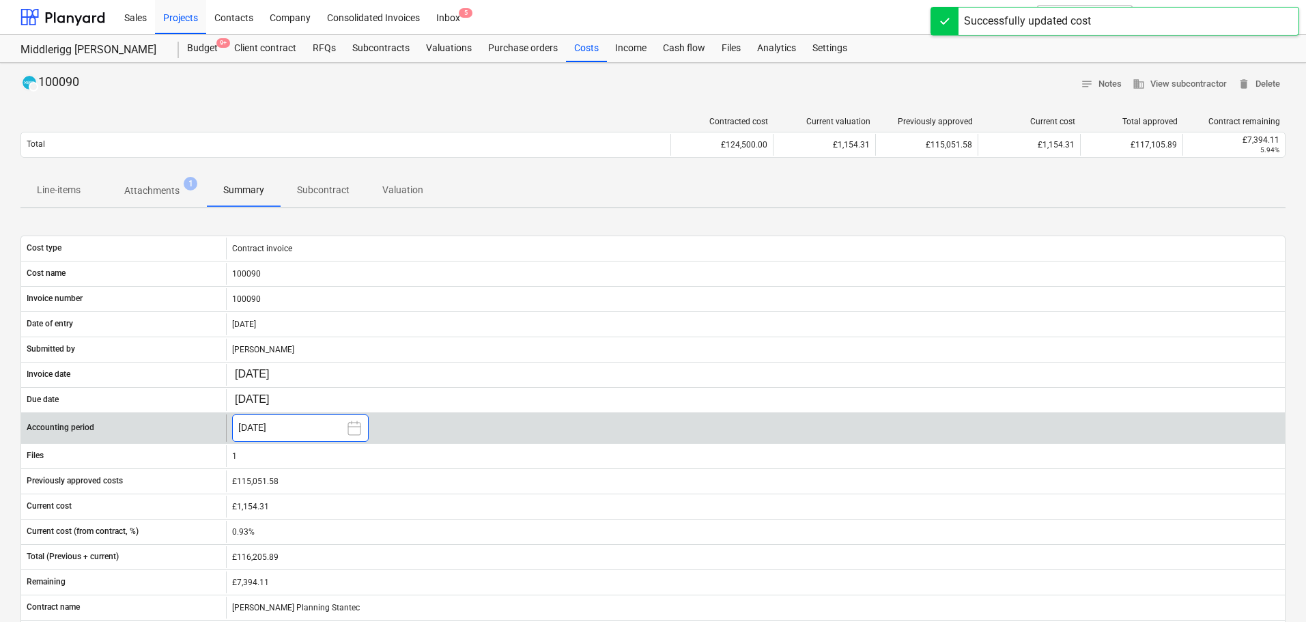
click at [309, 429] on button "October 2025" at bounding box center [300, 427] width 137 height 27
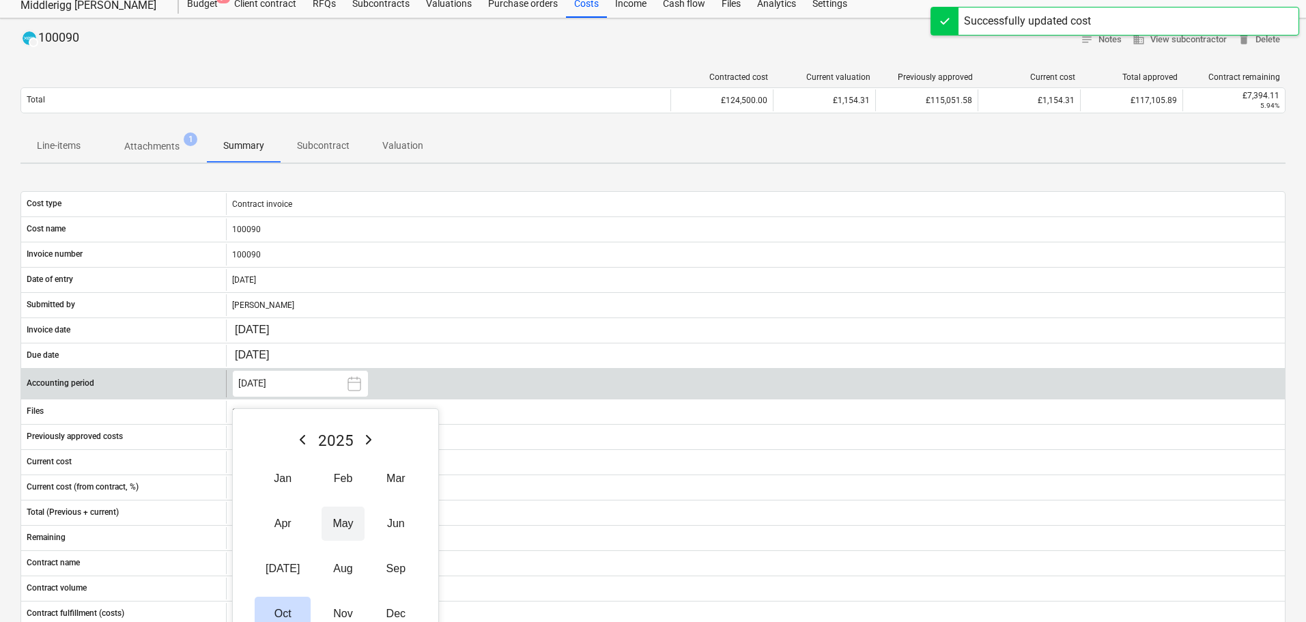
scroll to position [68, 0]
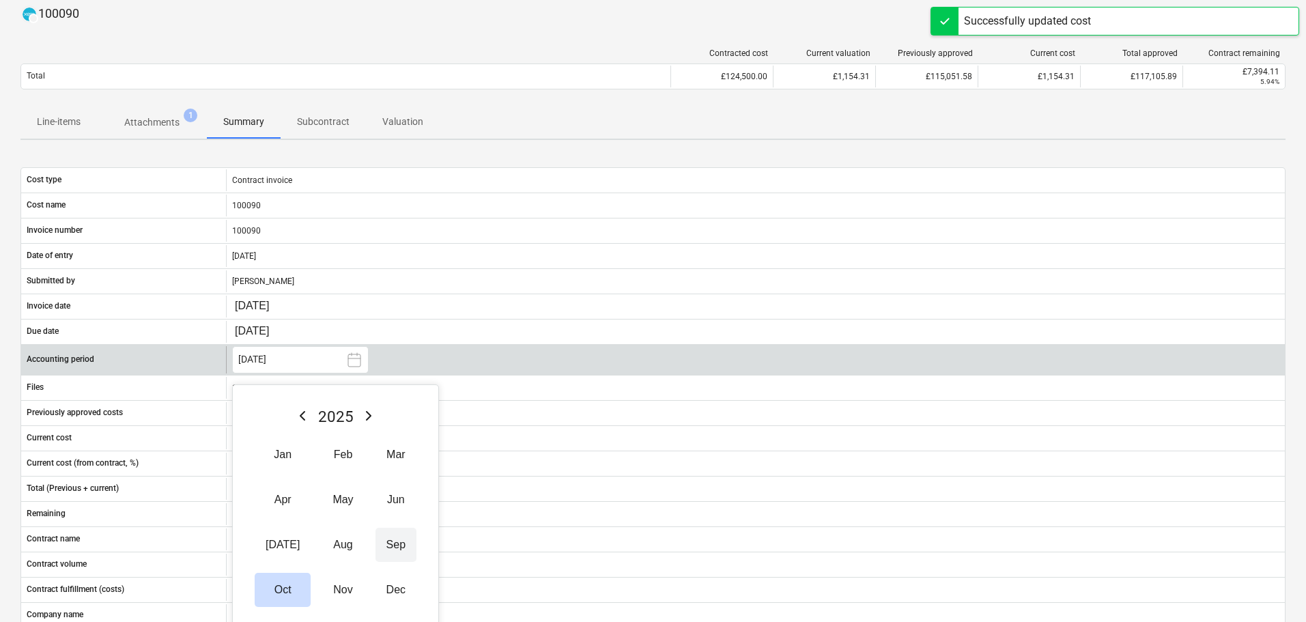
click at [375, 542] on button "Sep" at bounding box center [395, 545] width 41 height 34
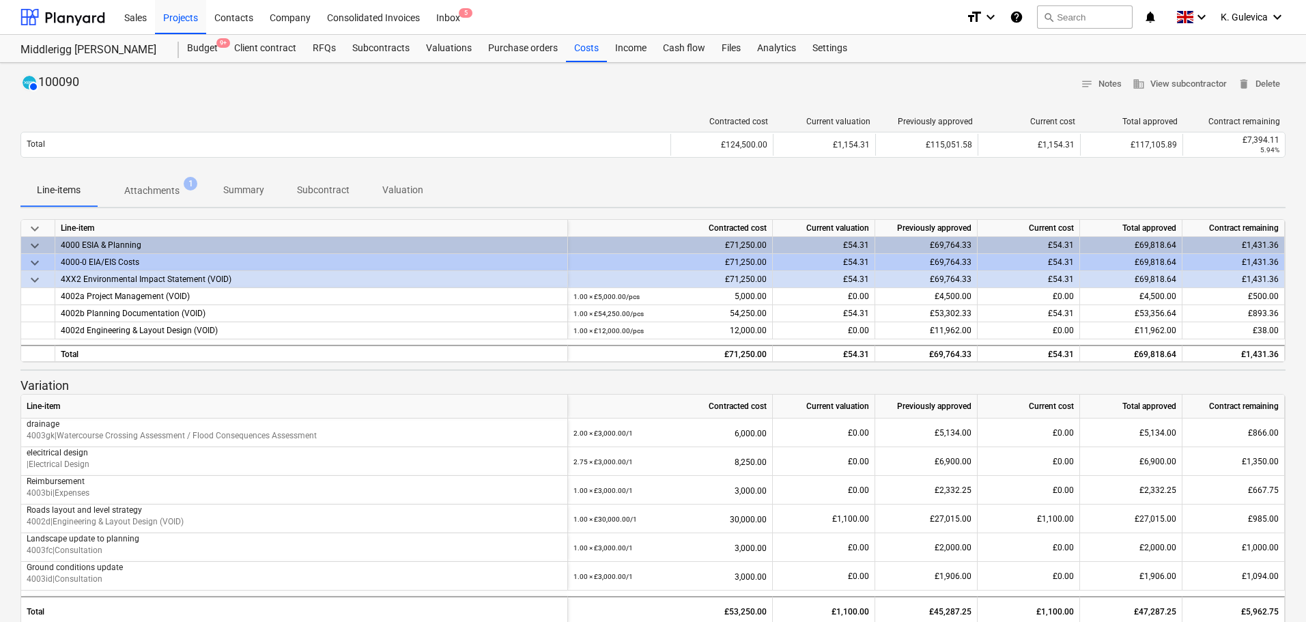
click at [259, 192] on p "Summary" at bounding box center [243, 190] width 41 height 14
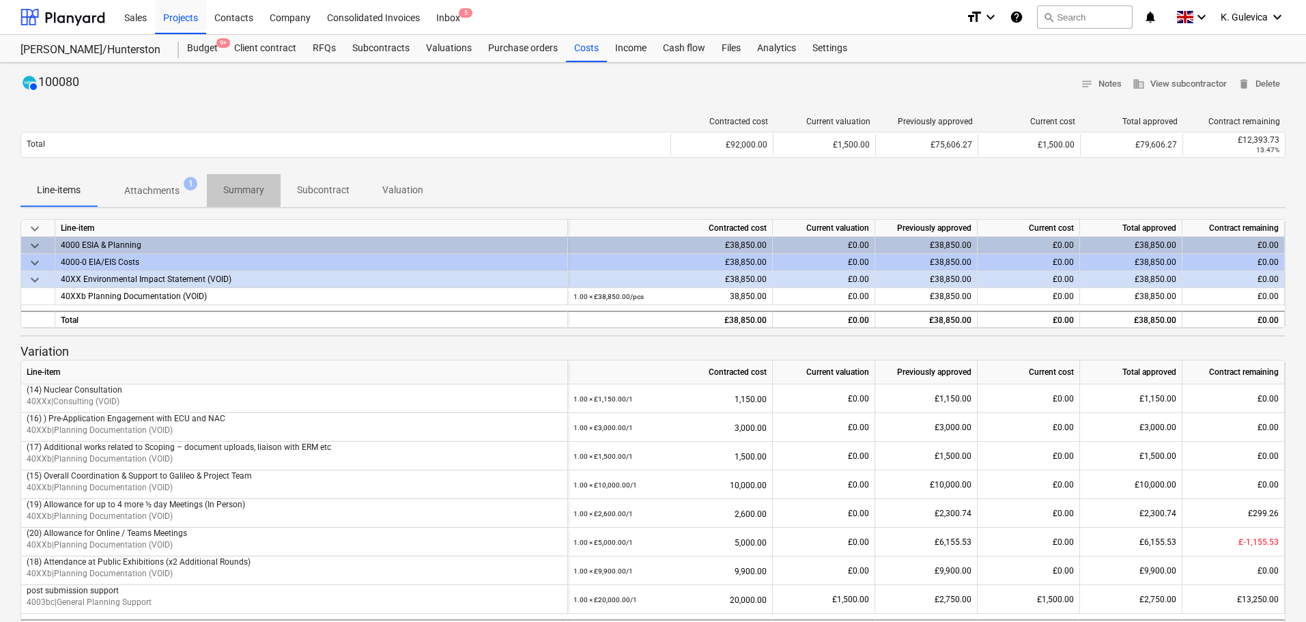
click at [249, 190] on p "Summary" at bounding box center [243, 190] width 41 height 14
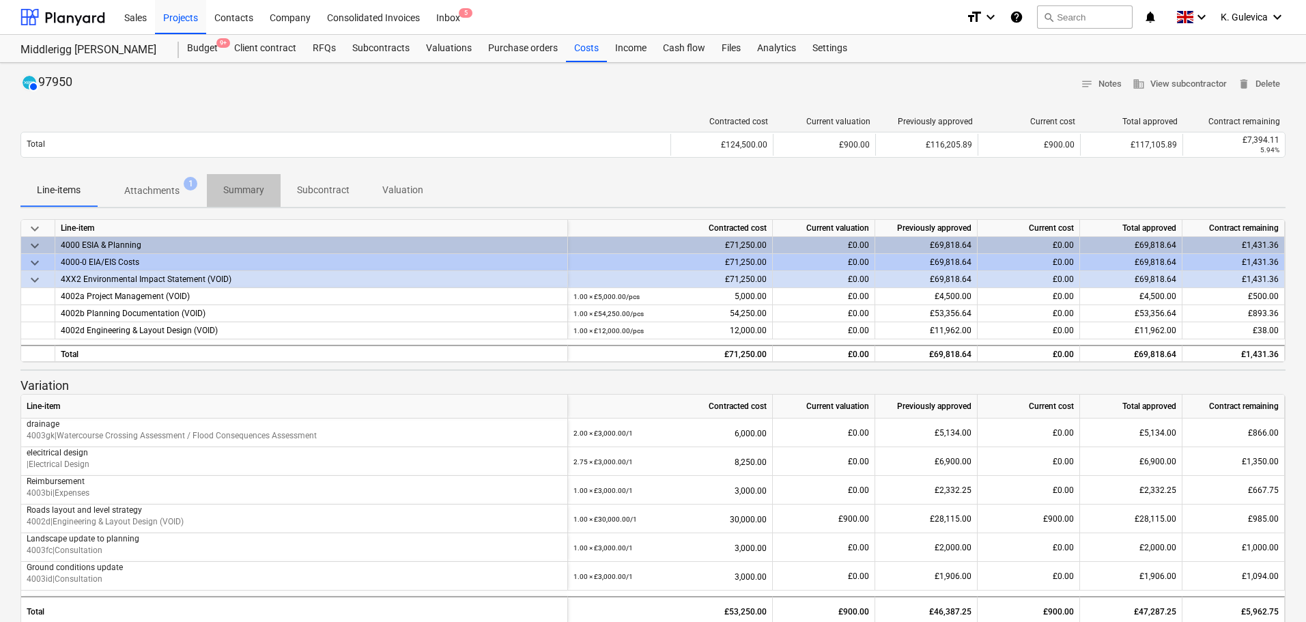
click at [249, 185] on p "Summary" at bounding box center [243, 190] width 41 height 14
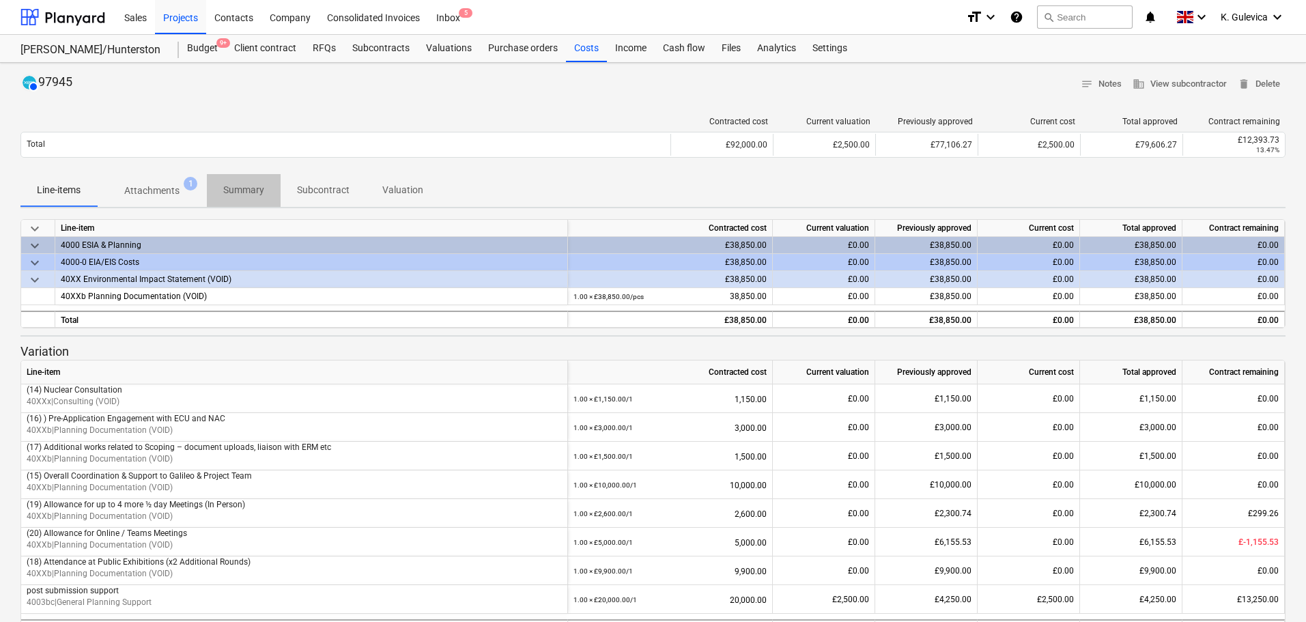
click at [242, 186] on p "Summary" at bounding box center [243, 190] width 41 height 14
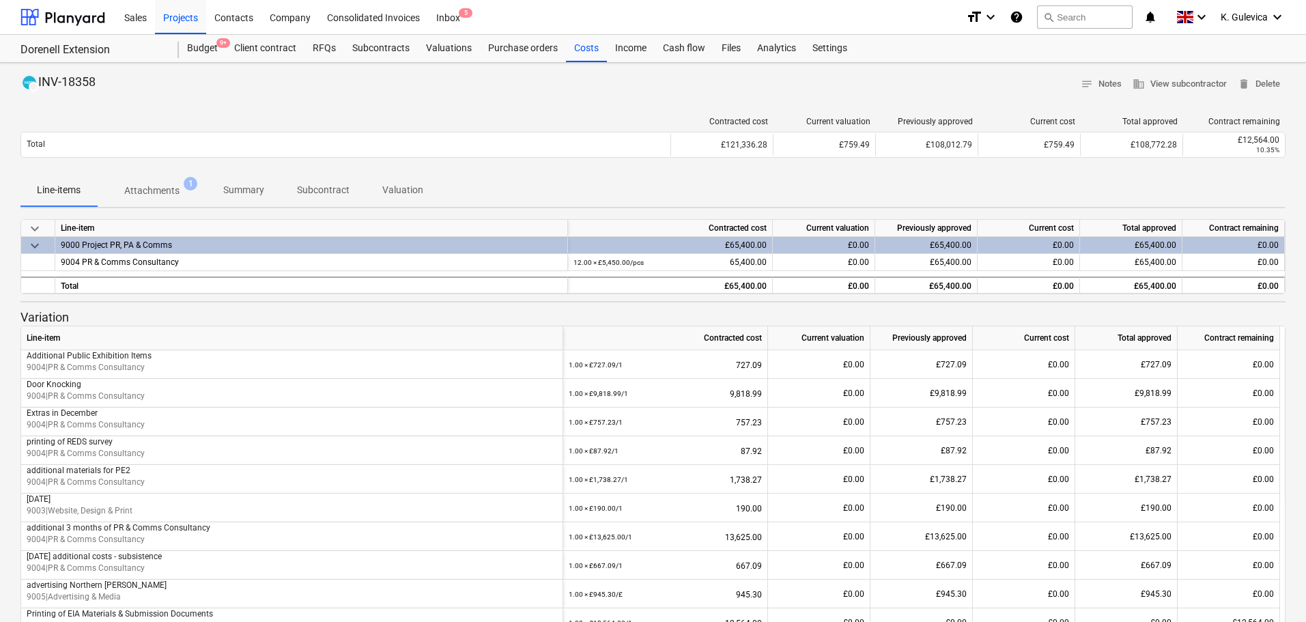
click at [239, 187] on p "Summary" at bounding box center [243, 190] width 41 height 14
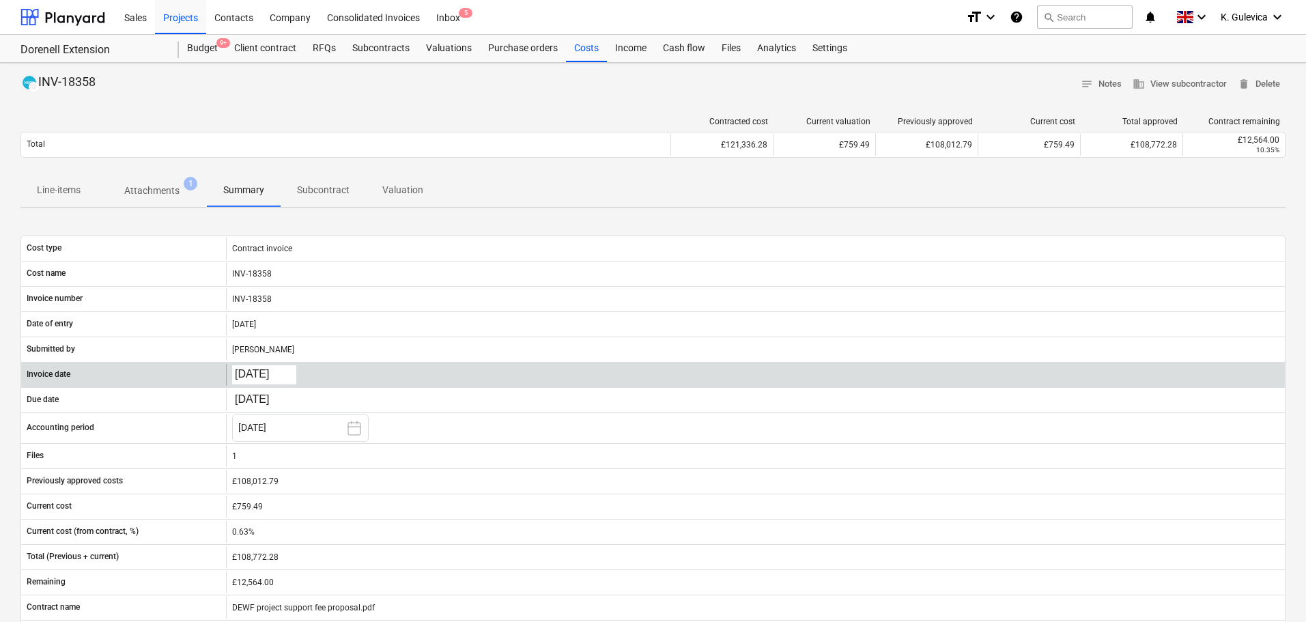
click at [251, 368] on body "Sales Projects Contacts Company Consolidated Invoices Inbox 5 format_size keybo…" at bounding box center [653, 311] width 1306 height 622
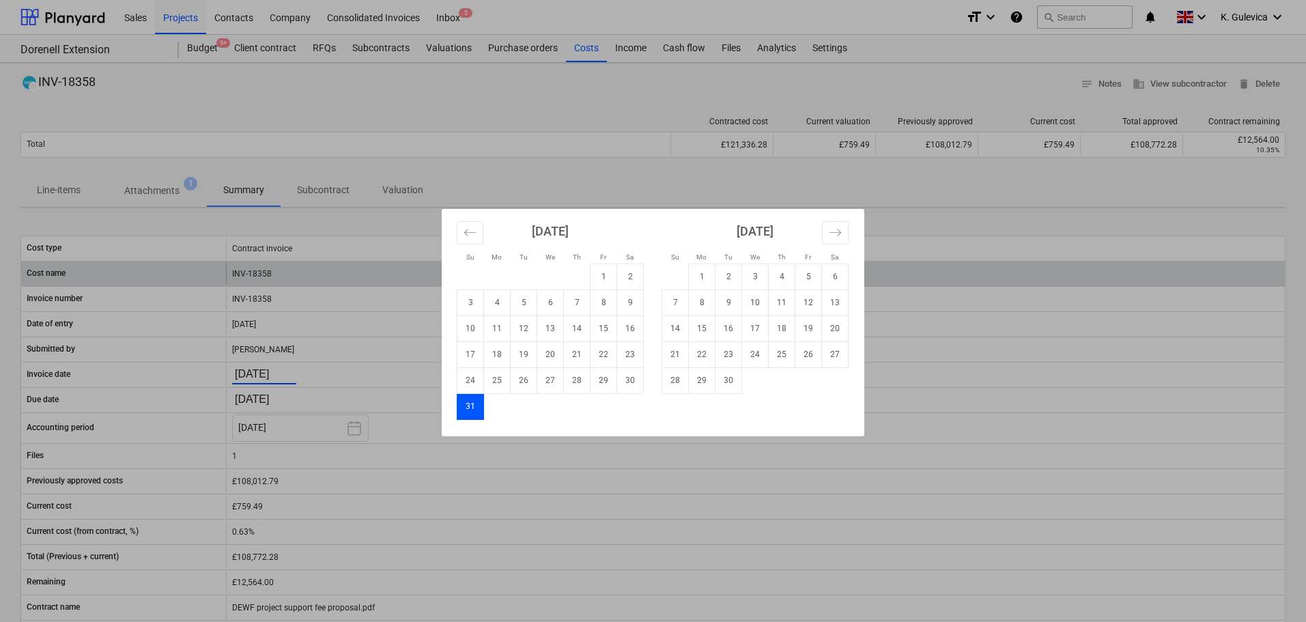
click at [701, 279] on td "1" at bounding box center [702, 277] width 27 height 26
type input "[DATE]"
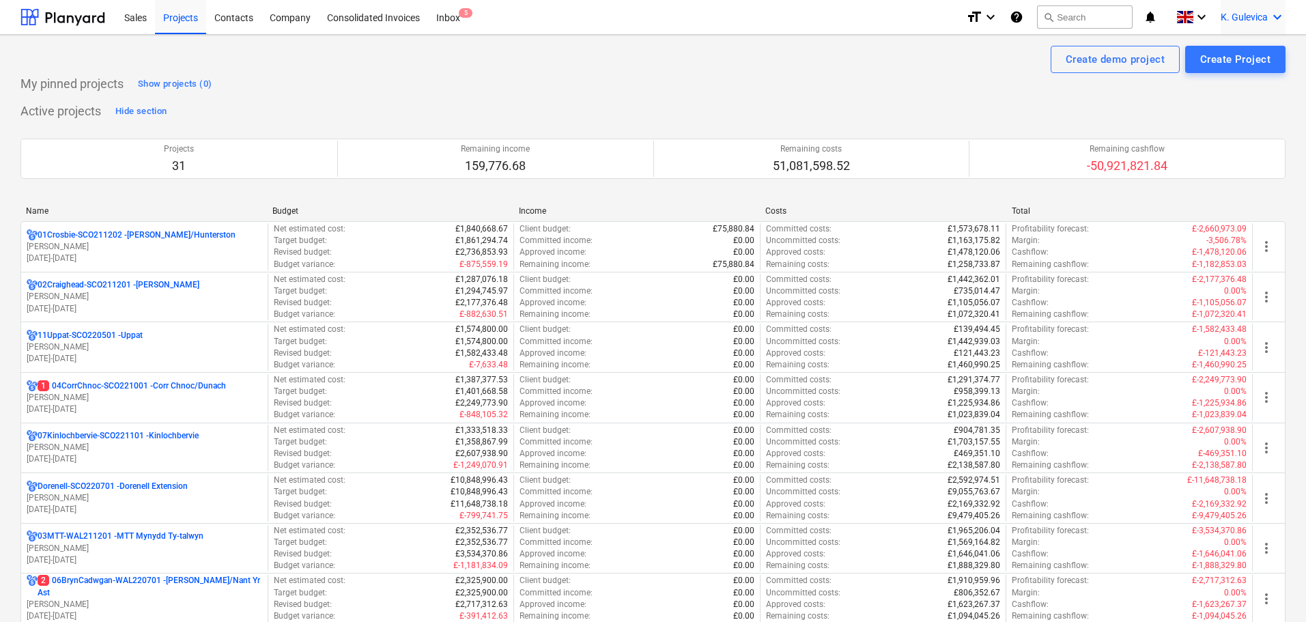
click at [1243, 18] on span "K. Gulevica" at bounding box center [1244, 17] width 47 height 11
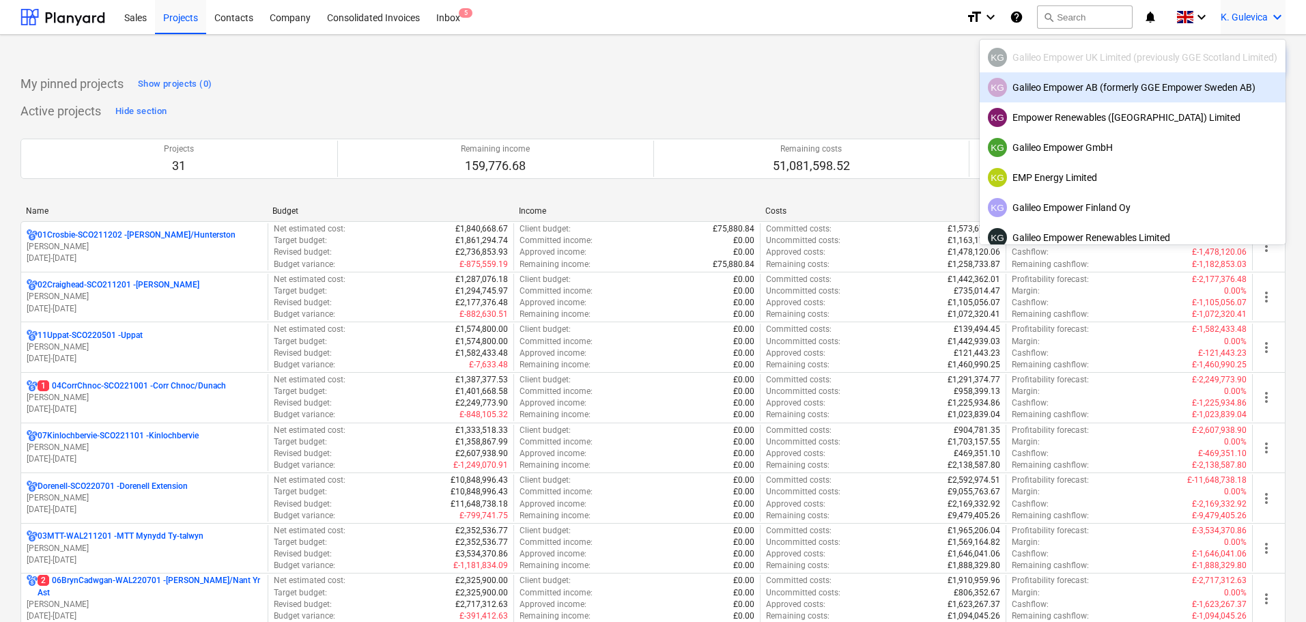
click at [1048, 91] on div "KG Galileo Empower AB (formerly GGE Empower Sweden AB)" at bounding box center [1132, 87] width 289 height 19
